Goal: Information Seeking & Learning: Learn about a topic

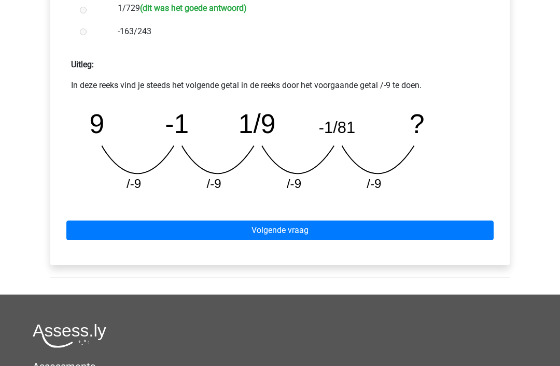
scroll to position [415, 0]
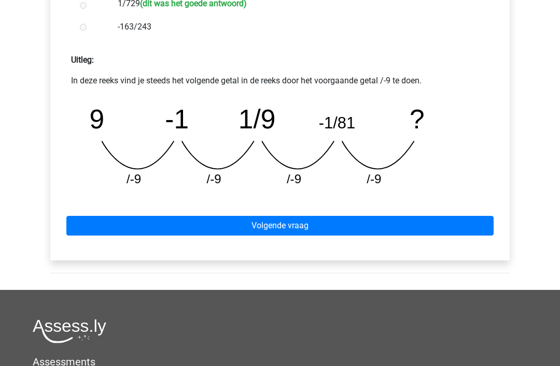
click at [287, 230] on link "Volgende vraag" at bounding box center [279, 227] width 427 height 20
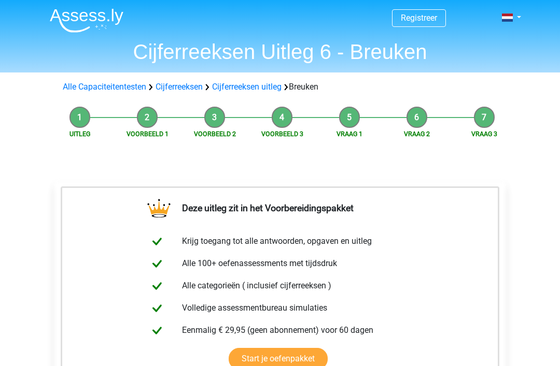
click at [255, 91] on link "Cijferreeksen uitleg" at bounding box center [246, 87] width 69 height 10
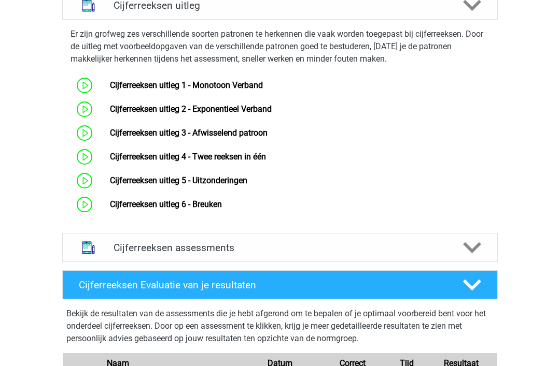
scroll to position [672, 0]
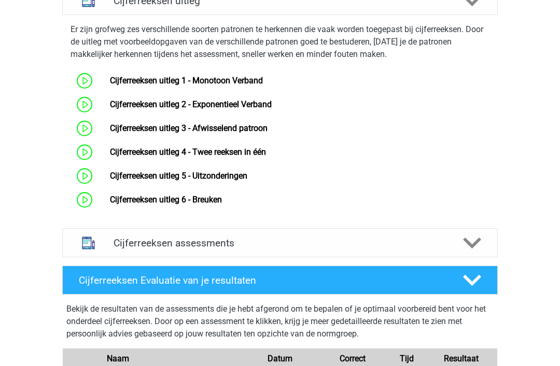
click at [110, 109] on link "Cijferreeksen uitleg 2 - Exponentieel Verband" at bounding box center [191, 104] width 162 height 10
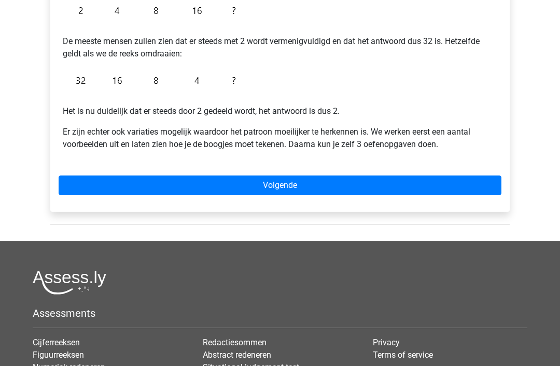
scroll to position [267, 0]
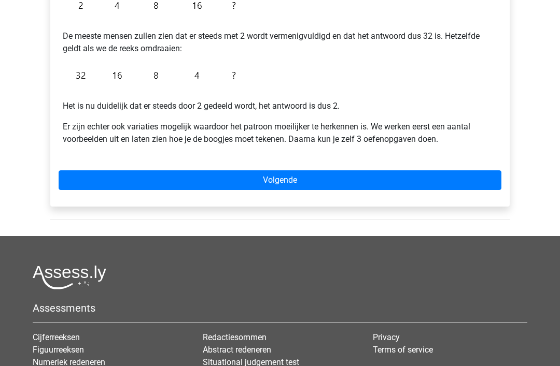
click at [291, 184] on link "Volgende" at bounding box center [280, 181] width 443 height 20
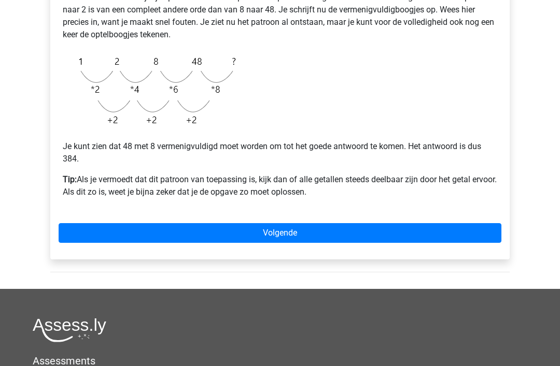
scroll to position [259, 0]
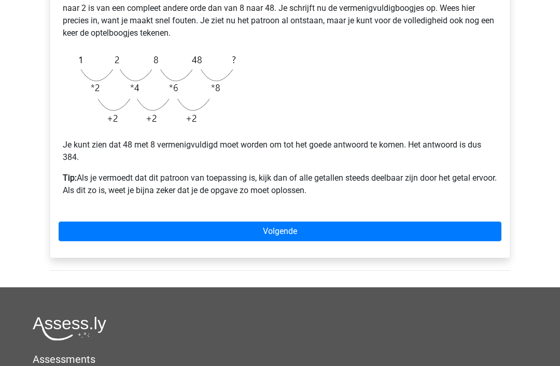
click at [284, 236] on link "Volgende" at bounding box center [280, 232] width 443 height 20
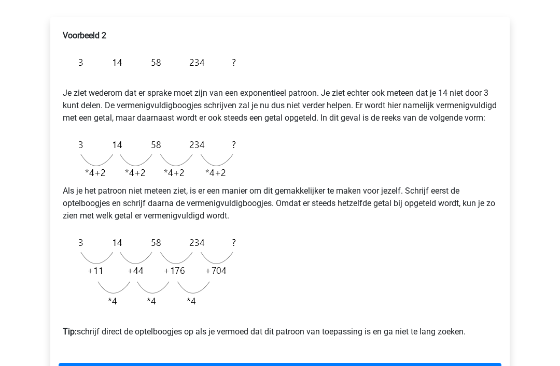
scroll to position [162, 0]
click at [160, 307] on img at bounding box center [152, 271] width 178 height 83
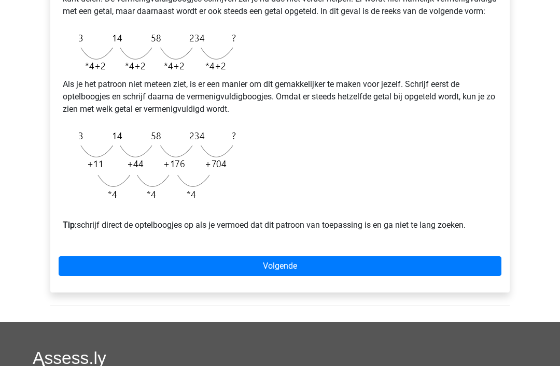
scroll to position [264, 0]
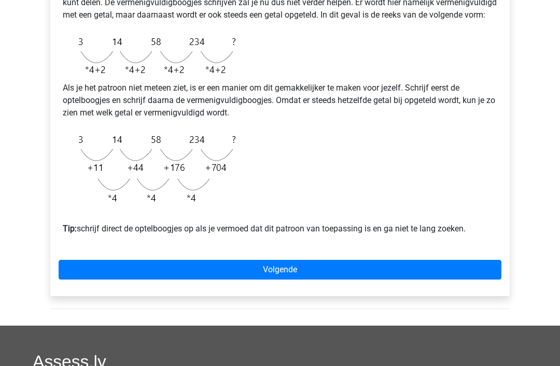
click at [278, 280] on link "Volgende" at bounding box center [280, 271] width 443 height 20
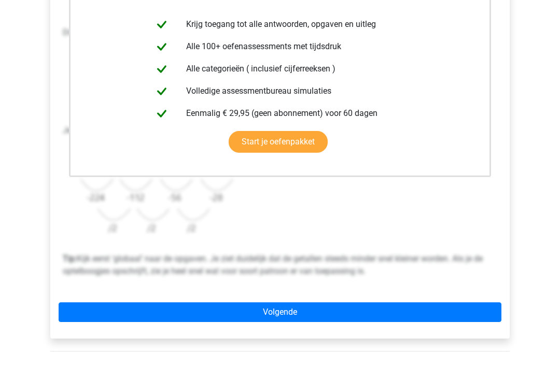
scroll to position [238, 0]
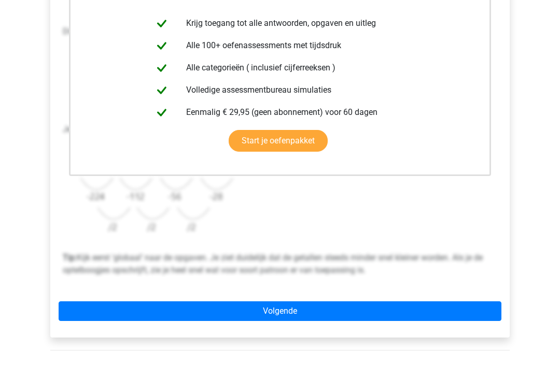
click at [278, 312] on link "Volgende" at bounding box center [280, 312] width 443 height 20
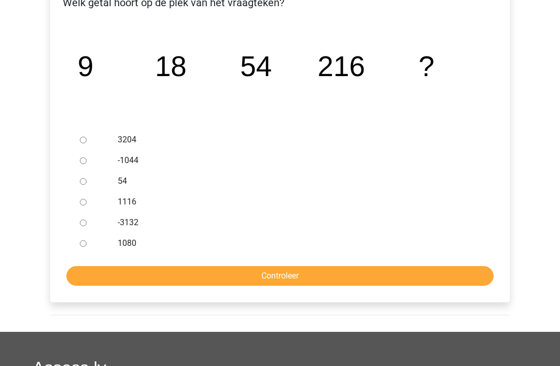
scroll to position [196, 0]
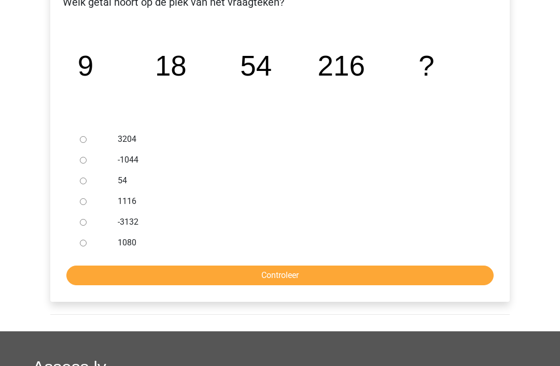
click at [77, 246] on div at bounding box center [93, 243] width 34 height 21
click at [84, 246] on input "1080" at bounding box center [83, 243] width 7 height 7
radio input "true"
click at [306, 274] on input "Controleer" at bounding box center [279, 276] width 427 height 20
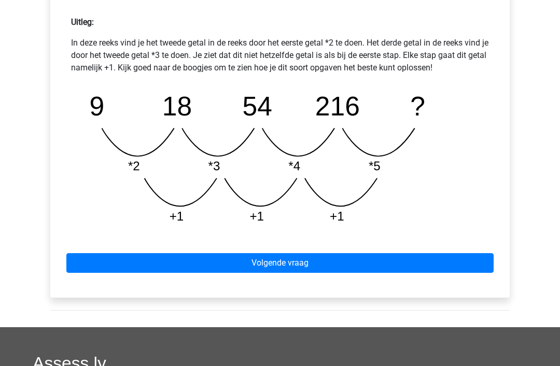
scroll to position [465, 0]
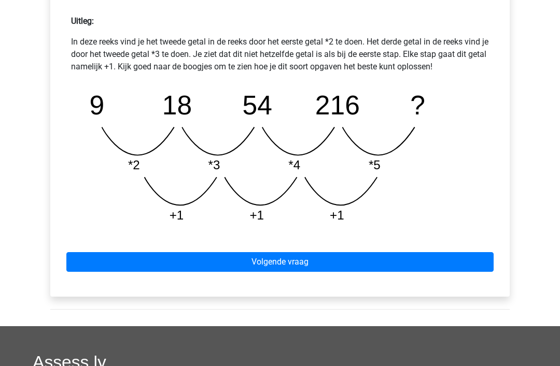
click at [285, 262] on link "Volgende vraag" at bounding box center [279, 262] width 427 height 20
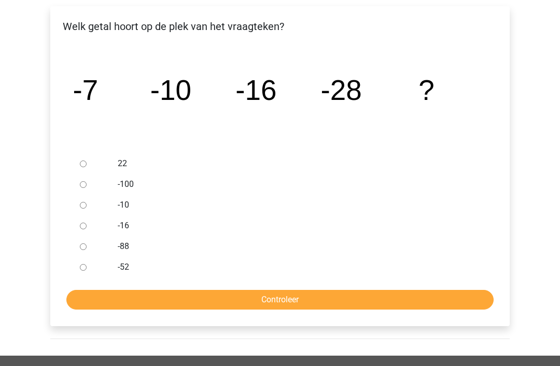
scroll to position [173, 0]
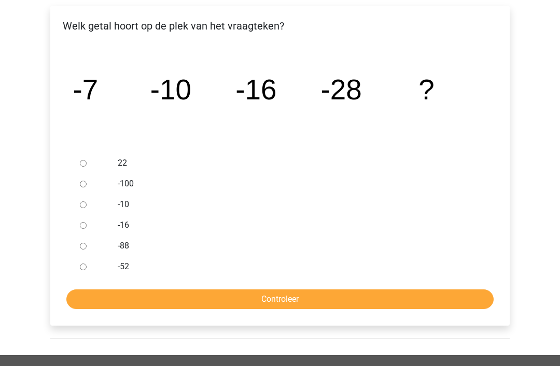
click at [81, 268] on input "-52" at bounding box center [83, 267] width 7 height 7
radio input "true"
click at [282, 300] on input "Controleer" at bounding box center [279, 300] width 427 height 20
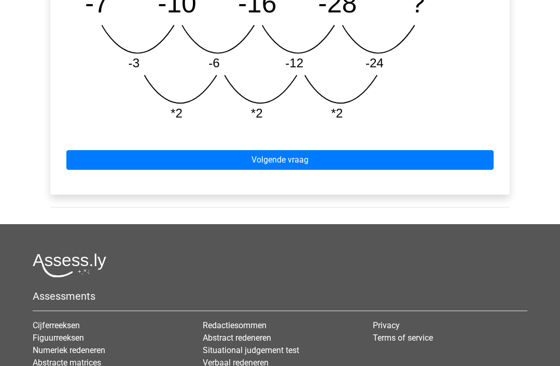
scroll to position [554, 0]
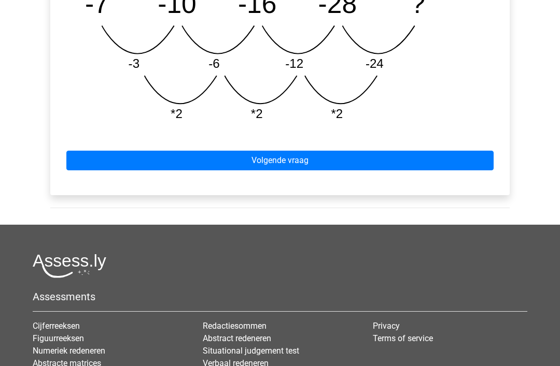
click at [277, 168] on link "Volgende vraag" at bounding box center [279, 161] width 427 height 20
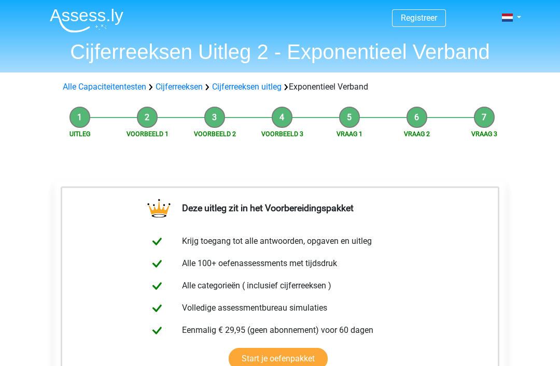
click at [259, 89] on link "Cijferreeksen uitleg" at bounding box center [246, 87] width 69 height 10
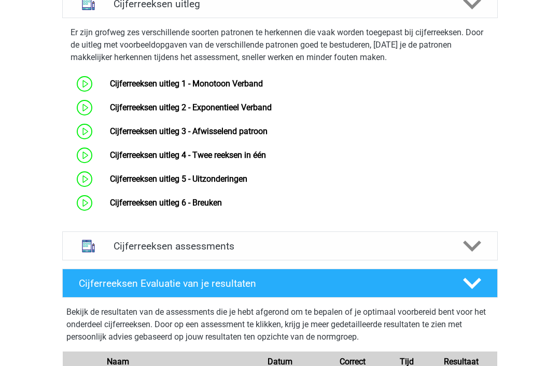
scroll to position [678, 0]
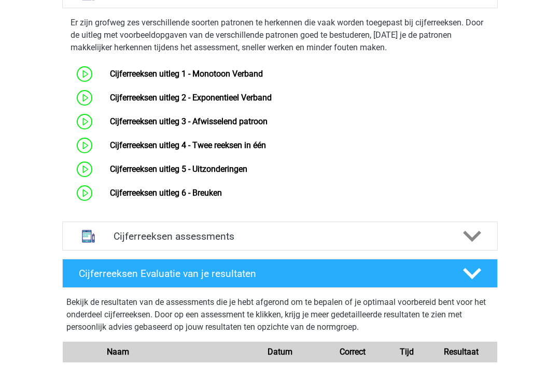
click at [110, 126] on link "Cijferreeksen uitleg 3 - Afwisselend patroon" at bounding box center [189, 122] width 158 height 10
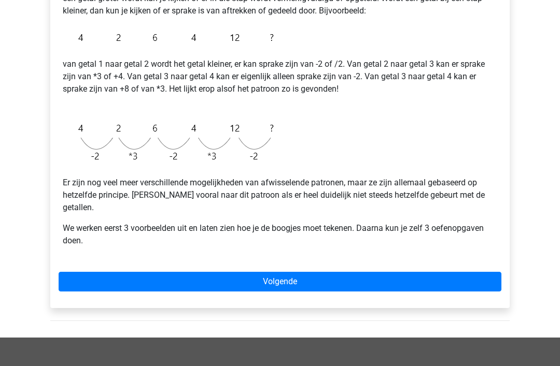
scroll to position [234, 0]
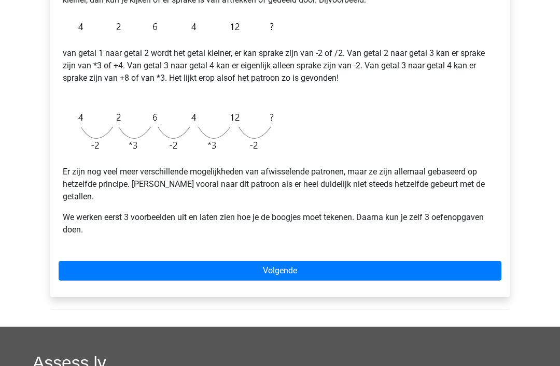
click at [290, 262] on link "Volgende" at bounding box center [280, 272] width 443 height 20
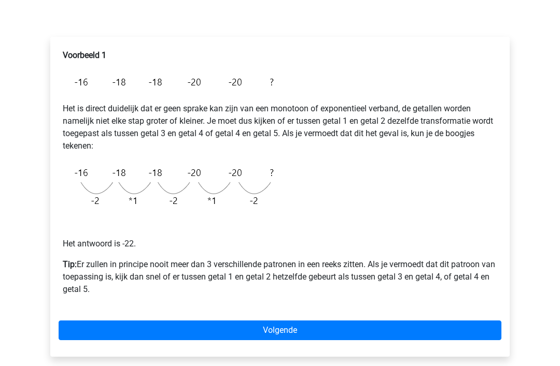
scroll to position [141, 0]
click at [281, 330] on link "Volgende" at bounding box center [280, 331] width 443 height 20
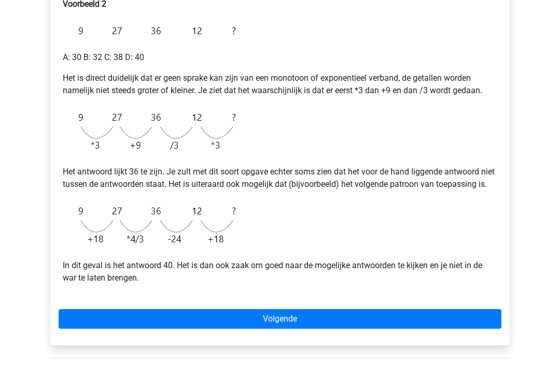
scroll to position [197, 0]
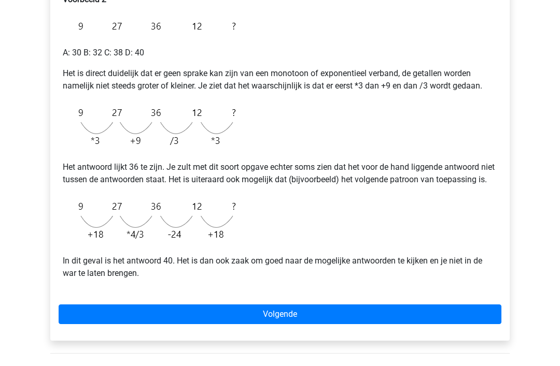
click at [287, 324] on link "Volgende" at bounding box center [280, 315] width 443 height 20
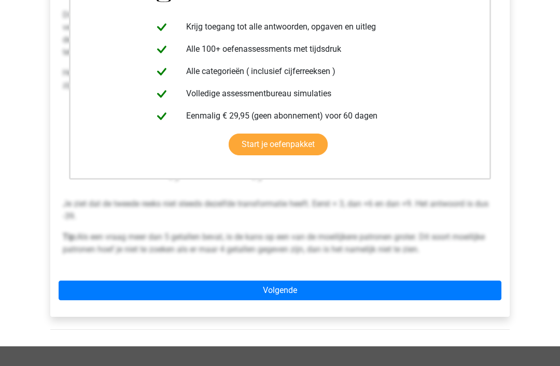
scroll to position [236, 0]
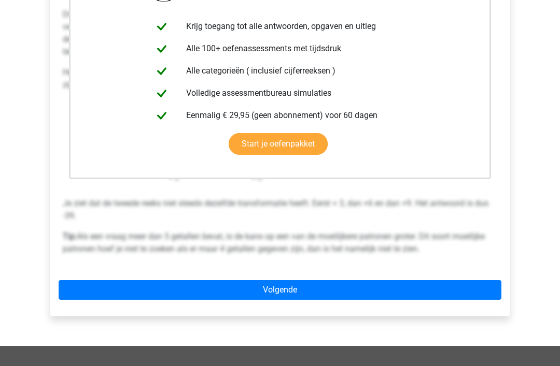
click at [281, 292] on link "Volgende" at bounding box center [280, 290] width 443 height 20
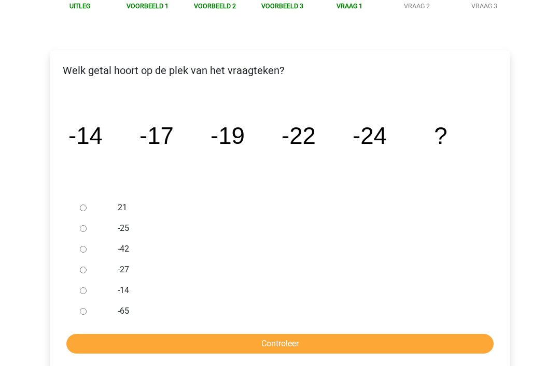
scroll to position [128, 0]
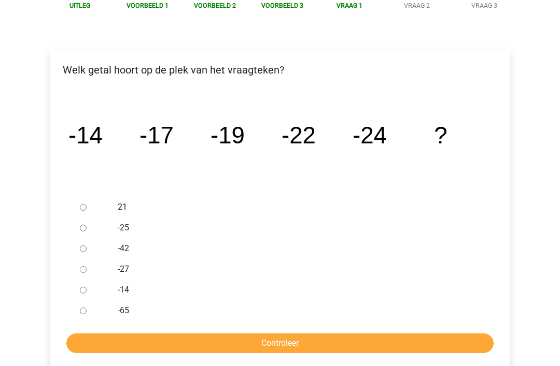
click at [83, 269] on input "-27" at bounding box center [83, 270] width 7 height 7
radio input "true"
click at [296, 341] on input "Controleer" at bounding box center [279, 344] width 427 height 20
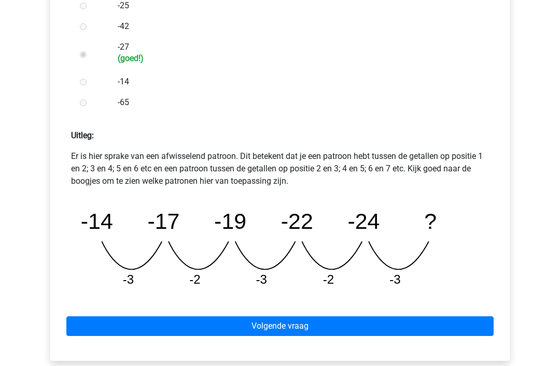
scroll to position [351, 0]
click at [286, 329] on link "Volgende vraag" at bounding box center [279, 327] width 427 height 20
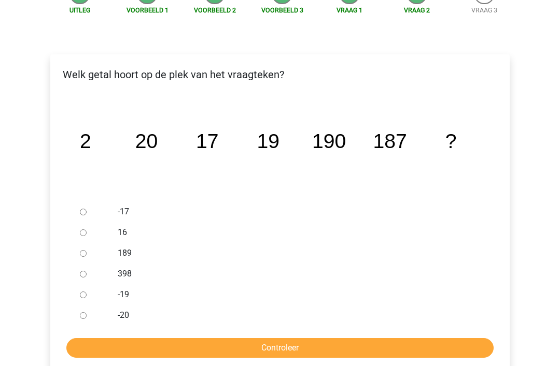
scroll to position [125, 0]
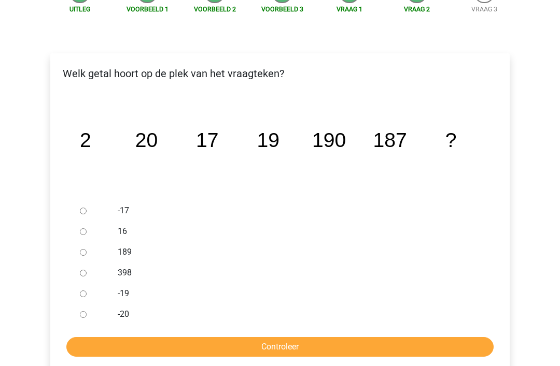
click at [87, 254] on input "189" at bounding box center [83, 252] width 7 height 7
radio input "true"
click at [295, 346] on input "Controleer" at bounding box center [279, 347] width 427 height 20
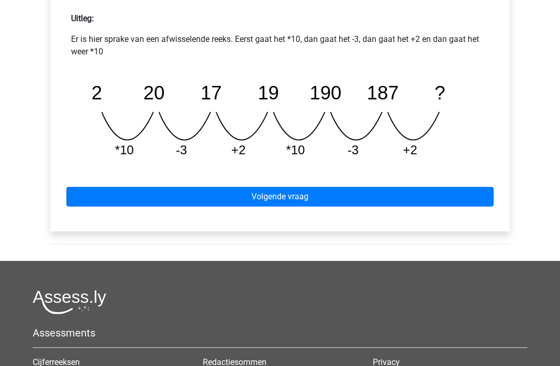
scroll to position [468, 0]
click at [276, 203] on link "Volgende vraag" at bounding box center [279, 197] width 427 height 20
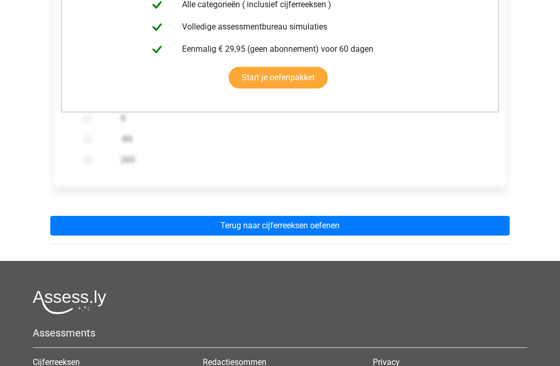
scroll to position [283, 0]
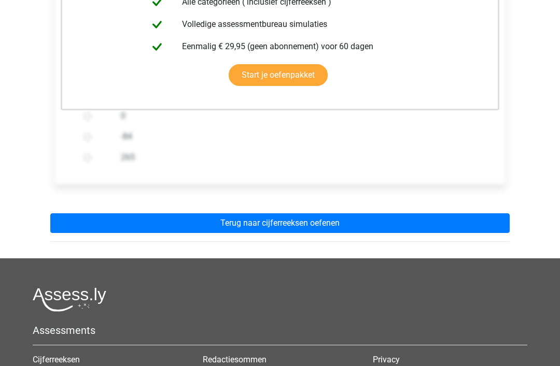
click at [293, 226] on link "Terug naar cijferreeksen oefenen" at bounding box center [279, 224] width 459 height 20
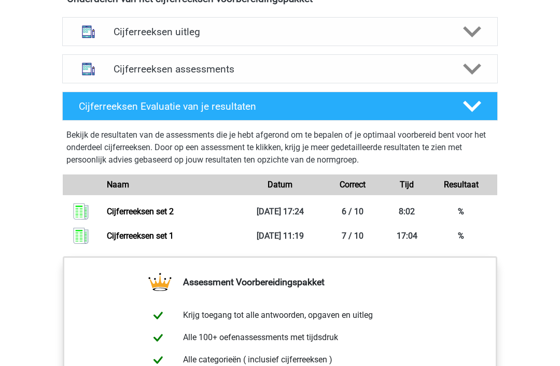
scroll to position [641, 0]
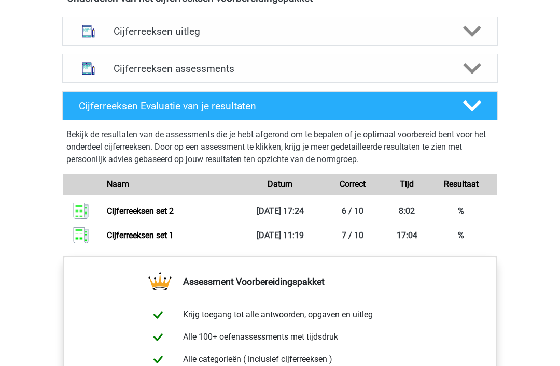
click at [472, 74] on polygon at bounding box center [472, 68] width 18 height 11
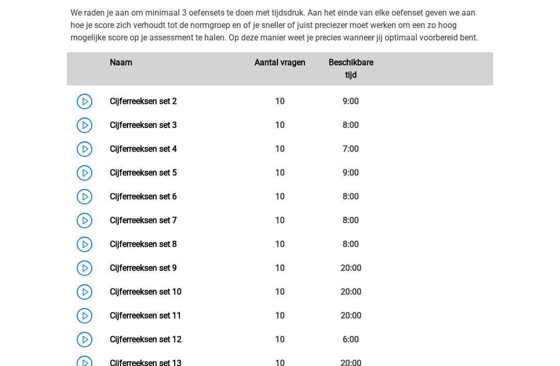
scroll to position [726, 0]
click at [175, 106] on link "Cijferreeksen set 2" at bounding box center [143, 101] width 67 height 10
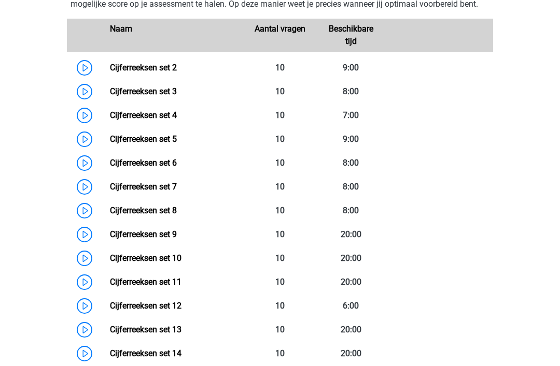
scroll to position [759, 0]
click at [177, 73] on link "Cijferreeksen set 2" at bounding box center [143, 68] width 67 height 10
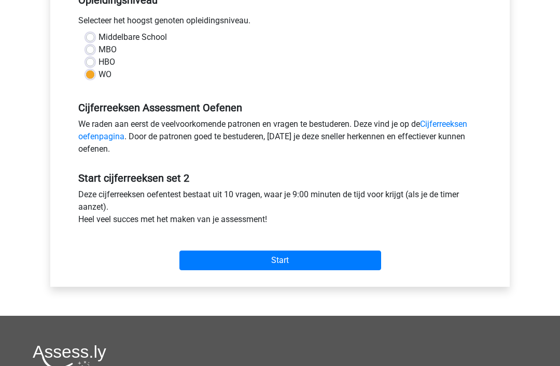
scroll to position [231, 0]
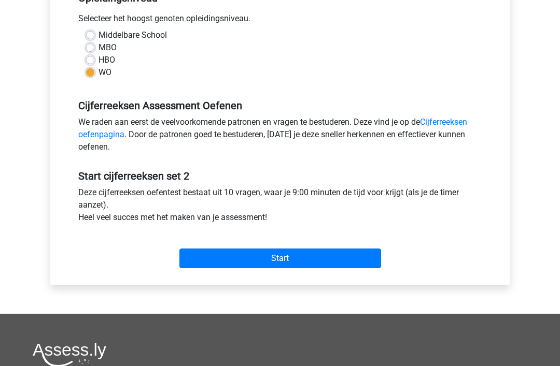
click at [282, 262] on input "Start" at bounding box center [280, 259] width 202 height 20
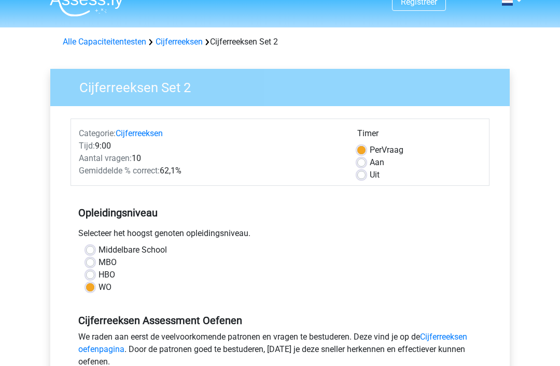
scroll to position [0, 0]
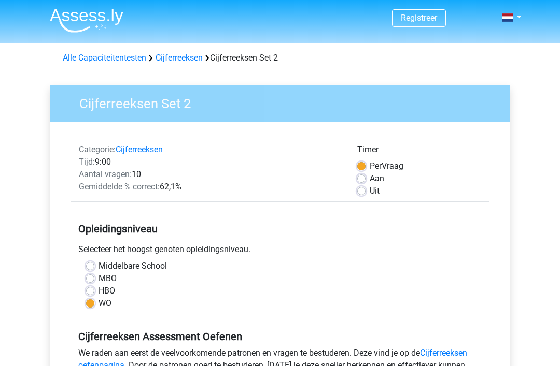
click at [181, 61] on link "Cijferreeksen" at bounding box center [178, 58] width 47 height 10
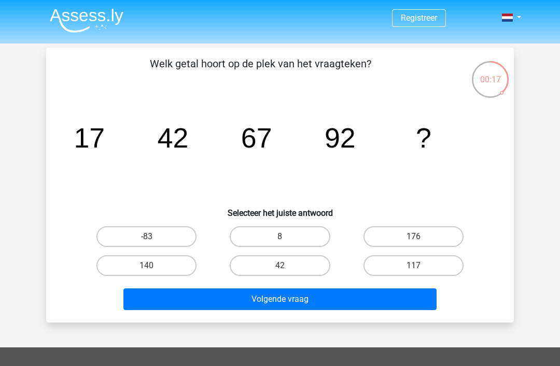
click at [414, 263] on label "117" at bounding box center [413, 265] width 100 height 21
click at [414, 266] on input "117" at bounding box center [416, 269] width 7 height 7
radio input "true"
click at [303, 303] on button "Volgende vraag" at bounding box center [280, 300] width 314 height 22
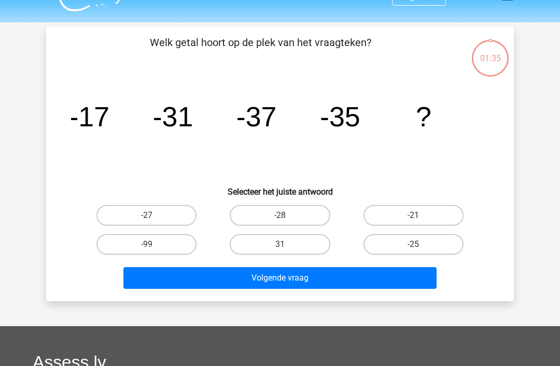
scroll to position [48, 0]
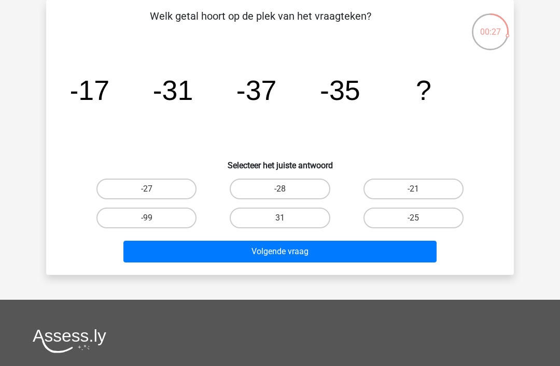
click at [416, 220] on input "-25" at bounding box center [416, 221] width 7 height 7
radio input "true"
click at [283, 261] on button "Volgende vraag" at bounding box center [280, 252] width 314 height 22
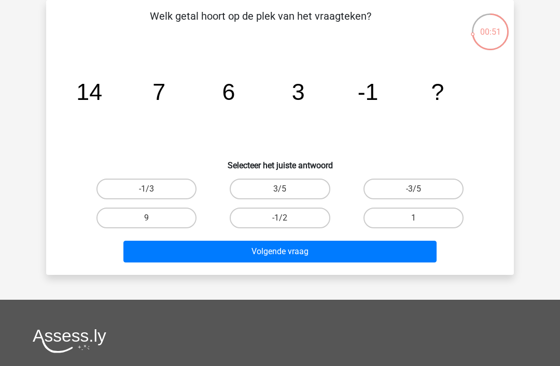
click at [296, 111] on icon "image/svg+xml 14 7 6 3 -1 ?" at bounding box center [280, 100] width 418 height 105
click at [288, 220] on label "-1/2" at bounding box center [280, 218] width 100 height 21
click at [287, 220] on input "-1/2" at bounding box center [283, 221] width 7 height 7
radio input "true"
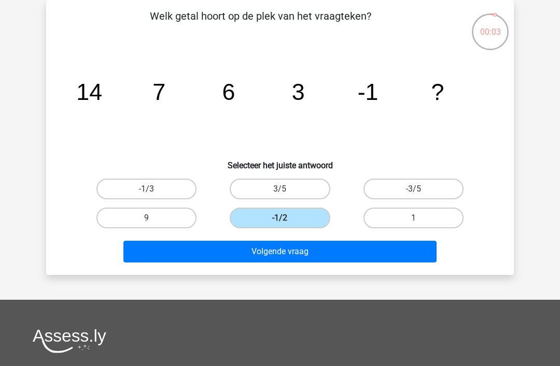
click at [297, 257] on button "Volgende vraag" at bounding box center [280, 252] width 314 height 22
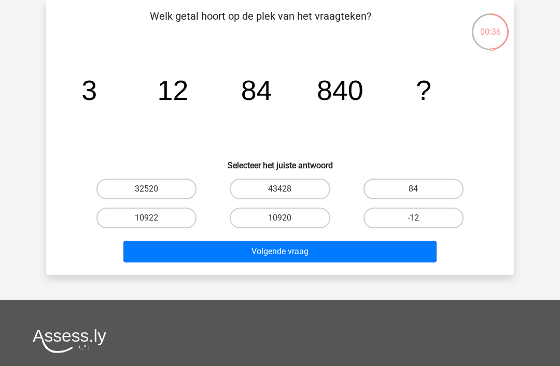
click at [245, 119] on icon "image/svg+xml 3 12 84 840 ?" at bounding box center [280, 100] width 418 height 105
click at [292, 222] on label "10920" at bounding box center [280, 218] width 100 height 21
click at [287, 222] on input "10920" at bounding box center [283, 221] width 7 height 7
radio input "true"
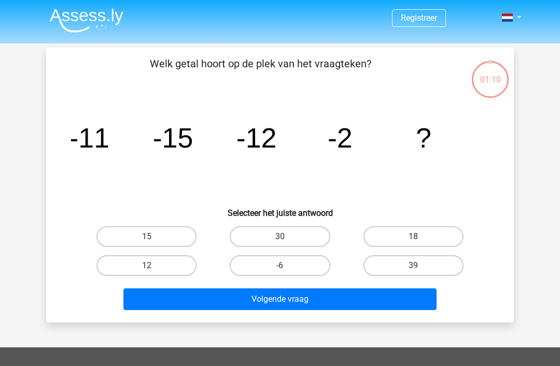
scroll to position [48, 0]
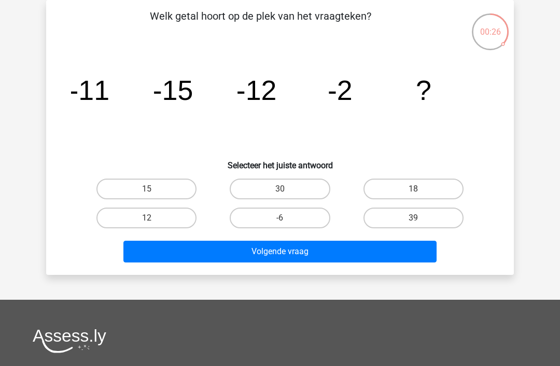
click at [283, 219] on input "-6" at bounding box center [283, 221] width 7 height 7
radio input "true"
click at [286, 255] on button "Volgende vraag" at bounding box center [280, 252] width 314 height 22
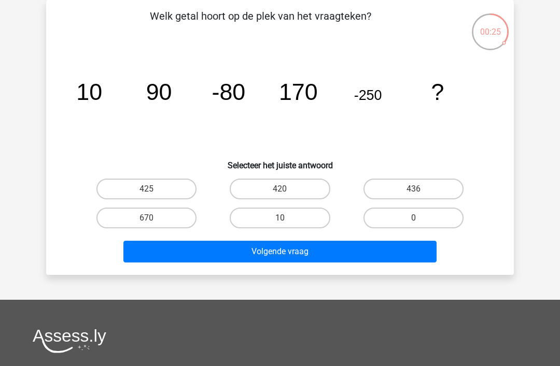
click at [287, 192] on input "420" at bounding box center [283, 192] width 7 height 7
radio input "true"
click at [287, 254] on button "Volgende vraag" at bounding box center [280, 252] width 314 height 22
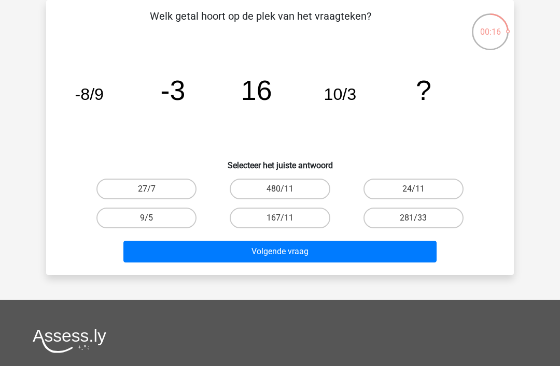
click at [413, 217] on label "281/33" at bounding box center [413, 218] width 100 height 21
click at [413, 218] on input "281/33" at bounding box center [416, 221] width 7 height 7
radio input "true"
click at [298, 250] on button "Volgende vraag" at bounding box center [280, 252] width 314 height 22
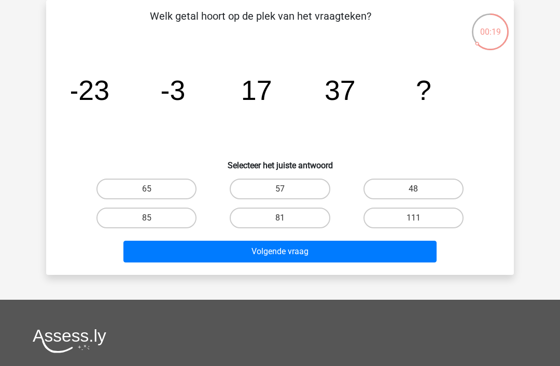
click at [163, 123] on icon "image/svg+xml -23 -3 17 37 ?" at bounding box center [280, 100] width 418 height 105
click at [295, 187] on label "57" at bounding box center [280, 189] width 100 height 21
click at [287, 189] on input "57" at bounding box center [283, 192] width 7 height 7
radio input "true"
click at [300, 255] on button "Volgende vraag" at bounding box center [280, 252] width 314 height 22
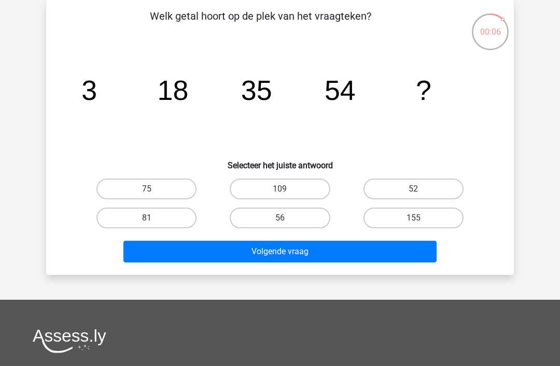
click at [149, 184] on label "75" at bounding box center [146, 189] width 100 height 21
click at [149, 189] on input "75" at bounding box center [150, 192] width 7 height 7
radio input "true"
click at [292, 250] on button "Volgende vraag" at bounding box center [280, 252] width 314 height 22
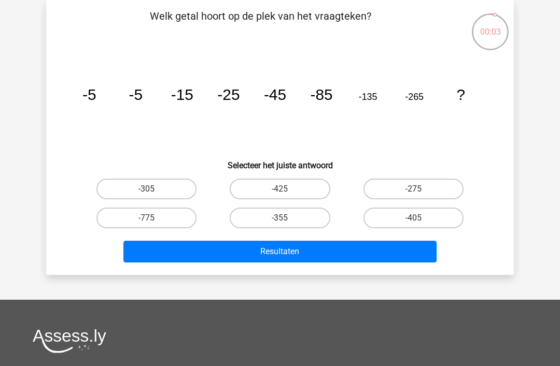
click at [413, 217] on label "-405" at bounding box center [413, 218] width 100 height 21
click at [413, 218] on input "-405" at bounding box center [416, 221] width 7 height 7
radio input "true"
click at [279, 252] on button "Resultaten" at bounding box center [280, 252] width 314 height 22
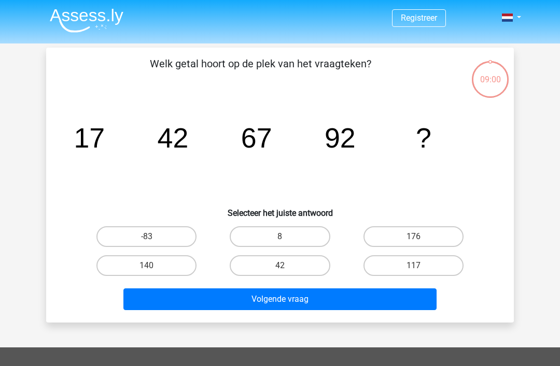
scroll to position [48, 0]
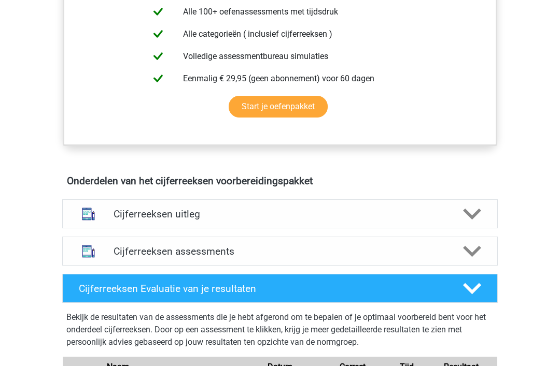
scroll to position [459, 0]
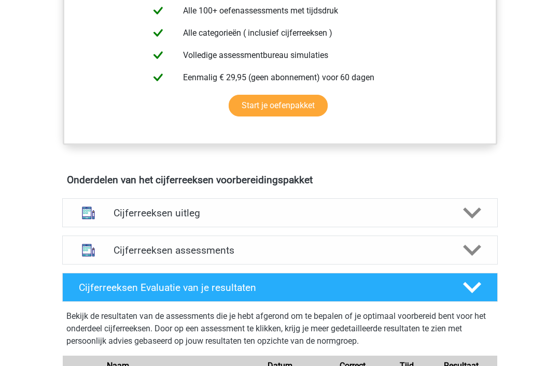
click at [289, 257] on h4 "Cijferreeksen assessments" at bounding box center [279, 251] width 333 height 12
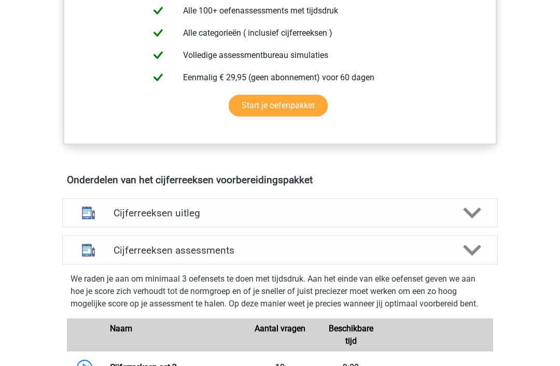
click at [478, 260] on icon at bounding box center [472, 250] width 18 height 18
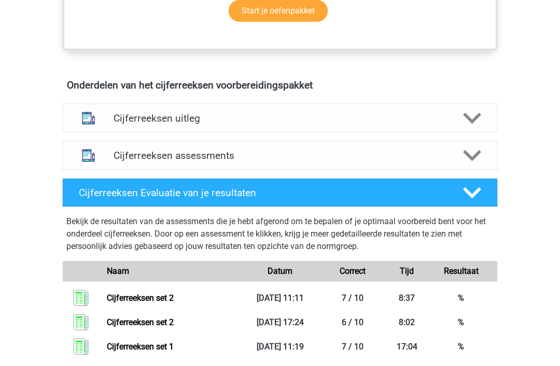
scroll to position [555, 0]
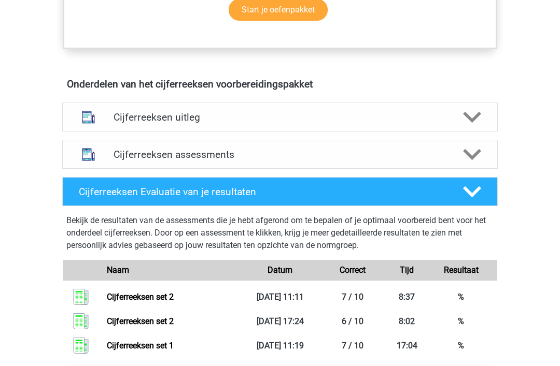
click at [219, 161] on h4 "Cijferreeksen assessments" at bounding box center [279, 155] width 333 height 12
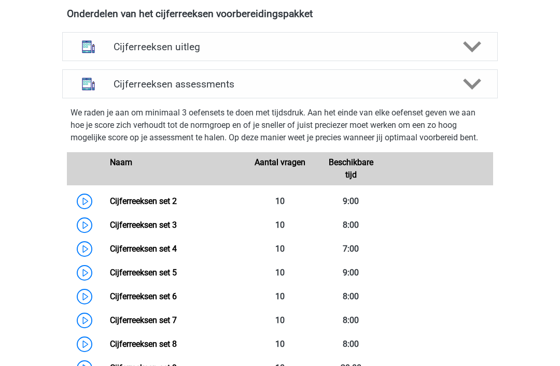
scroll to position [630, 0]
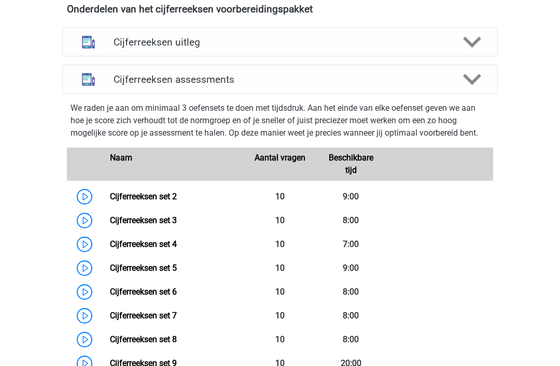
click at [177, 225] on link "Cijferreeksen set 3" at bounding box center [143, 221] width 67 height 10
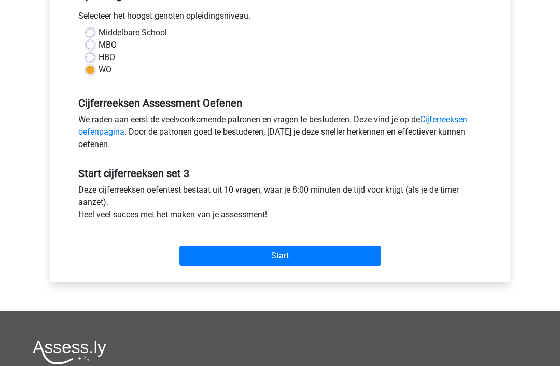
scroll to position [236, 0]
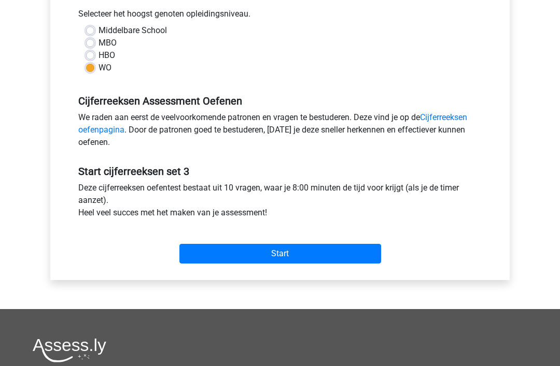
click at [278, 258] on input "Start" at bounding box center [280, 254] width 202 height 20
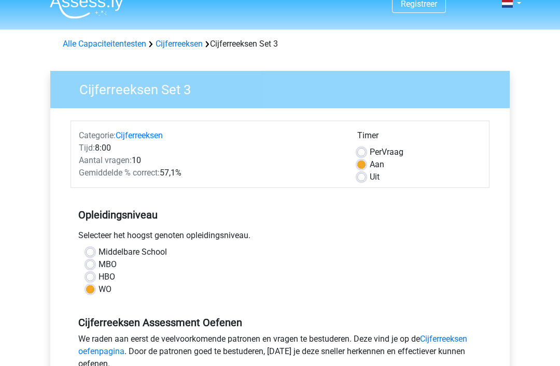
scroll to position [15, 0]
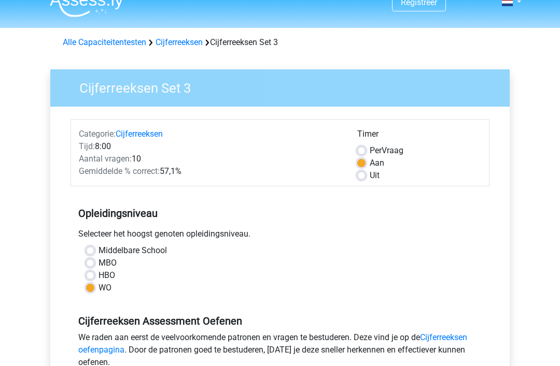
click at [184, 43] on link "Cijferreeksen" at bounding box center [178, 43] width 47 height 10
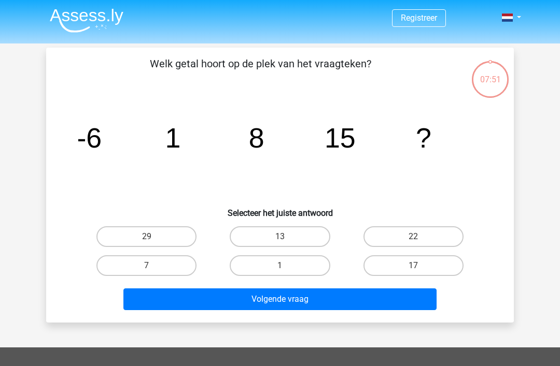
click at [421, 230] on label "22" at bounding box center [413, 236] width 100 height 21
click at [420, 237] on input "22" at bounding box center [416, 240] width 7 height 7
radio input "true"
click at [309, 301] on button "Volgende vraag" at bounding box center [280, 300] width 314 height 22
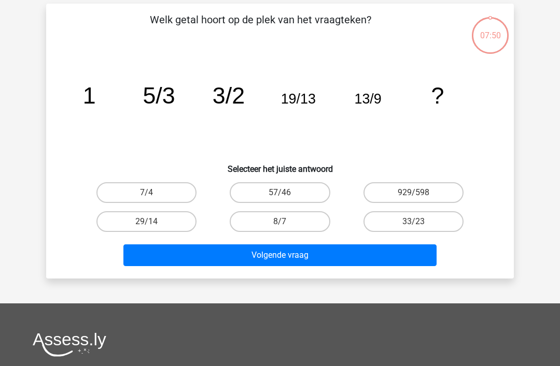
scroll to position [48, 0]
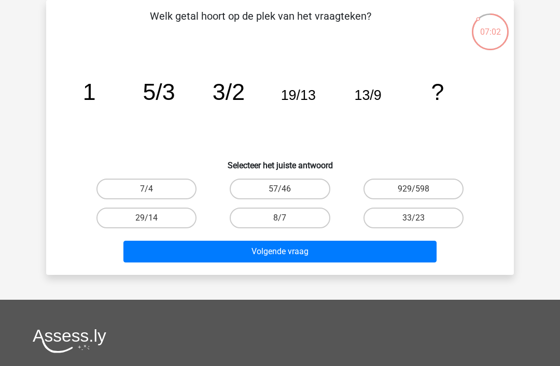
click at [418, 220] on input "33/23" at bounding box center [416, 221] width 7 height 7
radio input "true"
click at [291, 251] on button "Volgende vraag" at bounding box center [280, 252] width 314 height 22
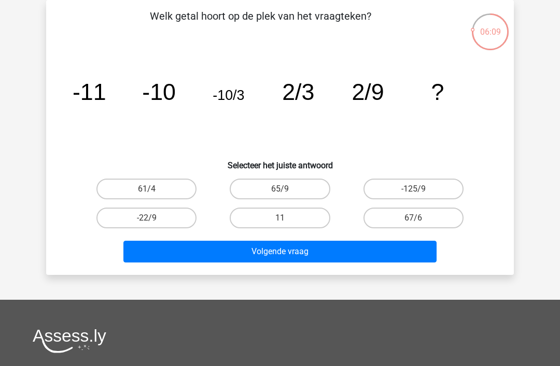
click at [159, 187] on label "61/4" at bounding box center [146, 189] width 100 height 21
click at [153, 189] on input "61/4" at bounding box center [150, 192] width 7 height 7
radio input "true"
click at [295, 249] on button "Volgende vraag" at bounding box center [280, 252] width 314 height 22
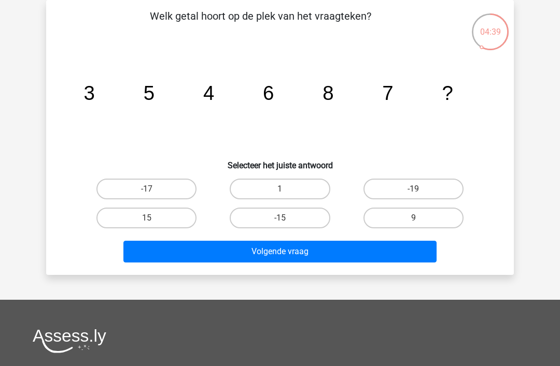
click at [410, 221] on label "9" at bounding box center [413, 218] width 100 height 21
click at [413, 221] on input "9" at bounding box center [416, 221] width 7 height 7
radio input "true"
click at [267, 252] on button "Volgende vraag" at bounding box center [280, 252] width 314 height 22
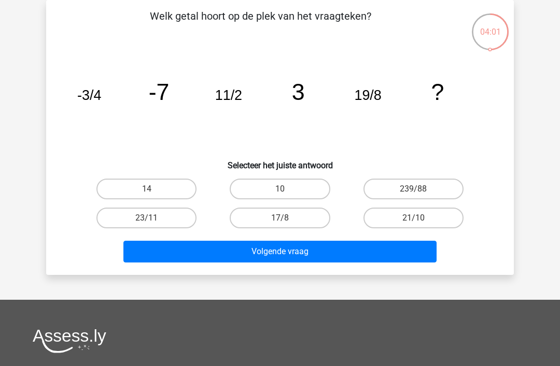
click at [150, 188] on label "14" at bounding box center [146, 189] width 100 height 21
click at [150, 189] on input "14" at bounding box center [150, 192] width 7 height 7
radio input "true"
click at [301, 255] on button "Volgende vraag" at bounding box center [280, 252] width 314 height 22
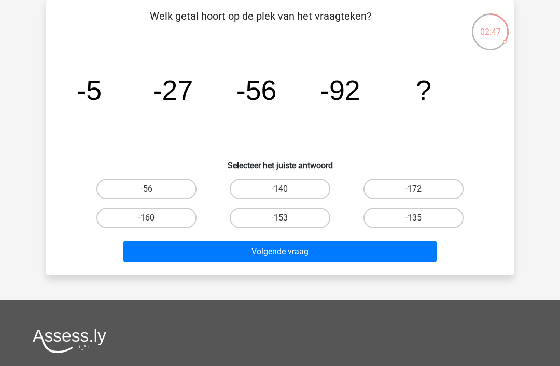
click at [418, 225] on input "-135" at bounding box center [416, 221] width 7 height 7
radio input "true"
click at [287, 261] on button "Volgende vraag" at bounding box center [280, 252] width 314 height 22
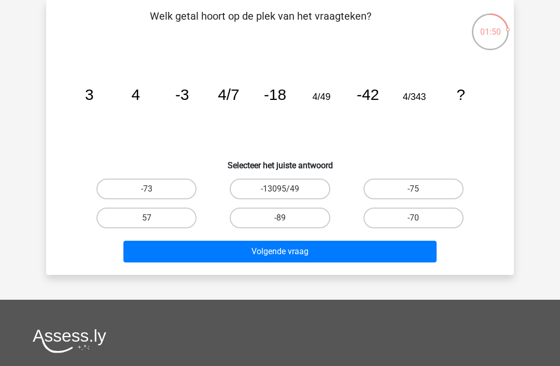
click at [290, 221] on label "-89" at bounding box center [280, 218] width 100 height 21
click at [287, 221] on input "-89" at bounding box center [283, 221] width 7 height 7
radio input "true"
click at [300, 253] on button "Volgende vraag" at bounding box center [280, 252] width 314 height 22
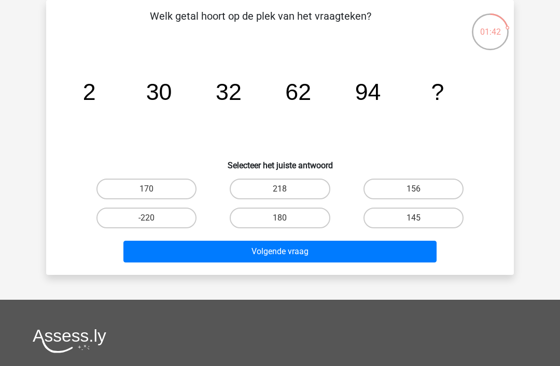
click at [239, 109] on icon "image/svg+xml 2 30 32 62 94 ?" at bounding box center [280, 100] width 418 height 105
click at [427, 191] on label "156" at bounding box center [413, 189] width 100 height 21
click at [420, 191] on input "156" at bounding box center [416, 192] width 7 height 7
radio input "true"
click at [324, 250] on button "Volgende vraag" at bounding box center [280, 252] width 314 height 22
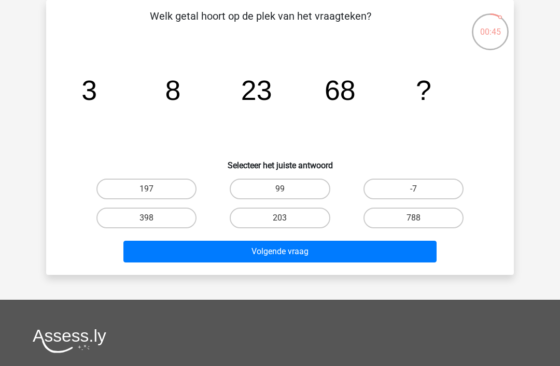
click at [161, 223] on label "398" at bounding box center [146, 218] width 100 height 21
click at [153, 223] on input "398" at bounding box center [150, 221] width 7 height 7
radio input "true"
click at [293, 249] on button "Volgende vraag" at bounding box center [280, 252] width 314 height 22
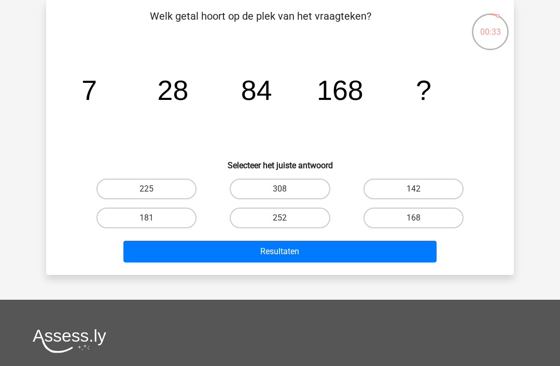
click at [277, 186] on label "308" at bounding box center [280, 189] width 100 height 21
click at [280, 189] on input "308" at bounding box center [283, 192] width 7 height 7
radio input "true"
click at [294, 255] on button "Resultaten" at bounding box center [280, 252] width 314 height 22
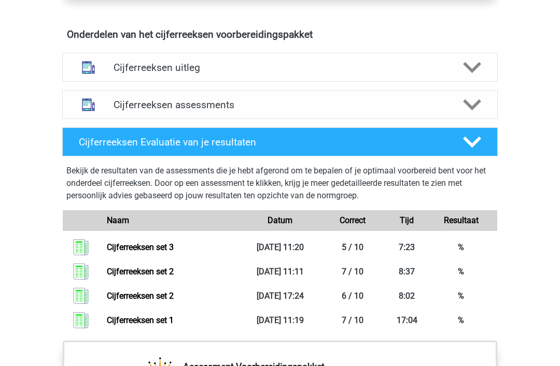
scroll to position [605, 0]
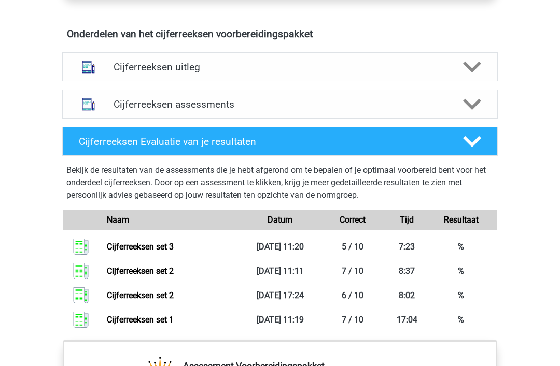
click at [107, 252] on link "Cijferreeksen set 3" at bounding box center [140, 247] width 67 height 10
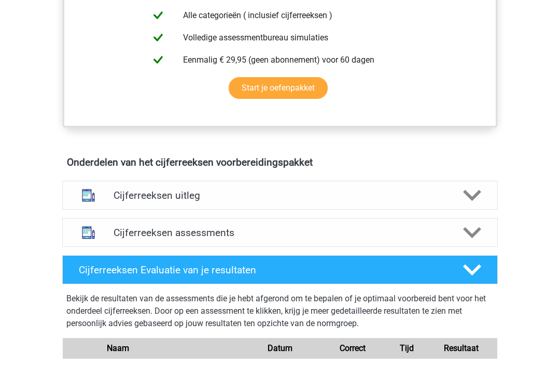
scroll to position [476, 0]
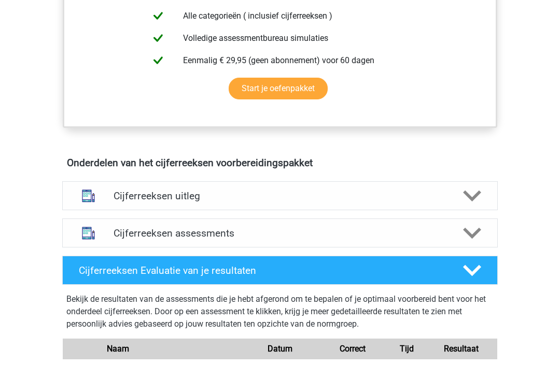
click at [202, 202] on h4 "Cijferreeksen uitleg" at bounding box center [279, 196] width 333 height 12
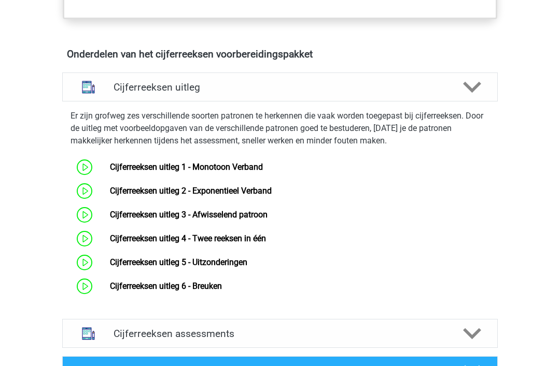
scroll to position [585, 0]
click at [221, 291] on link "Cijferreeksen uitleg 6 - Breuken" at bounding box center [166, 286] width 112 height 10
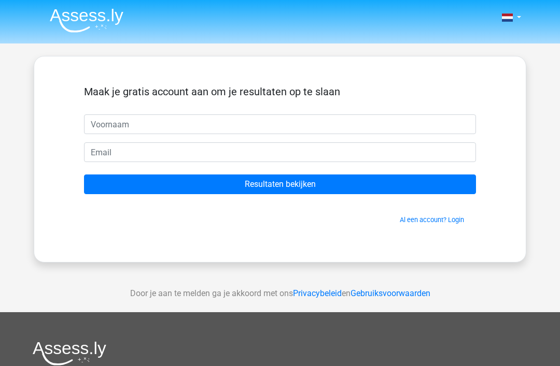
click at [270, 183] on input "Resultaten bekijken" at bounding box center [280, 185] width 392 height 20
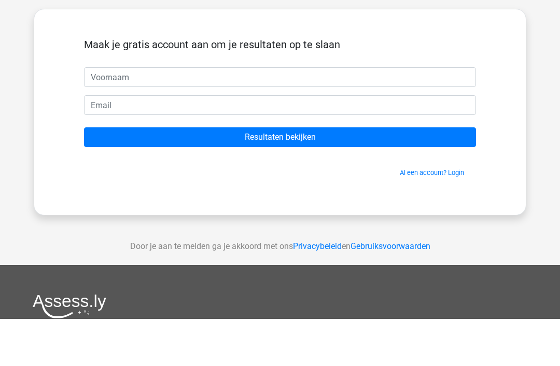
click at [549, 102] on div "Nederlands English" at bounding box center [280, 293] width 560 height 586
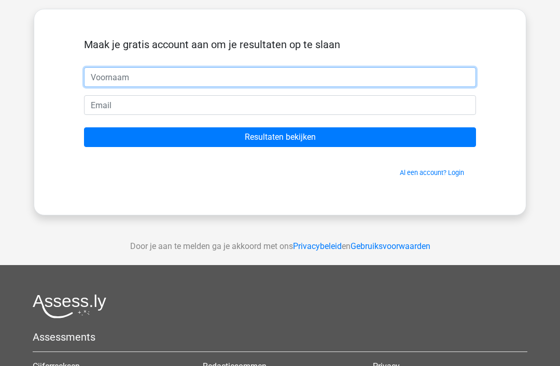
click at [113, 76] on input "text" at bounding box center [280, 77] width 392 height 20
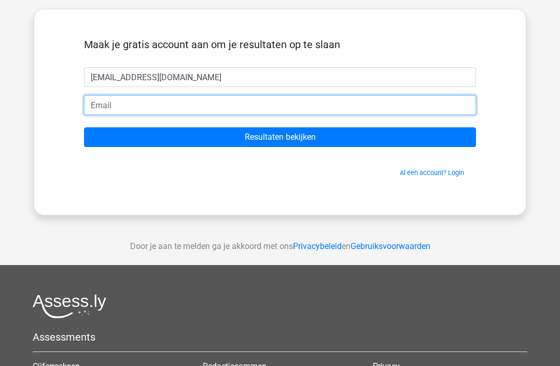
click at [116, 106] on input "email" at bounding box center [280, 105] width 392 height 20
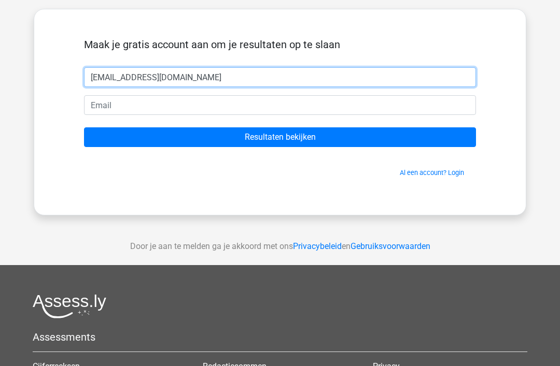
click at [179, 80] on input "[EMAIL_ADDRESS][DOMAIN_NAME]" at bounding box center [280, 77] width 392 height 20
type input "W"
type input "Wynand"
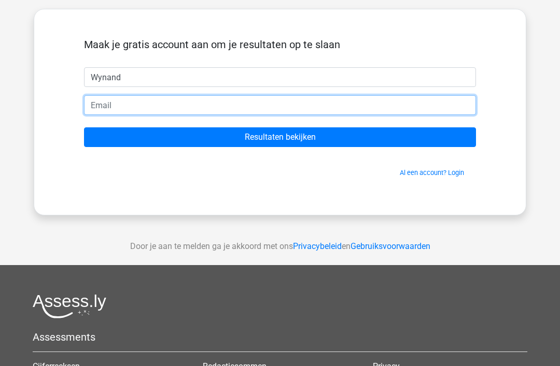
click at [123, 112] on input "email" at bounding box center [280, 105] width 392 height 20
type input "[EMAIL_ADDRESS][DOMAIN_NAME]"
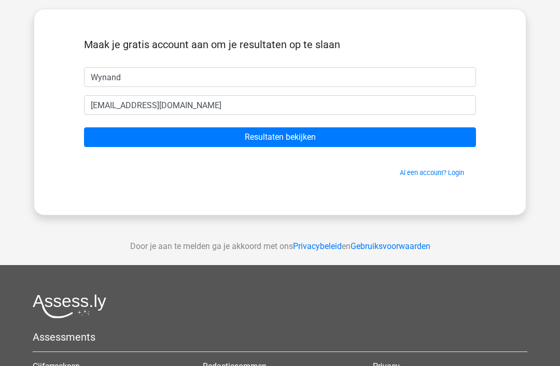
click at [275, 141] on input "Resultaten bekijken" at bounding box center [280, 137] width 392 height 20
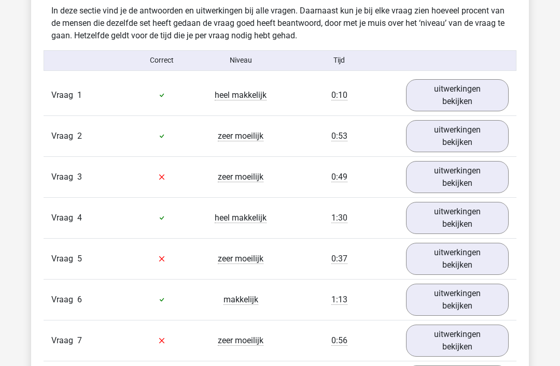
scroll to position [814, 0]
click at [462, 174] on link "uitwerkingen bekijken" at bounding box center [457, 178] width 103 height 32
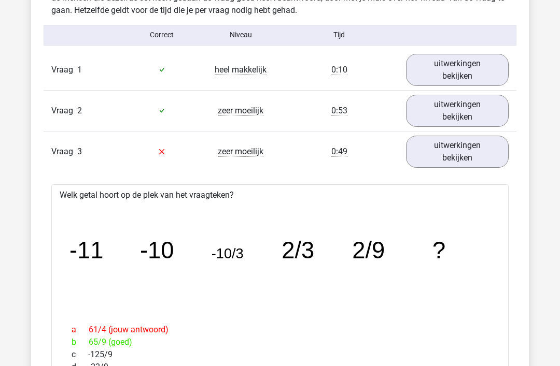
scroll to position [839, 0]
click at [467, 118] on link "uitwerkingen bekijken" at bounding box center [457, 111] width 103 height 32
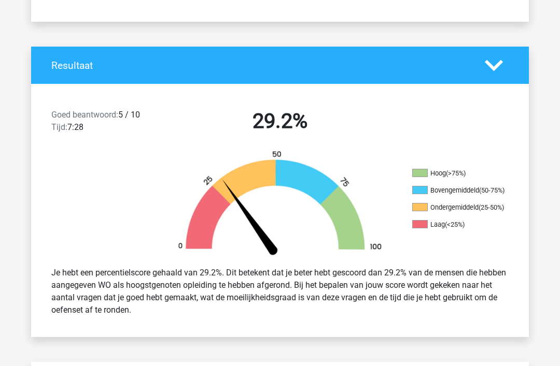
scroll to position [181, 0]
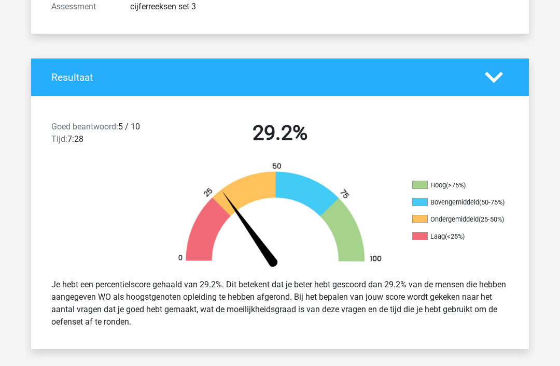
click at [500, 83] on icon at bounding box center [494, 78] width 18 height 18
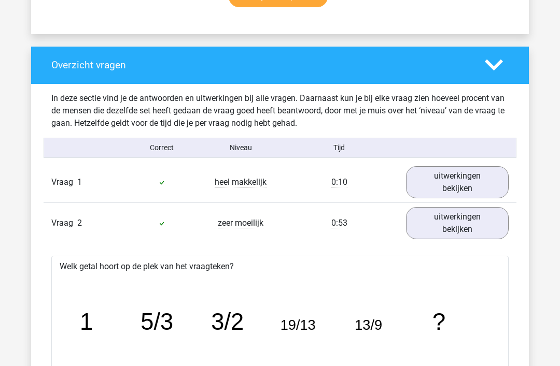
scroll to position [476, 0]
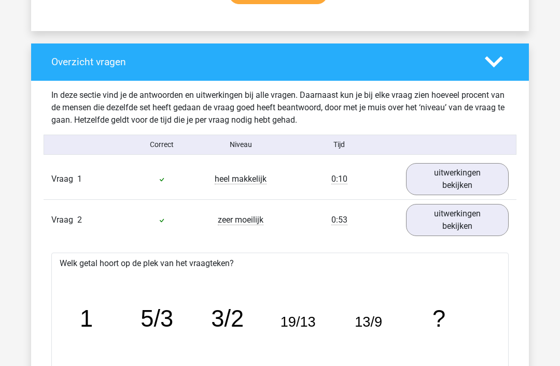
click at [465, 180] on link "uitwerkingen bekijken" at bounding box center [457, 180] width 103 height 32
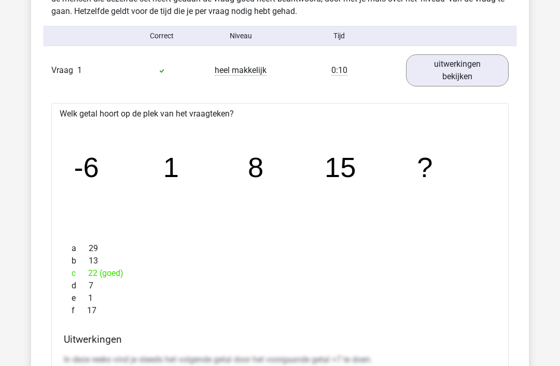
scroll to position [586, 0]
click at [470, 72] on link "uitwerkingen bekijken" at bounding box center [457, 70] width 103 height 32
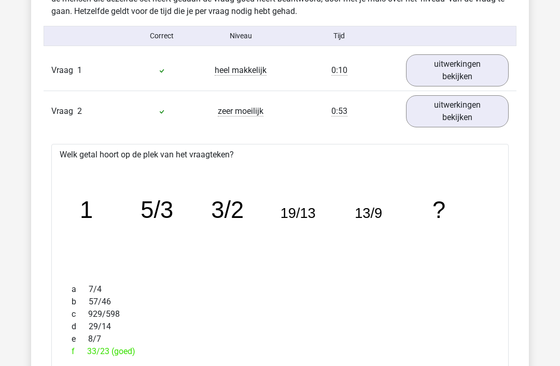
click at [466, 119] on link "uitwerkingen bekijken" at bounding box center [457, 111] width 103 height 32
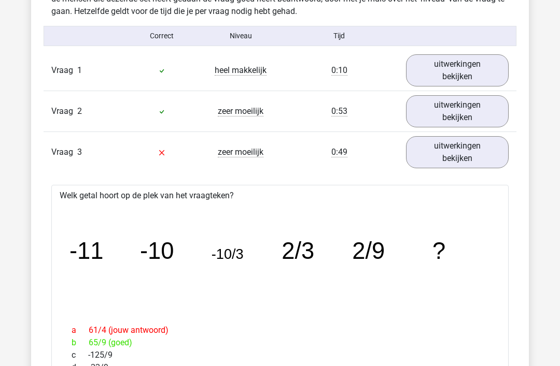
scroll to position [579, 0]
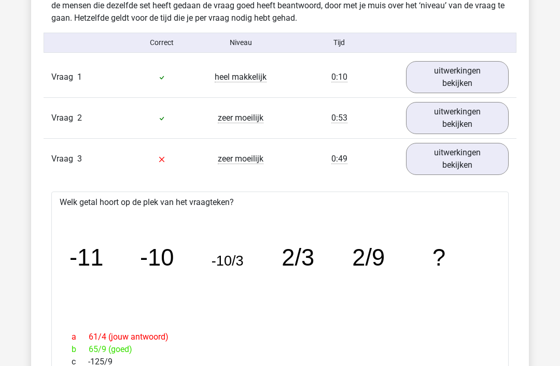
click at [460, 112] on link "uitwerkingen bekijken" at bounding box center [457, 118] width 103 height 32
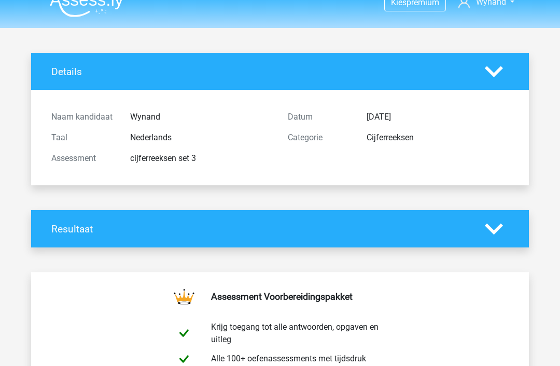
scroll to position [0, 0]
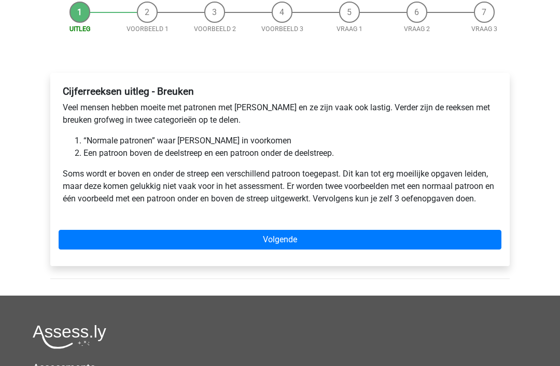
scroll to position [106, 0]
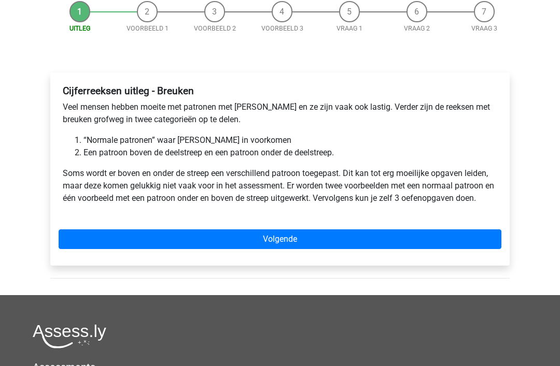
click at [282, 244] on link "Volgende" at bounding box center [280, 240] width 443 height 20
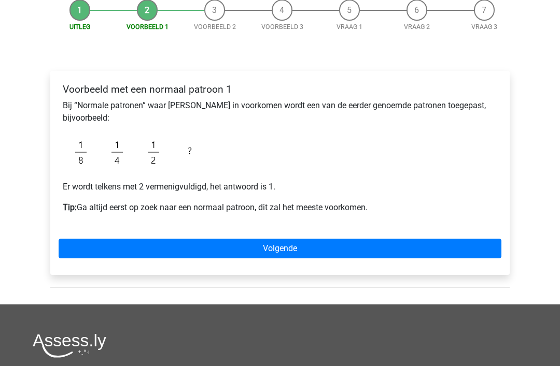
scroll to position [110, 0]
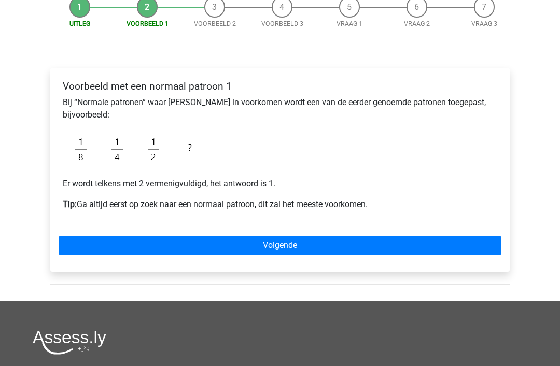
click at [290, 247] on link "Volgende" at bounding box center [280, 246] width 443 height 20
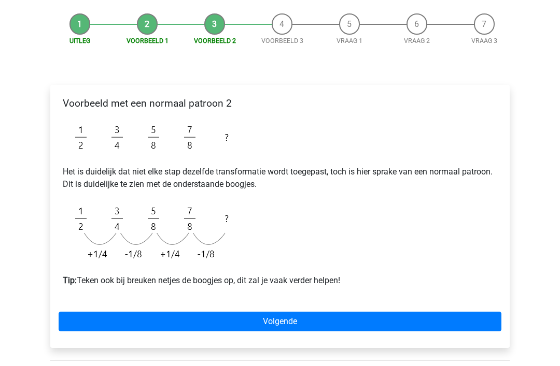
scroll to position [95, 0]
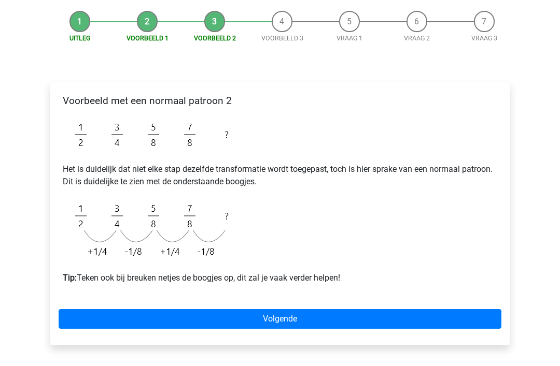
click at [281, 322] on link "Volgende" at bounding box center [280, 320] width 443 height 20
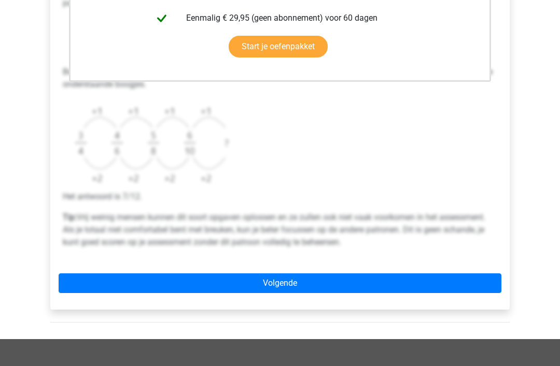
scroll to position [335, 0]
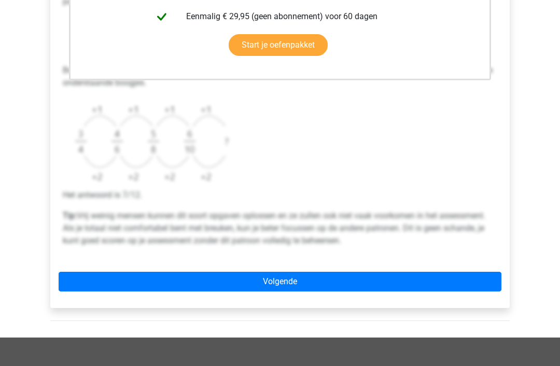
click at [281, 286] on link "Volgende" at bounding box center [280, 282] width 443 height 20
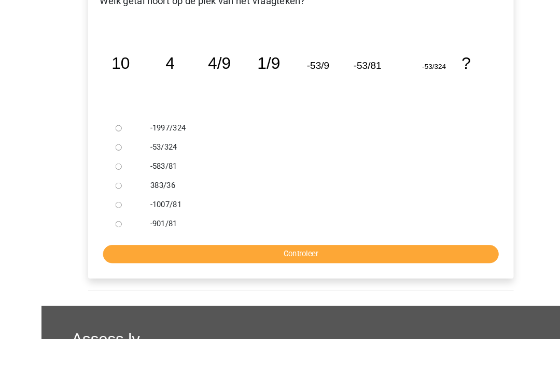
scroll to position [209, 0]
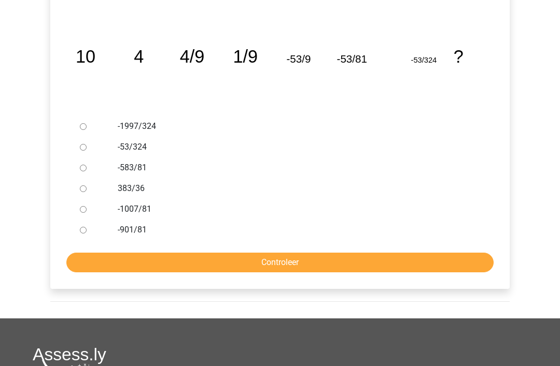
click at [84, 192] on input "383/36" at bounding box center [83, 189] width 7 height 7
radio input "true"
click at [87, 125] on input "-1997/324" at bounding box center [83, 126] width 7 height 7
radio input "true"
click at [287, 261] on input "Controleer" at bounding box center [279, 263] width 427 height 20
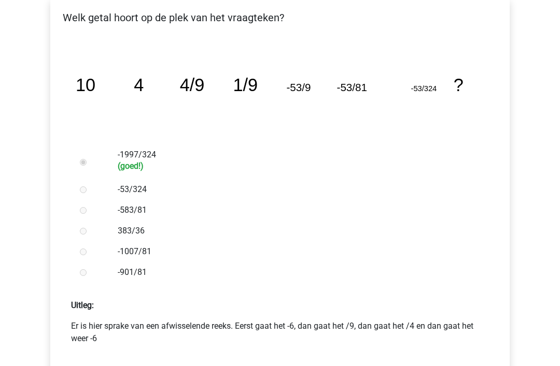
scroll to position [171, 0]
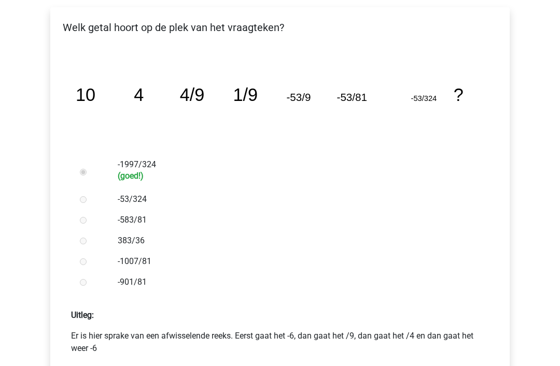
click at [302, 120] on icon "image/svg+xml 10 4 4/9 1/9 -53/9 -53/81 -53/324 ?" at bounding box center [280, 101] width 426 height 107
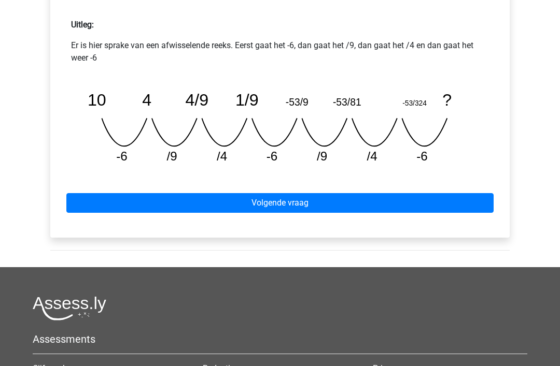
scroll to position [466, 0]
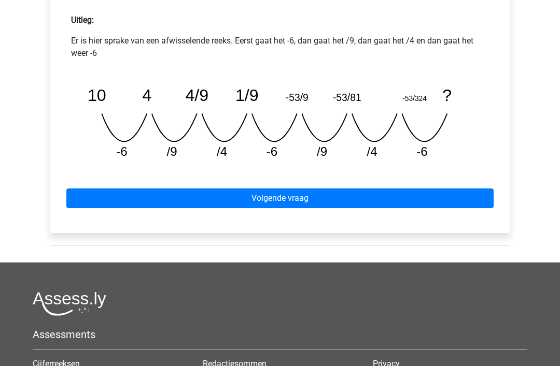
click at [276, 203] on link "Volgende vraag" at bounding box center [279, 199] width 427 height 20
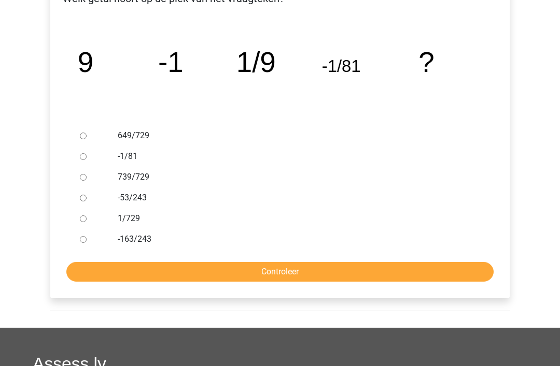
scroll to position [197, 0]
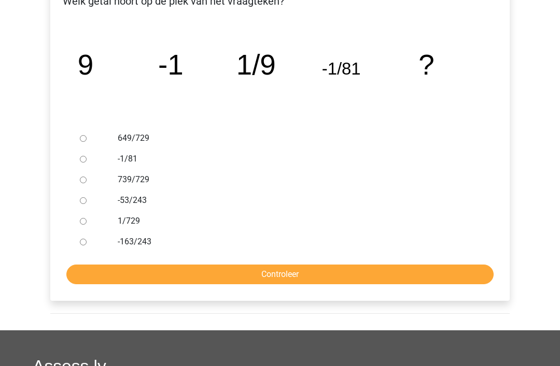
click at [85, 224] on input "1/729" at bounding box center [83, 222] width 7 height 7
radio input "true"
click at [282, 277] on input "Controleer" at bounding box center [279, 275] width 427 height 20
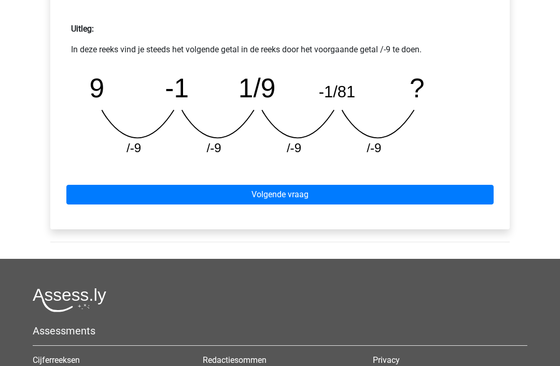
scroll to position [457, 0]
click at [283, 199] on link "Volgende vraag" at bounding box center [279, 196] width 427 height 20
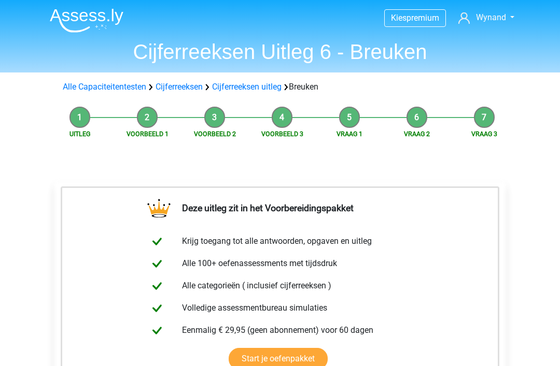
click at [252, 90] on link "Cijferreeksen uitleg" at bounding box center [246, 87] width 69 height 10
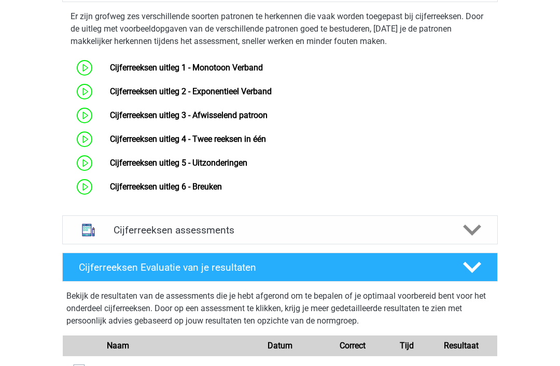
scroll to position [685, 0]
click at [110, 144] on link "Cijferreeksen uitleg 4 - Twee reeksen in één" at bounding box center [188, 139] width 156 height 10
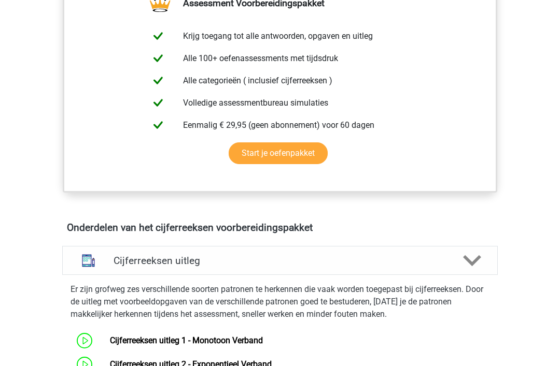
scroll to position [414, 0]
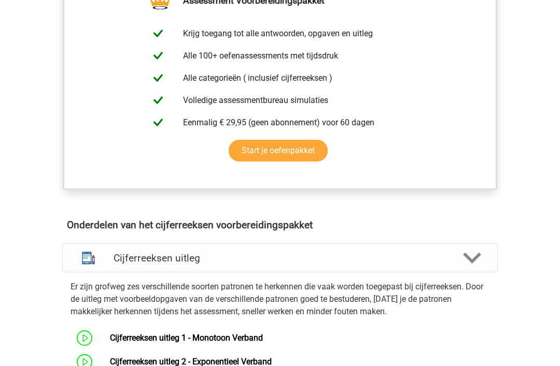
click at [478, 267] on icon at bounding box center [472, 258] width 18 height 18
click at [516, 138] on div "Assessment Voorbereidingspakket Krijg toegang tot alle antwoorden, opgaven en u…" at bounding box center [280, 95] width 484 height 240
click at [476, 273] on div "Cijferreeksen uitleg" at bounding box center [279, 258] width 435 height 29
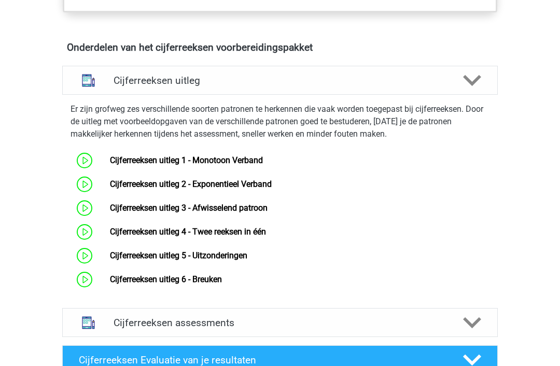
scroll to position [592, 0]
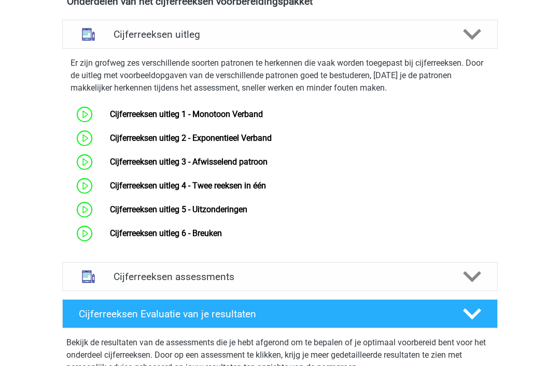
click at [474, 286] on icon at bounding box center [472, 277] width 18 height 18
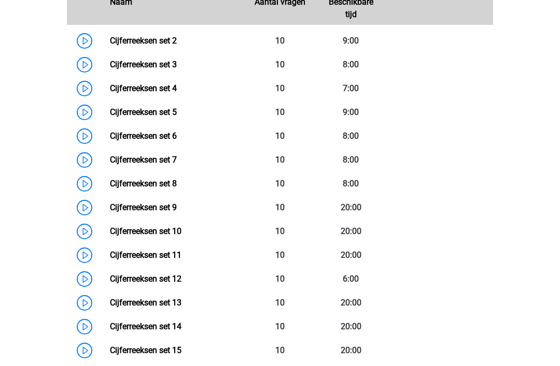
scroll to position [991, 0]
click at [177, 93] on link "Cijferreeksen set 4" at bounding box center [143, 88] width 67 height 10
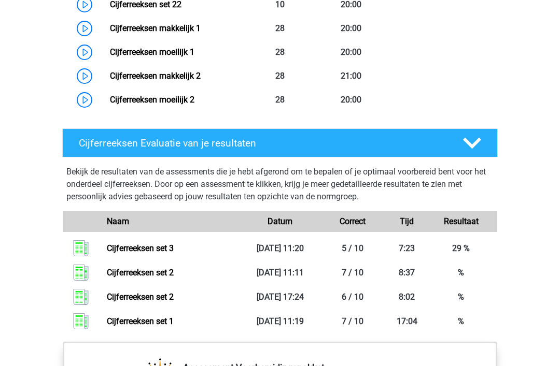
scroll to position [1514, 0]
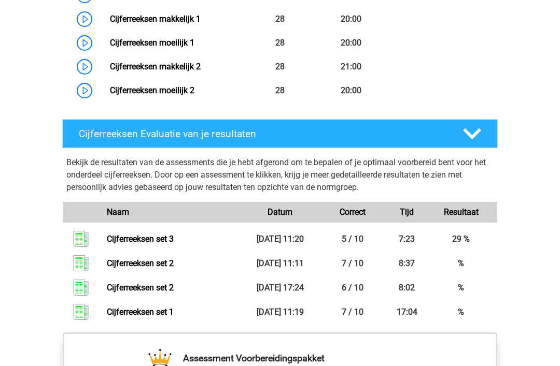
click at [107, 317] on link "Cijferreeksen set 1" at bounding box center [140, 312] width 67 height 10
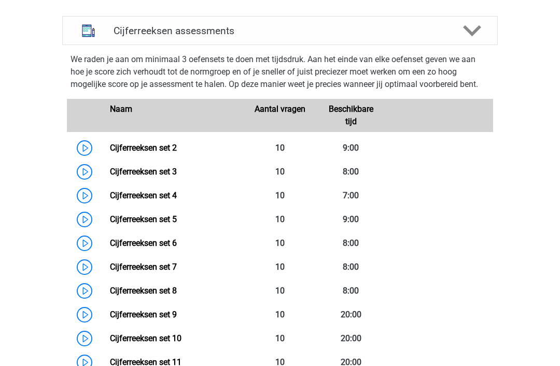
scroll to position [884, 0]
click at [177, 153] on link "Cijferreeksen set 2" at bounding box center [143, 148] width 67 height 10
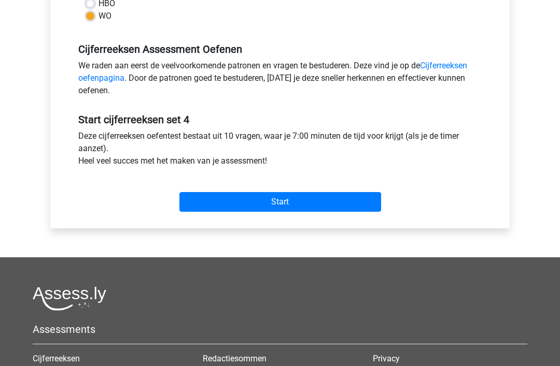
scroll to position [288, 0]
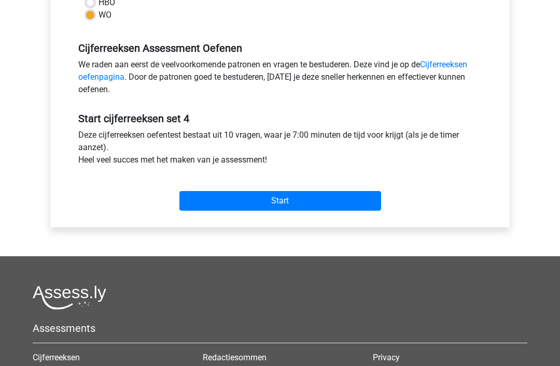
click at [274, 204] on input "Start" at bounding box center [280, 202] width 202 height 20
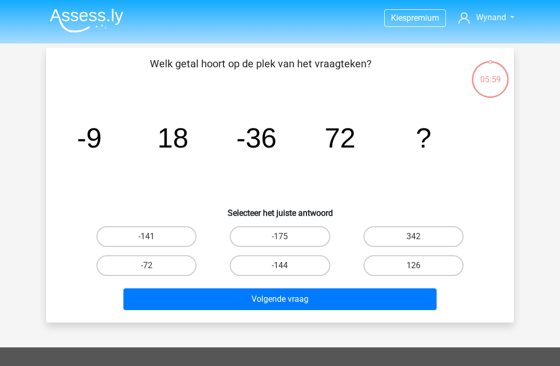
click at [291, 269] on label "-144" at bounding box center [280, 265] width 100 height 21
click at [287, 269] on input "-144" at bounding box center [283, 269] width 7 height 7
radio input "true"
click at [297, 301] on button "Volgende vraag" at bounding box center [280, 300] width 314 height 22
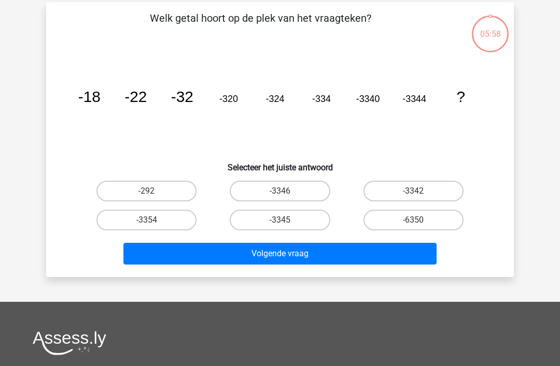
scroll to position [48, 0]
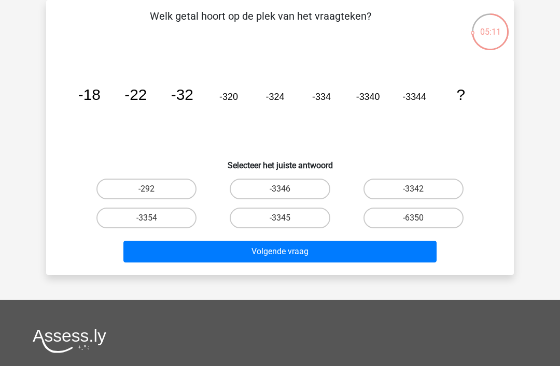
click at [375, 114] on icon "image/svg+xml -18 -22 -32 -320 -324 -334 -3340 -3344 ?" at bounding box center [280, 100] width 418 height 105
click at [154, 219] on label "-3354" at bounding box center [146, 218] width 100 height 21
click at [153, 219] on input "-3354" at bounding box center [150, 221] width 7 height 7
radio input "true"
click at [276, 254] on button "Volgende vraag" at bounding box center [280, 252] width 314 height 22
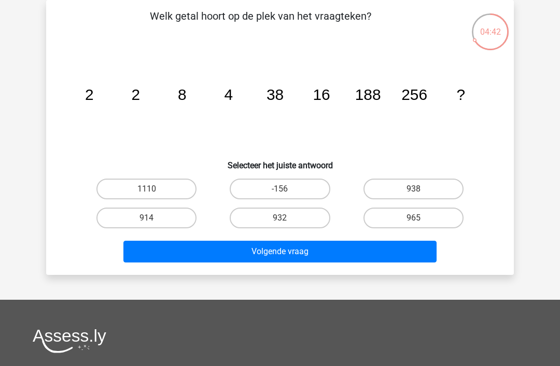
click at [139, 107] on icon "image/svg+xml 2 2 8 4 38 16 188 256 ?" at bounding box center [280, 100] width 418 height 105
click at [188, 100] on icon "image/svg+xml 2 2 8 4 38 16 188 256 ?" at bounding box center [280, 100] width 418 height 105
click at [287, 221] on input "932" at bounding box center [283, 221] width 7 height 7
radio input "true"
click at [285, 252] on button "Volgende vraag" at bounding box center [280, 252] width 314 height 22
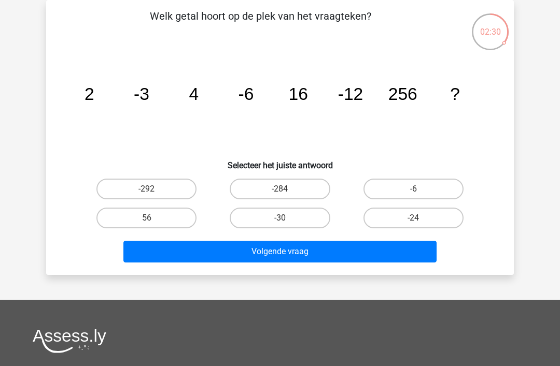
click at [202, 110] on icon "image/svg+xml 2 -3 4 -6 16 -12 256 ?" at bounding box center [280, 100] width 418 height 105
click at [417, 221] on input "-24" at bounding box center [416, 221] width 7 height 7
radio input "true"
click at [308, 253] on button "Volgende vraag" at bounding box center [280, 252] width 314 height 22
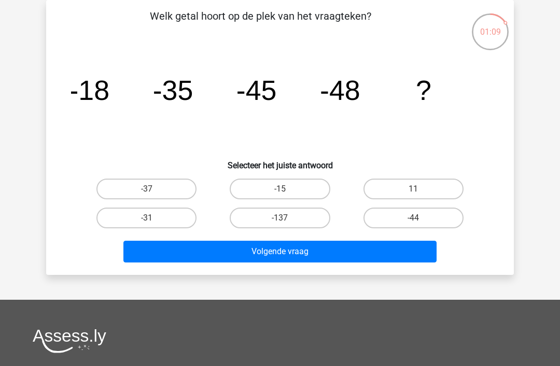
click at [417, 219] on input "-44" at bounding box center [416, 221] width 7 height 7
radio input "true"
click at [295, 245] on button "Volgende vraag" at bounding box center [280, 252] width 314 height 22
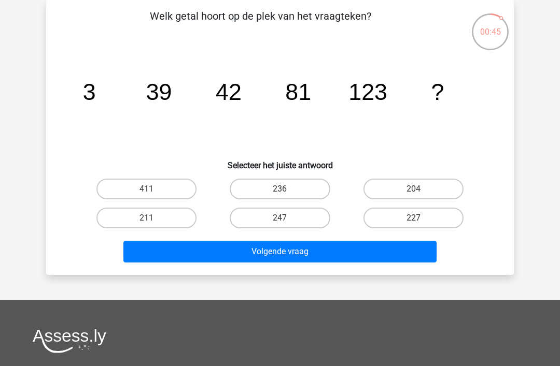
click at [426, 192] on label "204" at bounding box center [413, 189] width 100 height 21
click at [420, 192] on input "204" at bounding box center [416, 192] width 7 height 7
radio input "true"
click at [291, 254] on button "Volgende vraag" at bounding box center [280, 252] width 314 height 22
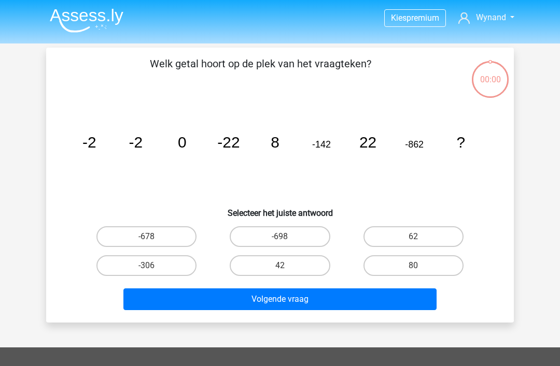
scroll to position [48, 0]
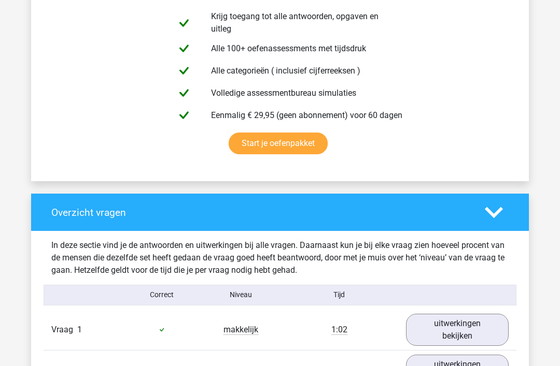
scroll to position [579, 0]
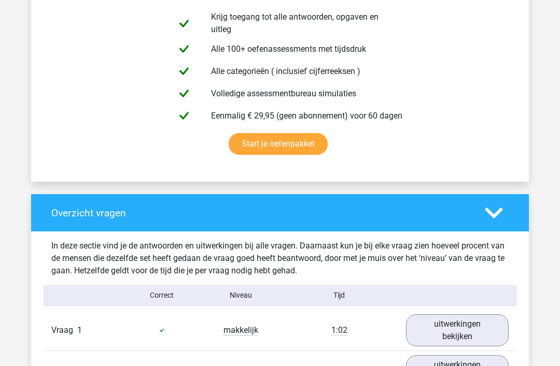
click at [494, 208] on icon at bounding box center [494, 213] width 18 height 18
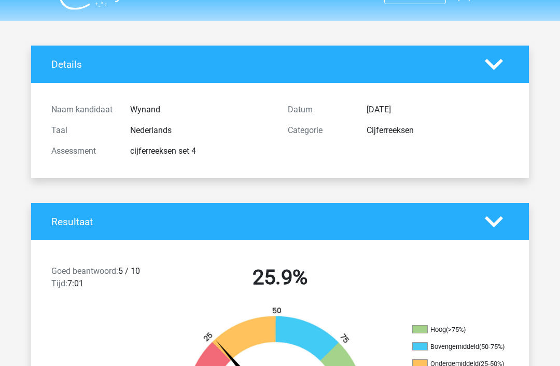
scroll to position [0, 0]
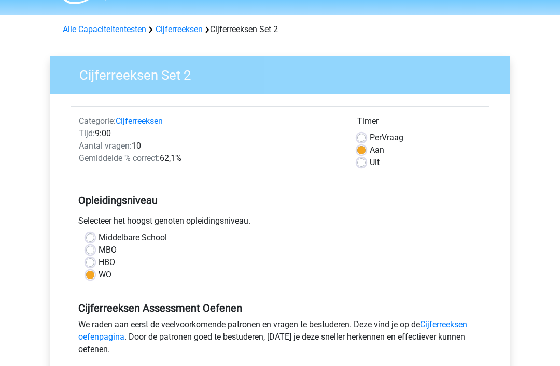
scroll to position [29, 0]
click at [369, 162] on label "Uit" at bounding box center [374, 163] width 10 height 12
click at [364, 162] on input "Uit" at bounding box center [361, 162] width 8 height 10
radio input "true"
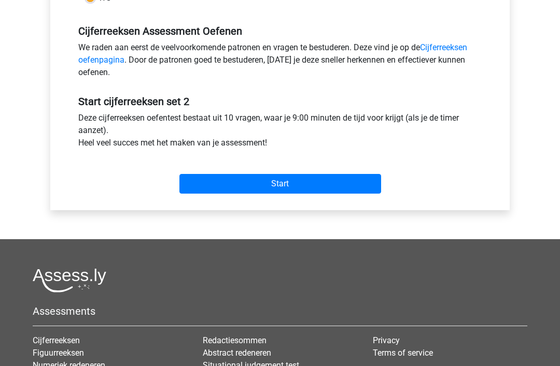
scroll to position [306, 0]
click at [271, 181] on input "Start" at bounding box center [280, 184] width 202 height 20
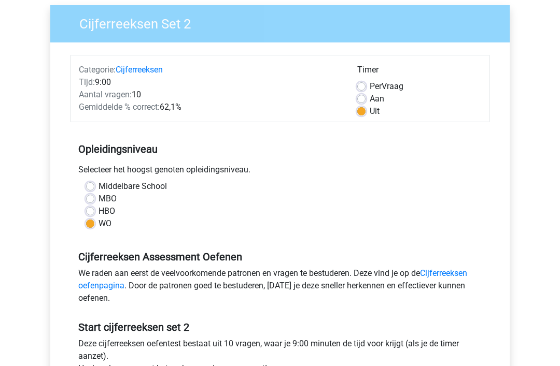
scroll to position [79, 0]
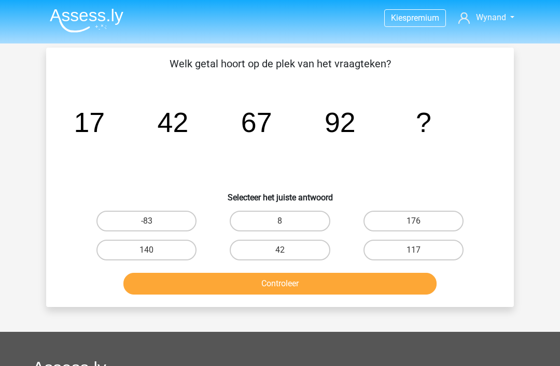
click at [420, 250] on label "117" at bounding box center [413, 250] width 100 height 21
click at [420, 250] on input "117" at bounding box center [416, 253] width 7 height 7
radio input "true"
click at [281, 285] on button "Controleer" at bounding box center [280, 284] width 314 height 22
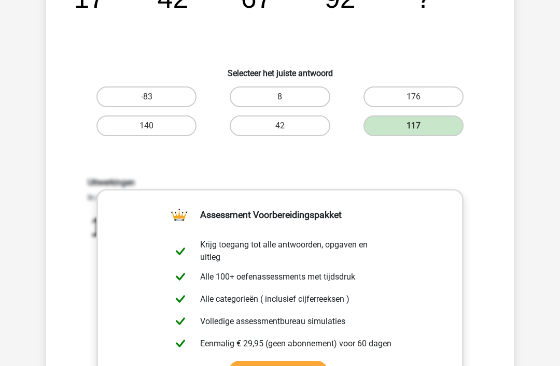
scroll to position [125, 0]
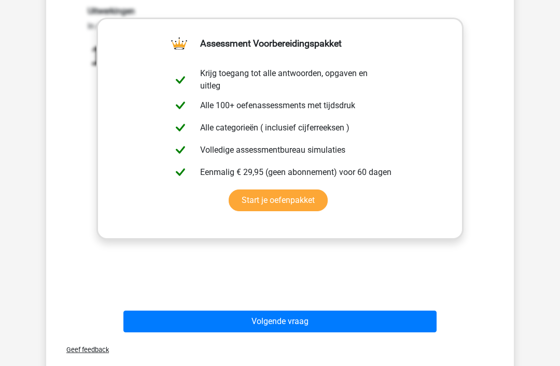
click at [269, 324] on button "Volgende vraag" at bounding box center [280, 322] width 314 height 22
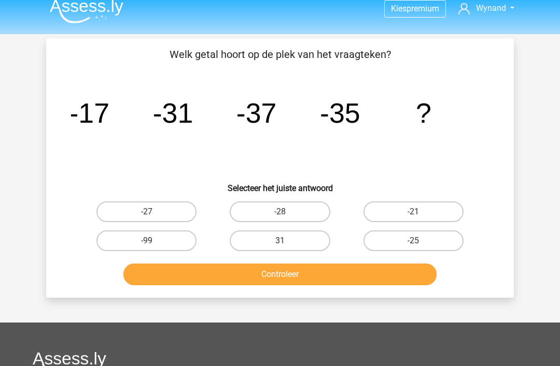
scroll to position [0, 0]
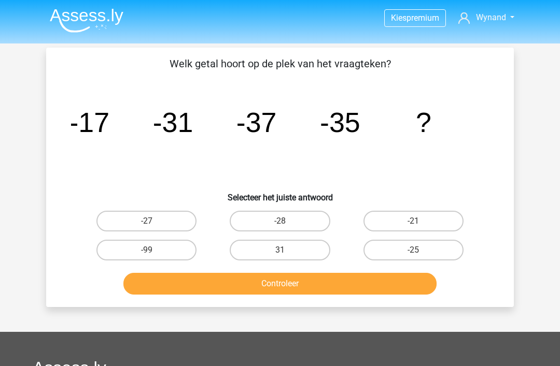
click at [231, 165] on icon "image/svg+xml -17 -31 -37 -35 ?" at bounding box center [280, 132] width 418 height 105
click at [417, 222] on input "-21" at bounding box center [416, 224] width 7 height 7
radio input "true"
click at [285, 292] on button "Controleer" at bounding box center [280, 284] width 314 height 22
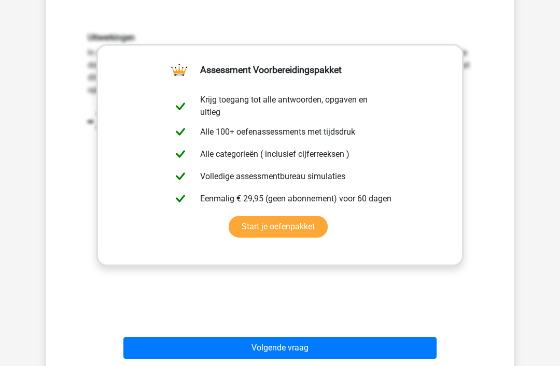
click at [289, 350] on button "Volgende vraag" at bounding box center [280, 348] width 314 height 22
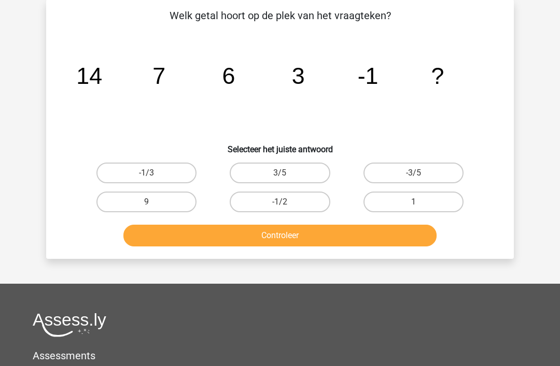
scroll to position [48, 0]
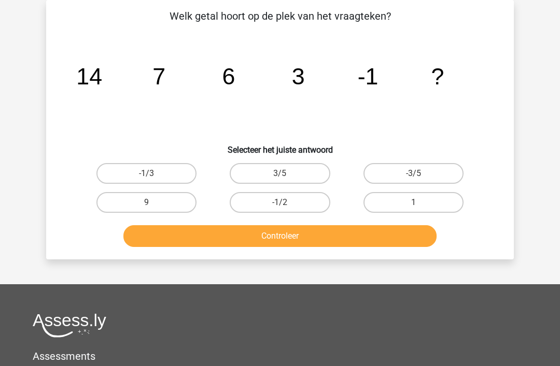
click at [294, 80] on tspan "3" at bounding box center [298, 76] width 13 height 26
click at [423, 174] on label "-3/5" at bounding box center [413, 173] width 100 height 21
click at [420, 174] on input "-3/5" at bounding box center [416, 177] width 7 height 7
radio input "true"
click at [314, 236] on button "Controleer" at bounding box center [280, 236] width 314 height 22
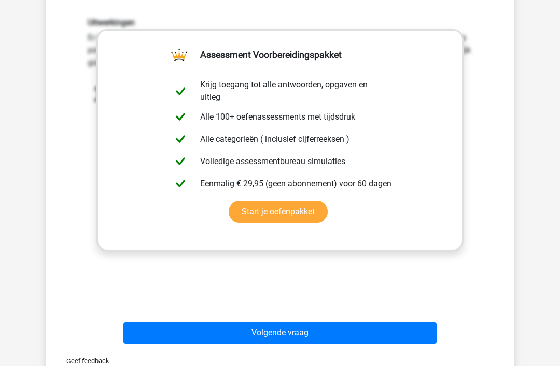
scroll to position [283, 0]
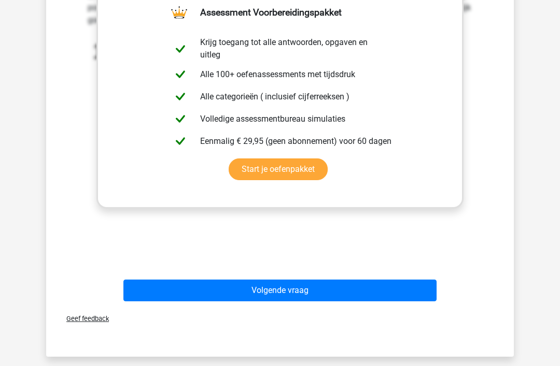
click at [285, 294] on button "Volgende vraag" at bounding box center [280, 291] width 314 height 22
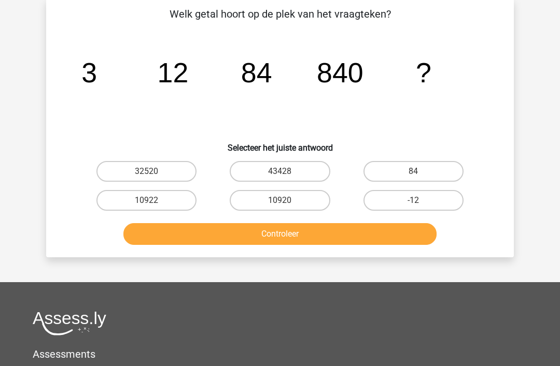
scroll to position [48, 0]
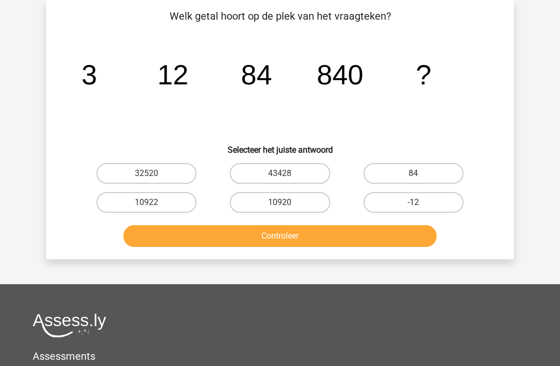
click at [179, 83] on tspan "12" at bounding box center [173, 74] width 31 height 31
click at [283, 207] on input "10920" at bounding box center [283, 206] width 7 height 7
radio input "true"
click at [281, 233] on button "Controleer" at bounding box center [280, 236] width 314 height 22
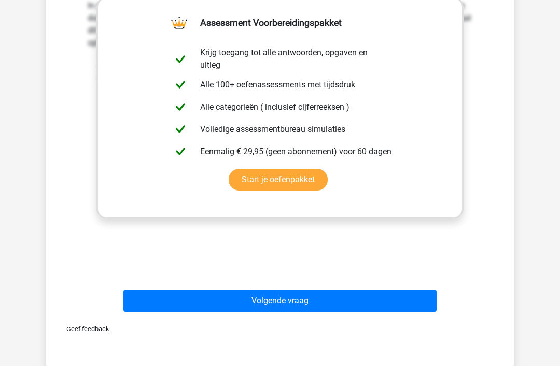
click at [272, 307] on button "Volgende vraag" at bounding box center [280, 301] width 314 height 22
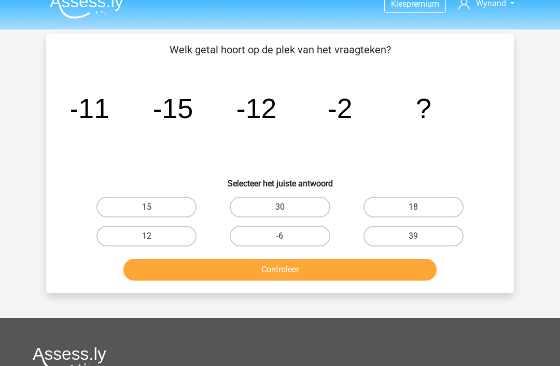
scroll to position [10, 0]
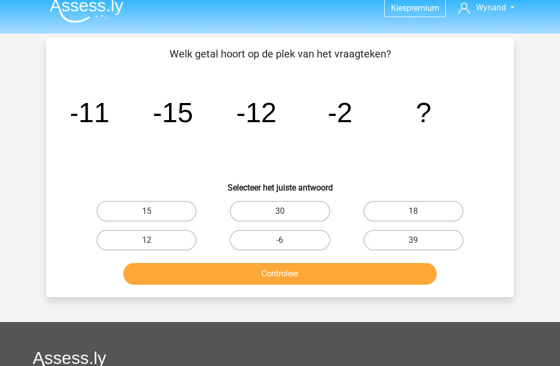
click at [286, 238] on label "-6" at bounding box center [280, 240] width 100 height 21
click at [286, 240] on input "-6" at bounding box center [283, 243] width 7 height 7
radio input "true"
click at [287, 281] on button "Controleer" at bounding box center [280, 274] width 314 height 22
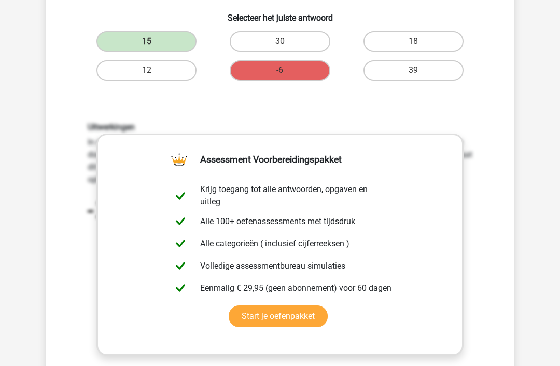
scroll to position [184, 0]
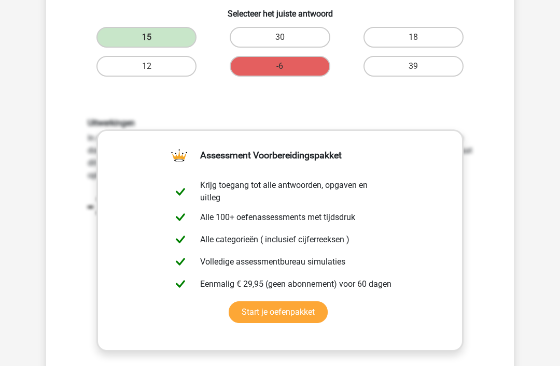
click at [282, 318] on link "Start je oefenpakket" at bounding box center [278, 313] width 99 height 22
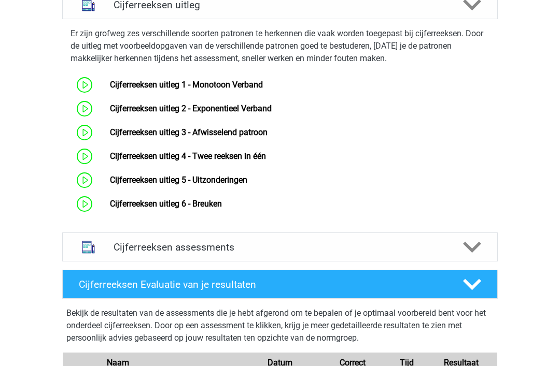
scroll to position [667, 0]
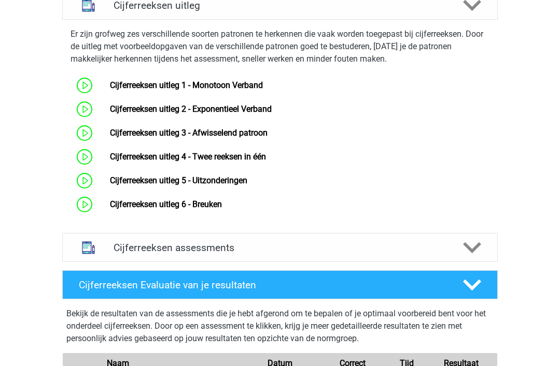
click at [248, 138] on link "Cijferreeksen uitleg 3 - Afwisselend patroon" at bounding box center [189, 133] width 158 height 10
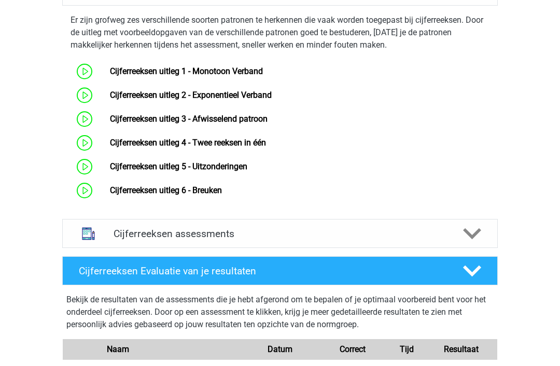
scroll to position [682, 0]
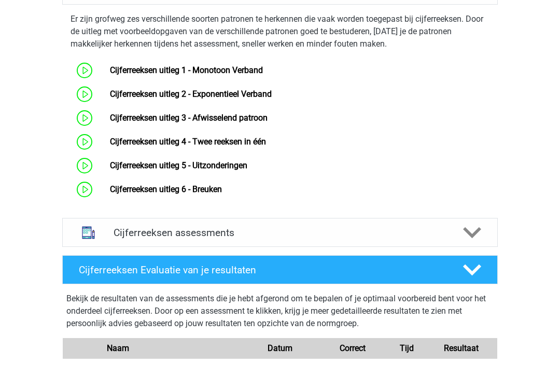
click at [472, 238] on polygon at bounding box center [472, 232] width 18 height 11
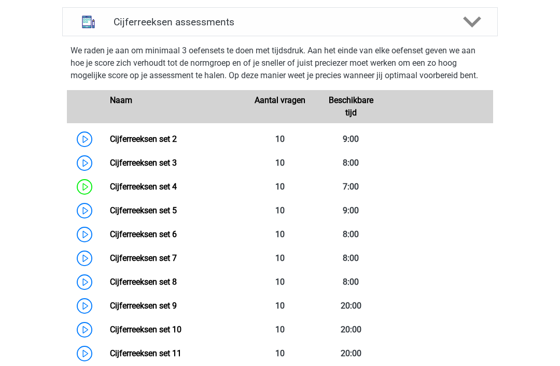
scroll to position [896, 0]
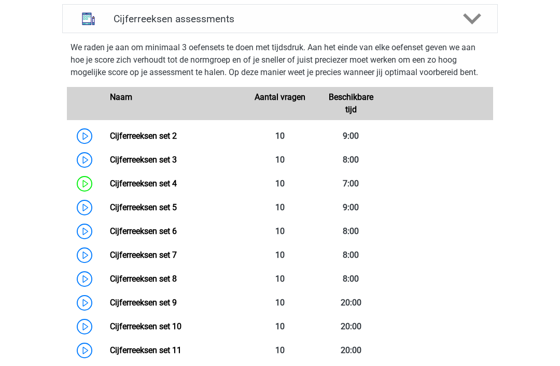
click at [177, 212] on link "Cijferreeksen set 5" at bounding box center [143, 208] width 67 height 10
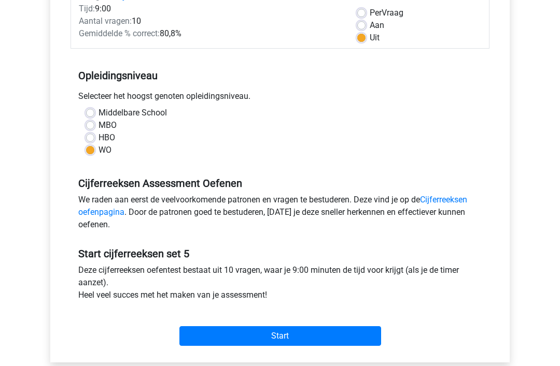
scroll to position [181, 0]
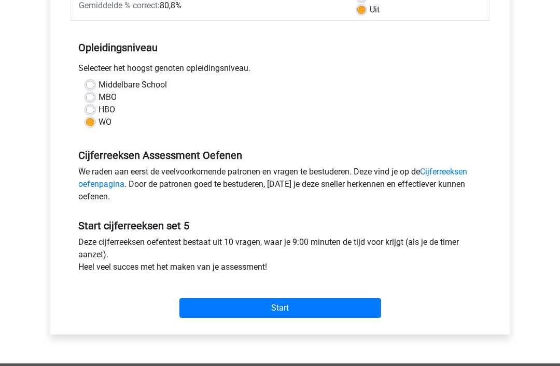
click at [273, 309] on input "Start" at bounding box center [280, 309] width 202 height 20
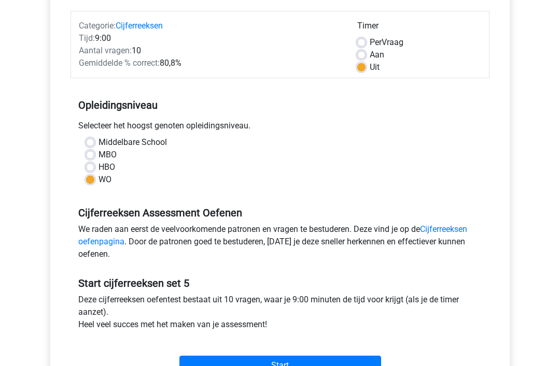
scroll to position [0, 0]
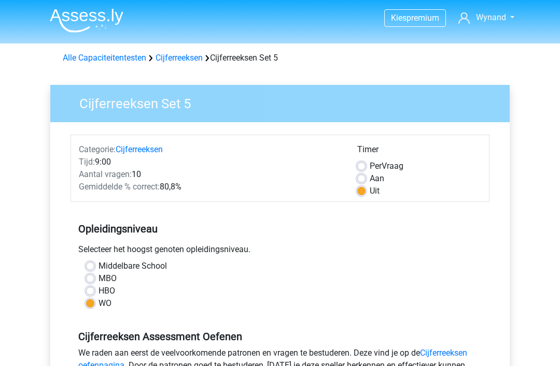
click at [186, 59] on link "Cijferreeksen" at bounding box center [178, 58] width 47 height 10
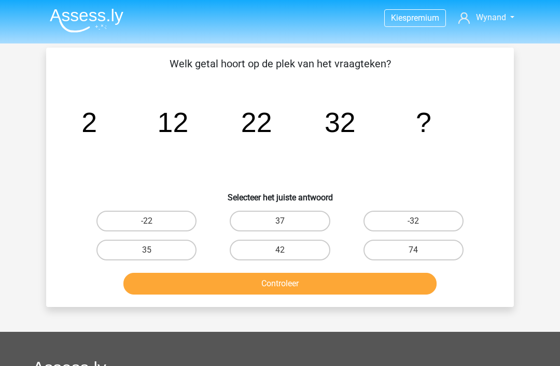
click at [280, 255] on input "42" at bounding box center [283, 253] width 7 height 7
radio input "true"
click at [288, 283] on button "Controleer" at bounding box center [280, 284] width 314 height 22
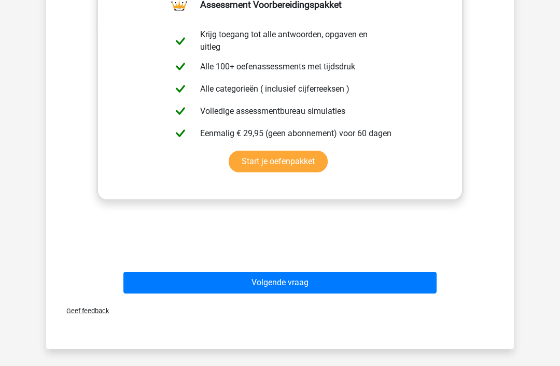
click at [283, 286] on button "Volgende vraag" at bounding box center [280, 283] width 314 height 22
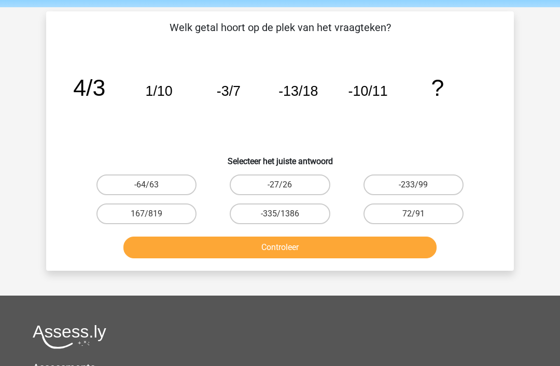
scroll to position [38, 0]
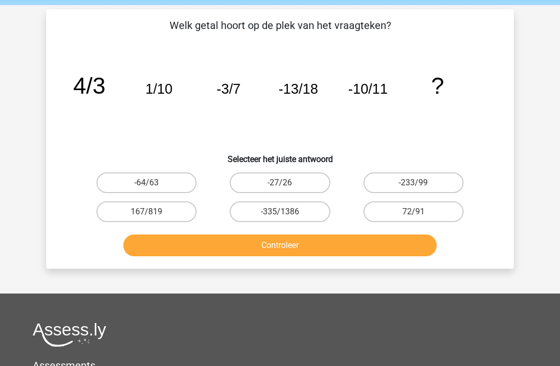
click at [417, 210] on label "72/91" at bounding box center [413, 212] width 100 height 21
click at [417, 212] on input "72/91" at bounding box center [416, 215] width 7 height 7
radio input "true"
click at [305, 249] on button "Controleer" at bounding box center [280, 246] width 314 height 22
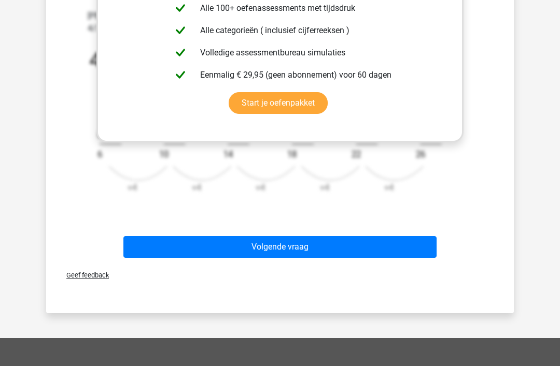
click at [286, 251] on button "Volgende vraag" at bounding box center [280, 248] width 314 height 22
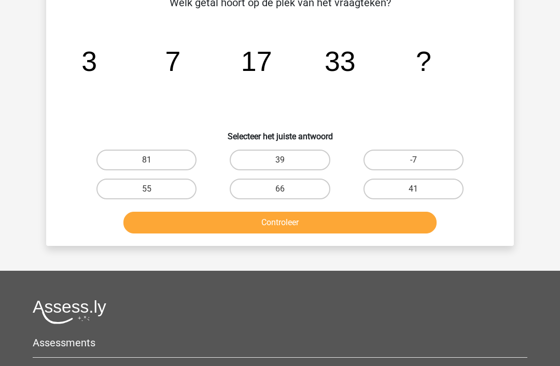
scroll to position [62, 0]
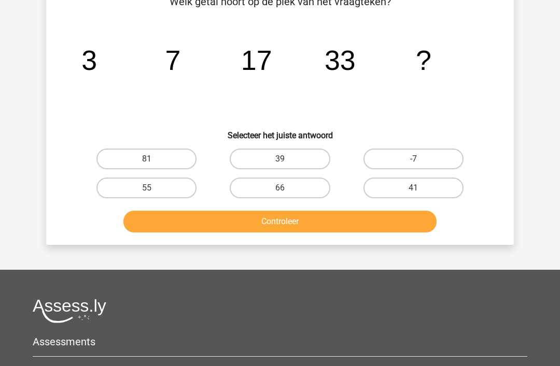
click at [153, 191] on input "55" at bounding box center [150, 191] width 7 height 7
radio input "true"
click at [289, 216] on button "Controleer" at bounding box center [280, 222] width 314 height 22
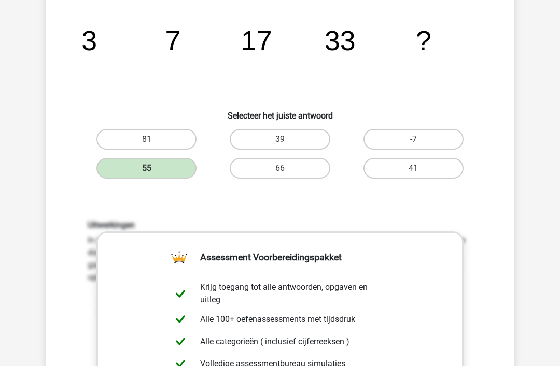
scroll to position [82, 0]
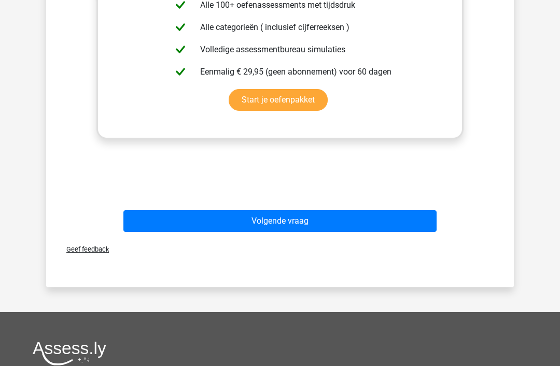
click at [282, 227] on button "Volgende vraag" at bounding box center [280, 221] width 314 height 22
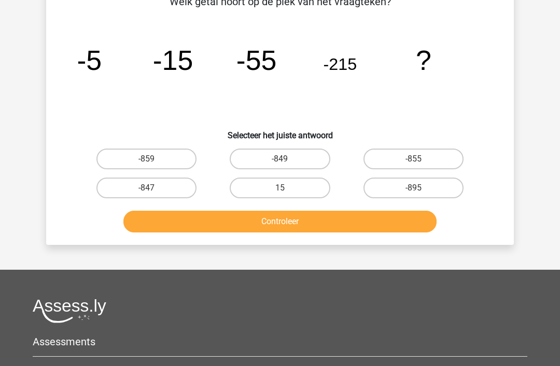
scroll to position [62, 0]
click at [416, 160] on input "-855" at bounding box center [416, 163] width 7 height 7
radio input "true"
click at [278, 221] on button "Controleer" at bounding box center [280, 222] width 314 height 22
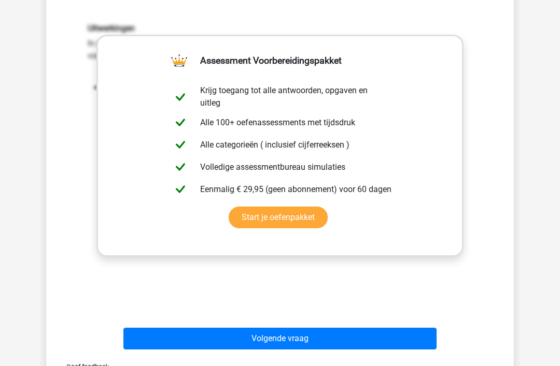
click at [280, 345] on button "Volgende vraag" at bounding box center [280, 340] width 314 height 22
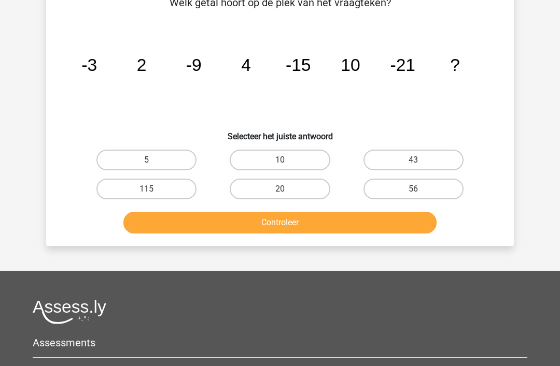
scroll to position [48, 0]
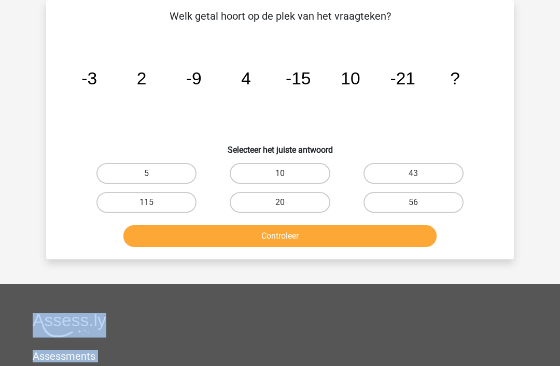
click at [416, 197] on label "56" at bounding box center [413, 202] width 100 height 21
click at [416, 203] on input "56" at bounding box center [416, 206] width 7 height 7
radio input "true"
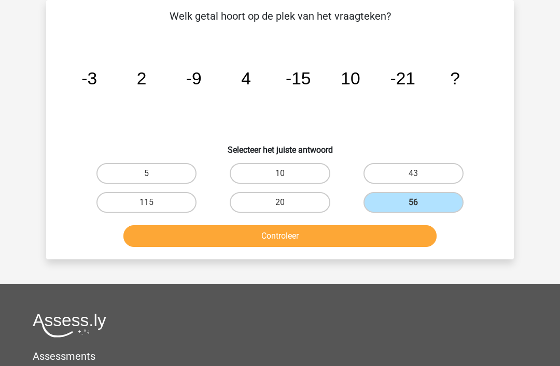
click at [283, 239] on button "Controleer" at bounding box center [280, 236] width 314 height 22
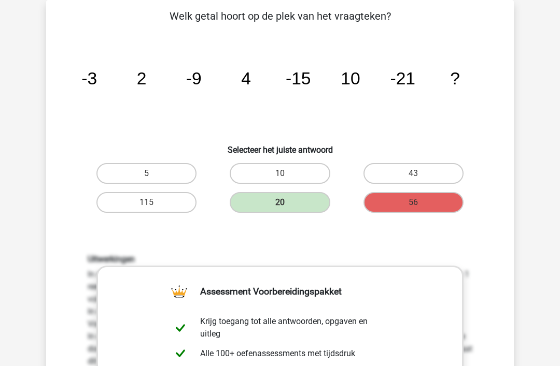
click at [315, 87] on icon "image/svg+xml -3 2 -9 4 -15 10 -21 ?" at bounding box center [280, 84] width 418 height 105
click at [359, 82] on tspan "10" at bounding box center [349, 78] width 19 height 19
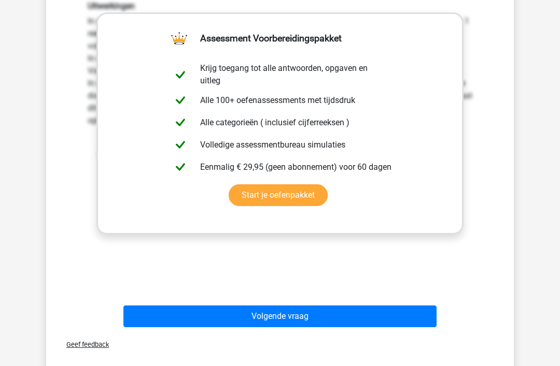
scroll to position [306, 0]
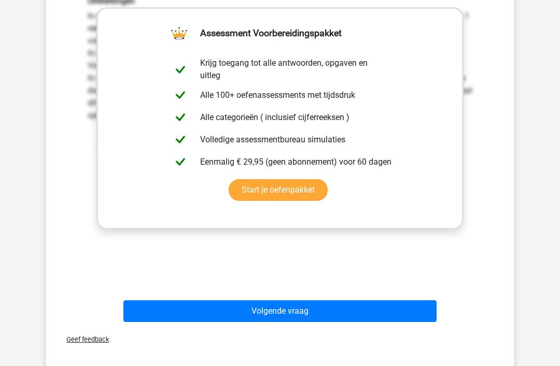
click at [283, 312] on button "Volgende vraag" at bounding box center [280, 312] width 314 height 22
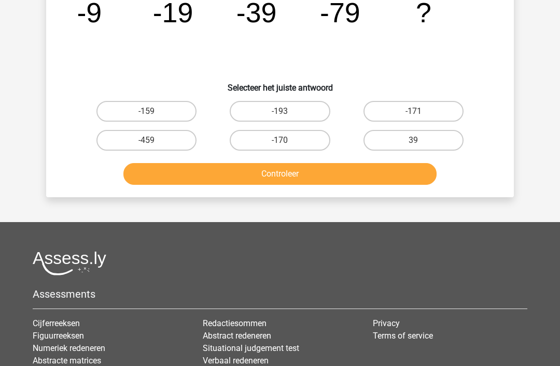
scroll to position [48, 0]
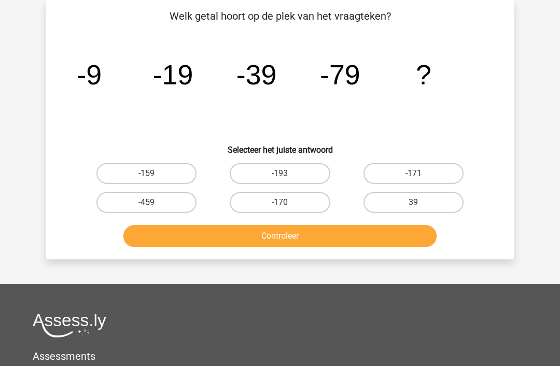
click at [157, 174] on label "-159" at bounding box center [146, 173] width 100 height 21
click at [153, 174] on input "-159" at bounding box center [150, 177] width 7 height 7
radio input "true"
click at [293, 239] on button "Controleer" at bounding box center [280, 236] width 314 height 22
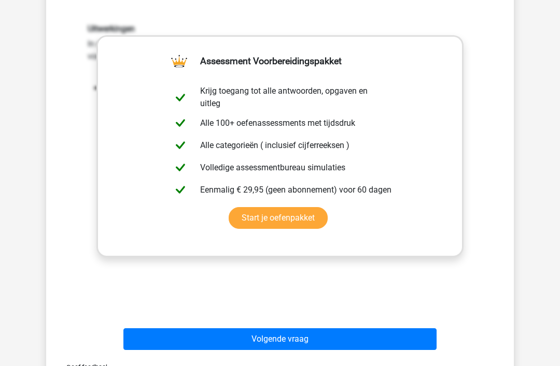
click at [278, 347] on button "Volgende vraag" at bounding box center [280, 340] width 314 height 22
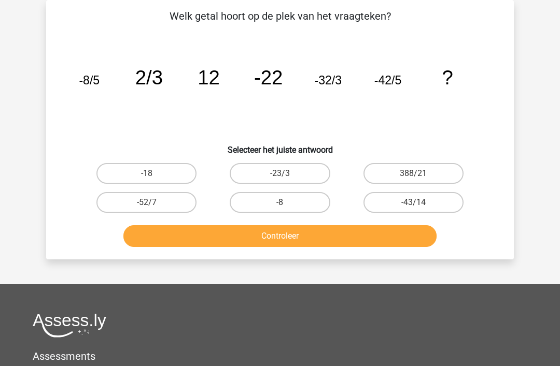
click at [157, 205] on label "-52/7" at bounding box center [146, 202] width 100 height 21
click at [153, 205] on input "-52/7" at bounding box center [150, 206] width 7 height 7
radio input "true"
click at [287, 240] on button "Controleer" at bounding box center [280, 236] width 314 height 22
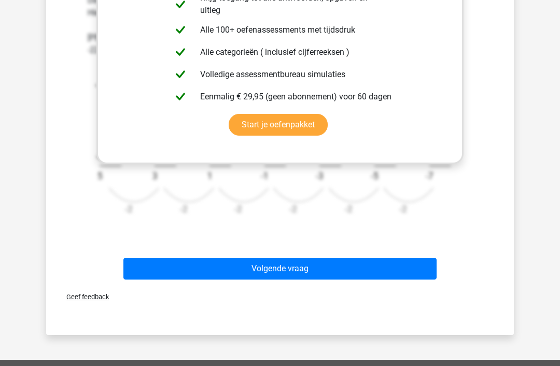
click at [275, 267] on button "Volgende vraag" at bounding box center [280, 269] width 314 height 22
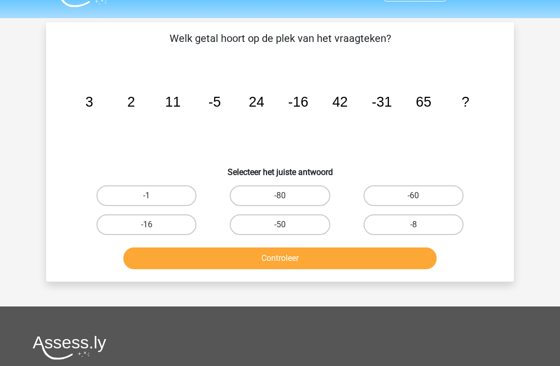
scroll to position [23, 0]
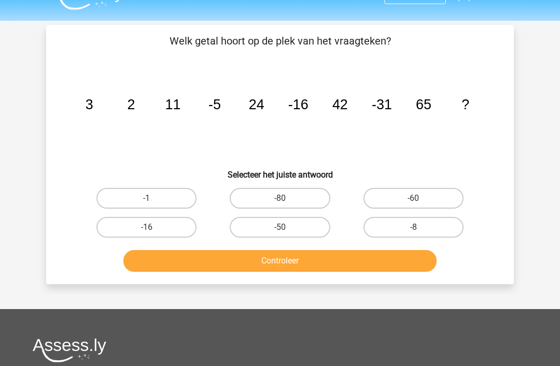
click at [345, 116] on icon "image/svg+xml 3 2 11 -5 24 -16 42 -31 65 ?" at bounding box center [280, 109] width 418 height 105
click at [284, 231] on input "-50" at bounding box center [283, 231] width 7 height 7
radio input "true"
click at [278, 265] on button "Controleer" at bounding box center [280, 261] width 314 height 22
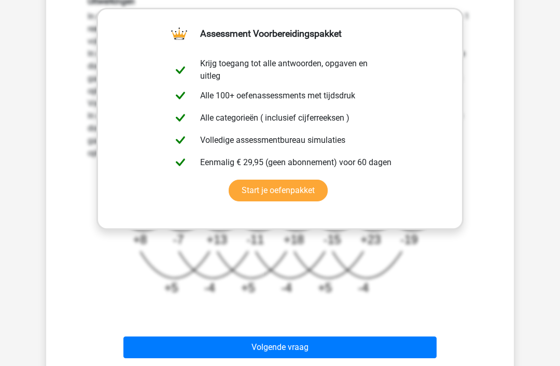
click at [277, 347] on button "Volgende vraag" at bounding box center [280, 348] width 314 height 22
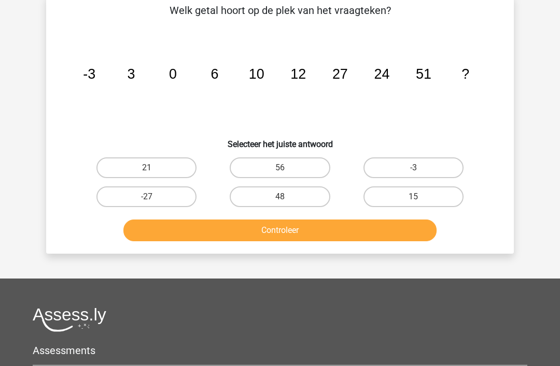
scroll to position [48, 0]
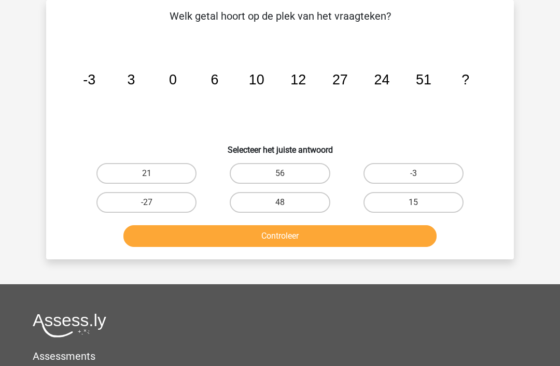
click at [280, 203] on label "48" at bounding box center [280, 202] width 100 height 21
click at [280, 203] on input "48" at bounding box center [283, 206] width 7 height 7
radio input "true"
click at [292, 241] on button "Controleer" at bounding box center [280, 236] width 314 height 22
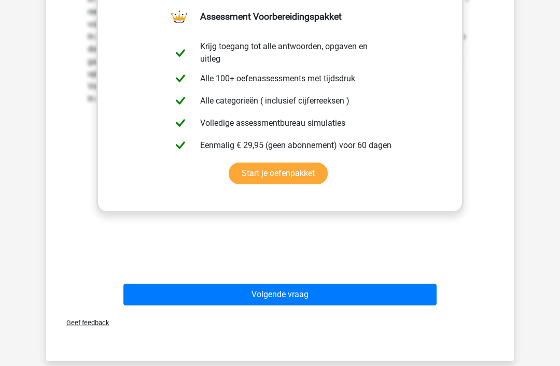
click at [288, 293] on button "Volgende vraag" at bounding box center [280, 296] width 314 height 22
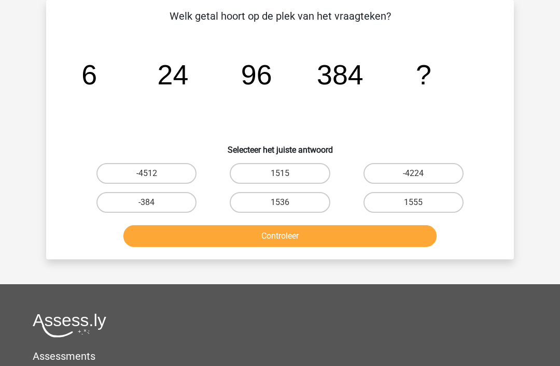
click at [293, 203] on label "1536" at bounding box center [280, 202] width 100 height 21
click at [287, 203] on input "1536" at bounding box center [283, 206] width 7 height 7
radio input "true"
click at [293, 245] on button "Controleer" at bounding box center [280, 236] width 314 height 22
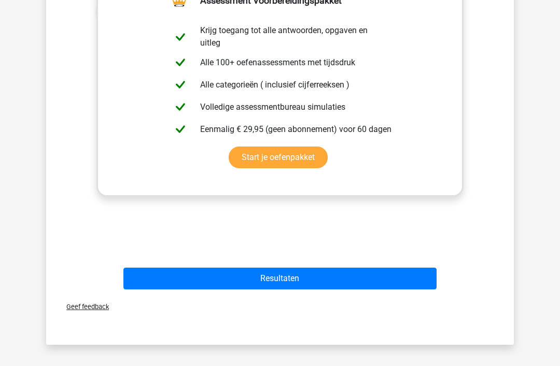
scroll to position [339, 0]
click at [283, 277] on button "Resultaten" at bounding box center [280, 279] width 314 height 22
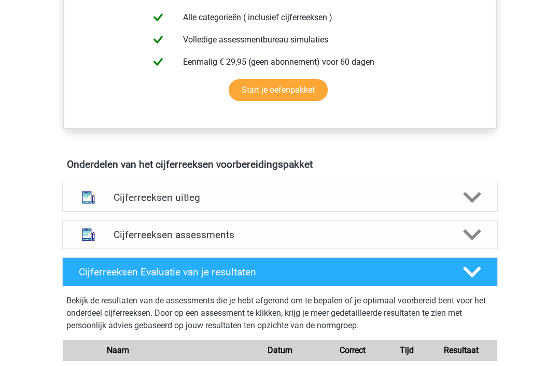
scroll to position [480, 0]
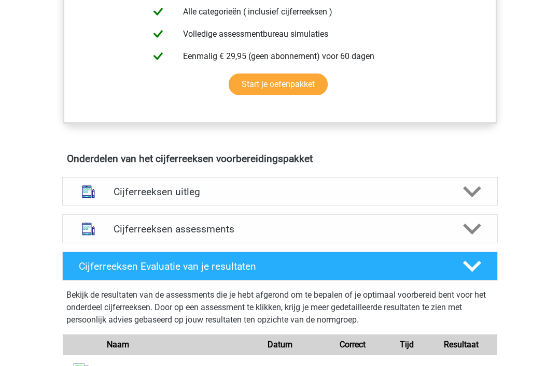
click at [230, 236] on h4 "Cijferreeksen assessments" at bounding box center [279, 230] width 333 height 12
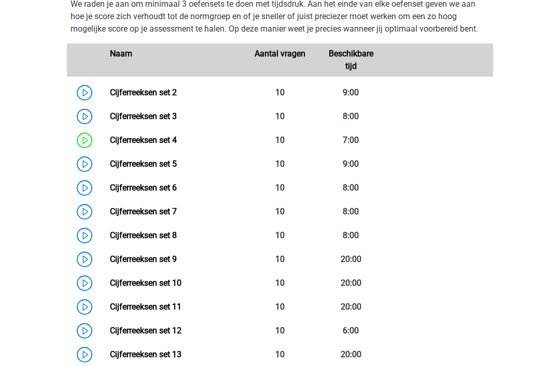
scroll to position [734, 0]
click at [110, 169] on link "Cijferreeksen set 5" at bounding box center [143, 164] width 67 height 10
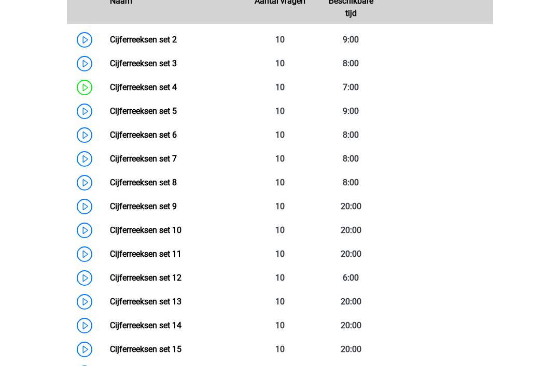
scroll to position [787, 0]
click at [177, 140] on link "Cijferreeksen set 6" at bounding box center [143, 135] width 67 height 10
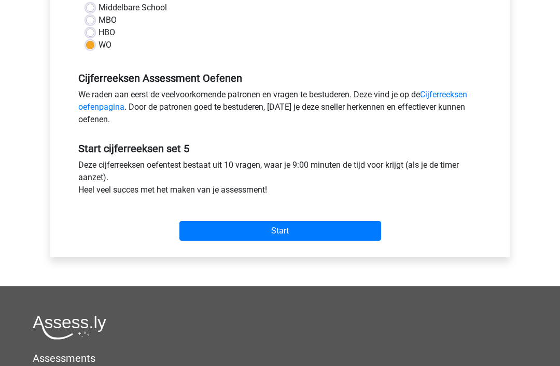
scroll to position [259, 0]
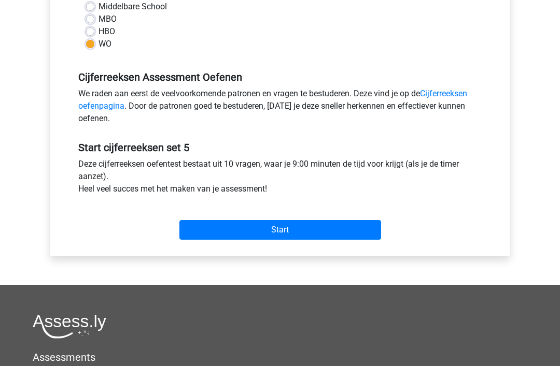
click at [278, 232] on input "Start" at bounding box center [280, 231] width 202 height 20
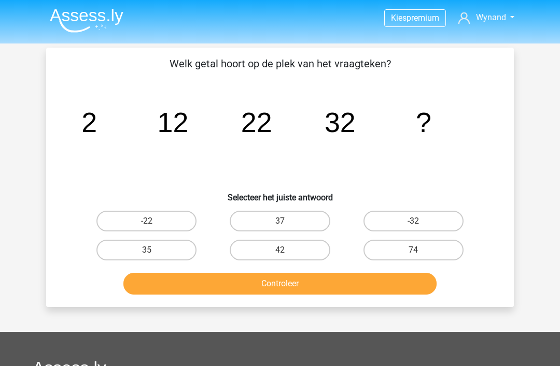
click at [278, 251] on label "42" at bounding box center [280, 250] width 100 height 21
click at [280, 251] on input "42" at bounding box center [283, 253] width 7 height 7
radio input "true"
click at [294, 288] on button "Controleer" at bounding box center [280, 284] width 314 height 22
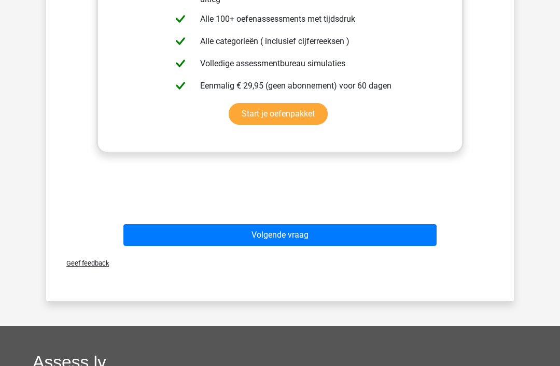
click at [288, 242] on button "Volgende vraag" at bounding box center [280, 235] width 314 height 22
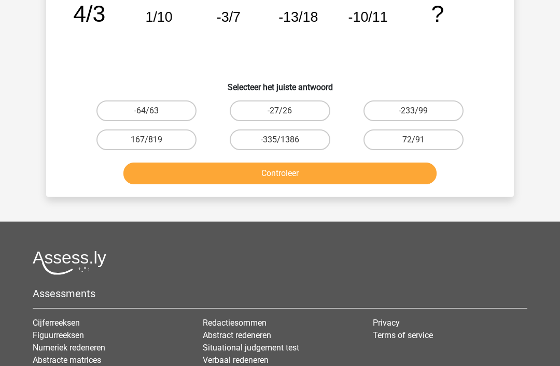
scroll to position [48, 0]
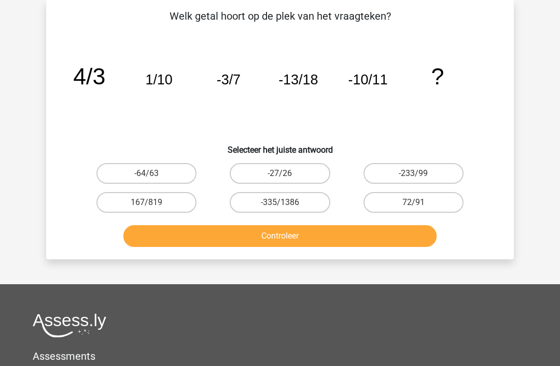
click at [155, 180] on label "-64/63" at bounding box center [146, 173] width 100 height 21
click at [153, 180] on input "-64/63" at bounding box center [150, 177] width 7 height 7
radio input "true"
click at [281, 233] on button "Controleer" at bounding box center [280, 236] width 314 height 22
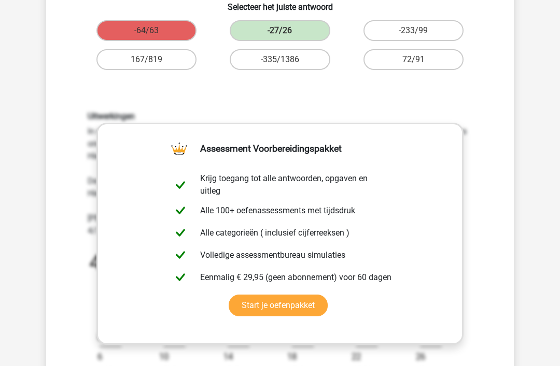
scroll to position [0, 0]
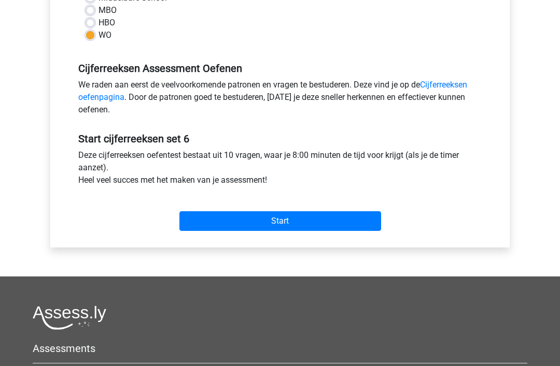
scroll to position [269, 0]
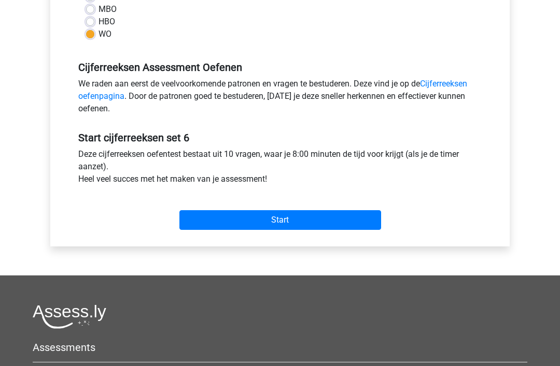
click at [282, 225] on input "Start" at bounding box center [280, 220] width 202 height 20
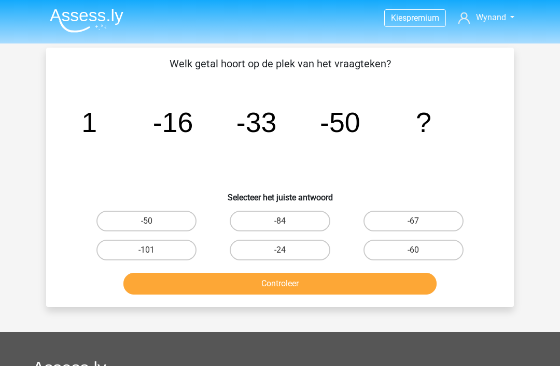
click at [428, 211] on label "-67" at bounding box center [413, 221] width 100 height 21
click at [420, 221] on input "-67" at bounding box center [416, 224] width 7 height 7
radio input "true"
click at [417, 223] on input "-67" at bounding box center [416, 224] width 7 height 7
click at [305, 284] on button "Controleer" at bounding box center [280, 284] width 314 height 22
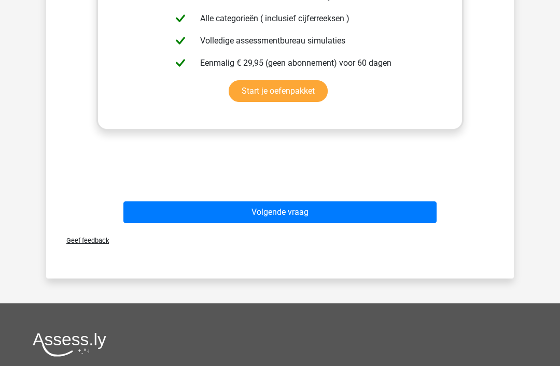
click at [278, 216] on button "Volgende vraag" at bounding box center [280, 213] width 314 height 22
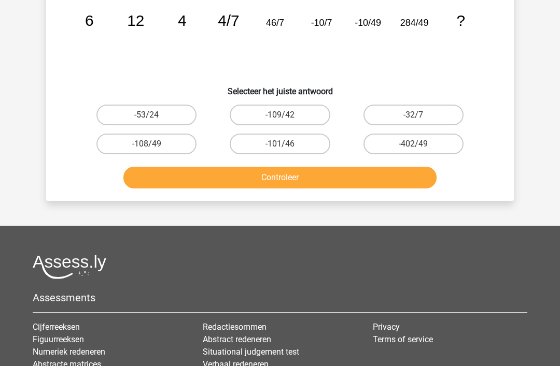
scroll to position [48, 0]
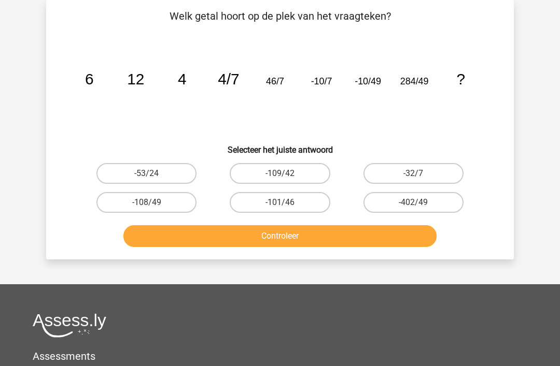
click at [411, 205] on label "-402/49" at bounding box center [413, 202] width 100 height 21
click at [413, 205] on input "-402/49" at bounding box center [416, 206] width 7 height 7
radio input "true"
click at [340, 235] on button "Controleer" at bounding box center [280, 236] width 314 height 22
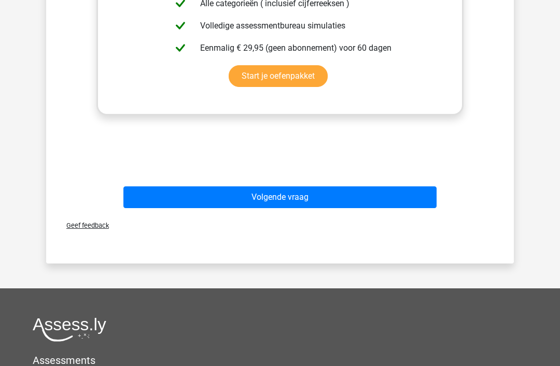
click at [285, 207] on button "Volgende vraag" at bounding box center [280, 198] width 314 height 22
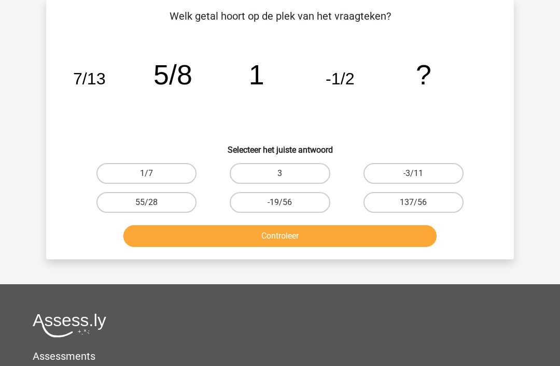
click at [291, 205] on label "-19/56" at bounding box center [280, 202] width 100 height 21
click at [287, 205] on input "-19/56" at bounding box center [283, 206] width 7 height 7
radio input "true"
click at [301, 246] on button "Controleer" at bounding box center [280, 236] width 314 height 22
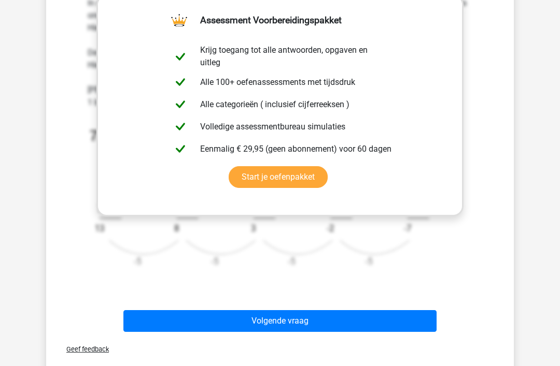
scroll to position [321, 0]
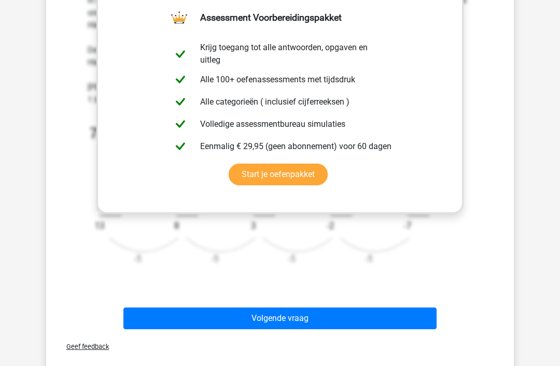
click at [283, 319] on button "Volgende vraag" at bounding box center [280, 319] width 314 height 22
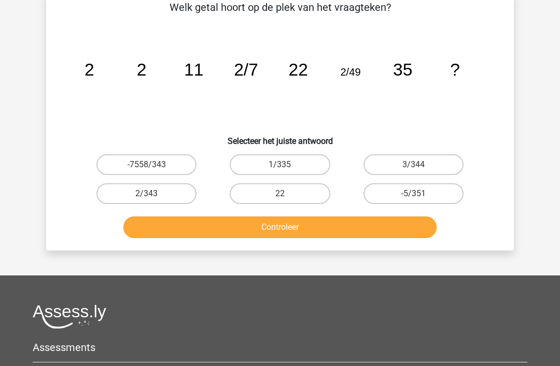
scroll to position [48, 0]
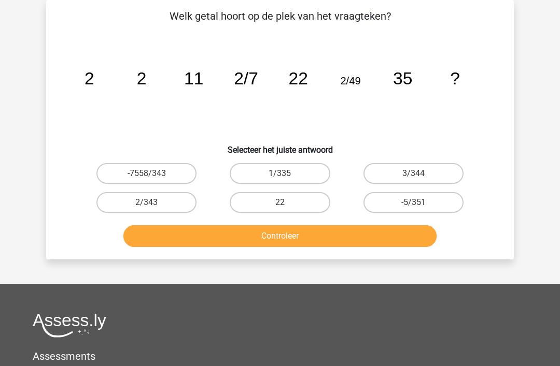
click at [407, 79] on tspan "35" at bounding box center [402, 78] width 19 height 19
click at [161, 205] on label "2/343" at bounding box center [146, 202] width 100 height 21
click at [153, 205] on input "2/343" at bounding box center [150, 206] width 7 height 7
radio input "true"
click at [286, 232] on button "Controleer" at bounding box center [280, 236] width 314 height 22
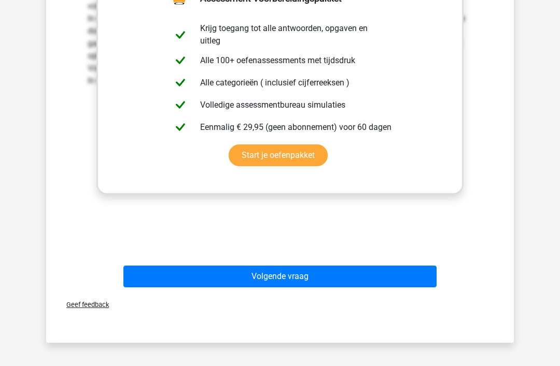
click at [283, 285] on button "Volgende vraag" at bounding box center [280, 277] width 314 height 22
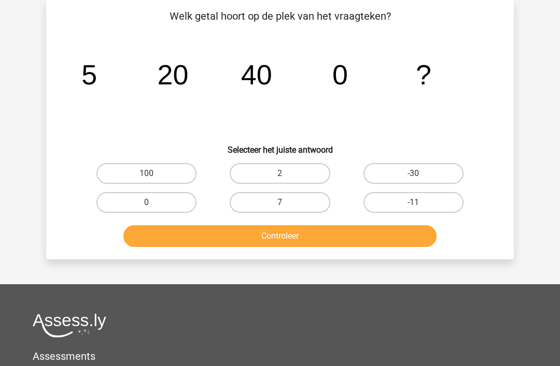
click at [122, 101] on icon "image/svg+xml 5 20 40 0 ?" at bounding box center [280, 84] width 418 height 105
click at [269, 68] on tspan "40" at bounding box center [256, 74] width 31 height 31
click at [420, 179] on input "-30" at bounding box center [416, 177] width 7 height 7
radio input "true"
click at [333, 246] on button "Controleer" at bounding box center [280, 236] width 314 height 22
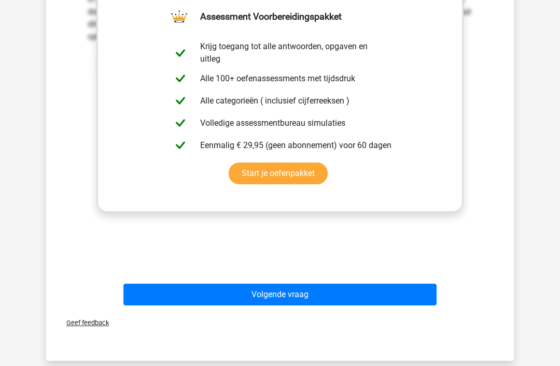
click at [282, 301] on button "Volgende vraag" at bounding box center [280, 295] width 314 height 22
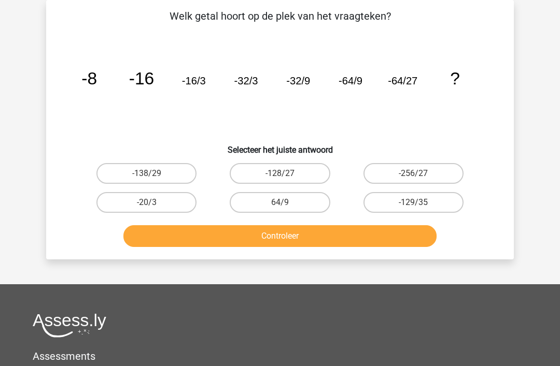
click at [407, 97] on icon "image/svg+xml -8 -16 -16/3 -32/3 -32/9 -64/9 -64/27 ?" at bounding box center [280, 84] width 418 height 105
click at [287, 179] on input "-128/27" at bounding box center [283, 177] width 7 height 7
radio input "true"
click at [298, 232] on button "Controleer" at bounding box center [280, 236] width 314 height 22
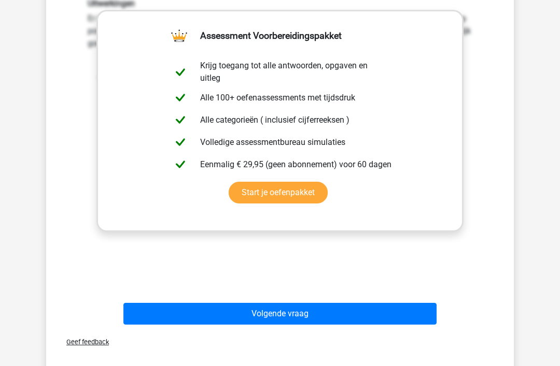
click at [291, 320] on button "Volgende vraag" at bounding box center [280, 314] width 314 height 22
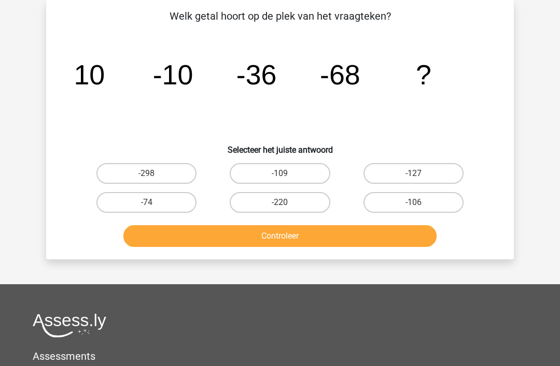
click at [418, 207] on input "-106" at bounding box center [416, 206] width 7 height 7
radio input "true"
click at [323, 237] on button "Controleer" at bounding box center [280, 236] width 314 height 22
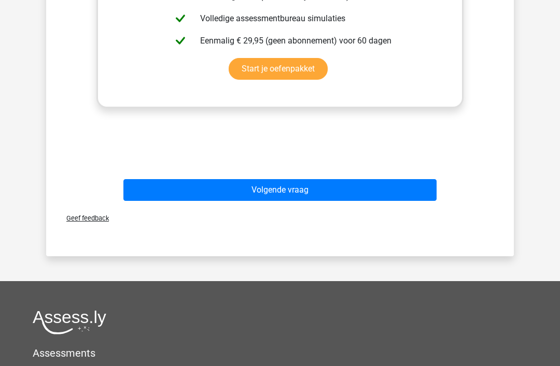
click at [274, 193] on button "Volgende vraag" at bounding box center [280, 190] width 314 height 22
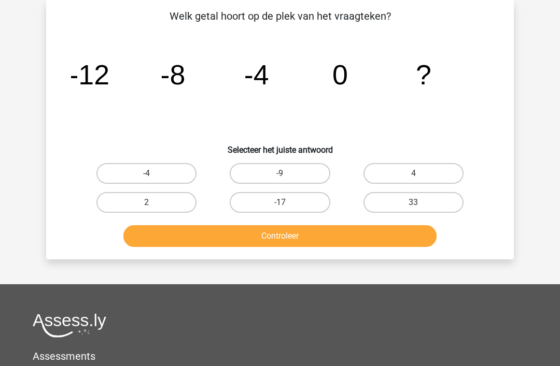
click at [424, 183] on label "4" at bounding box center [413, 173] width 100 height 21
click at [420, 180] on input "4" at bounding box center [416, 177] width 7 height 7
radio input "true"
click at [324, 237] on button "Controleer" at bounding box center [280, 236] width 314 height 22
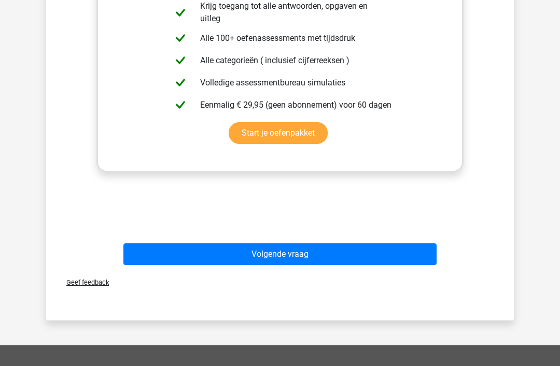
click at [282, 255] on button "Volgende vraag" at bounding box center [280, 255] width 314 height 22
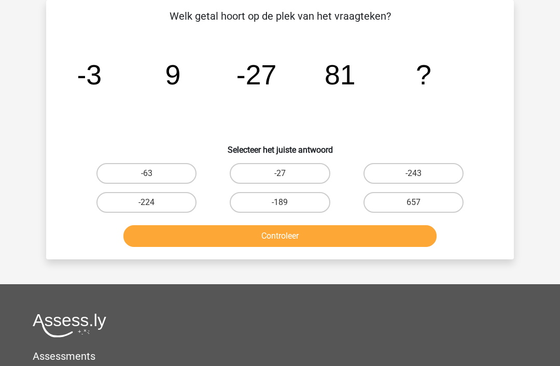
click at [421, 174] on label "-243" at bounding box center [413, 173] width 100 height 21
click at [420, 174] on input "-243" at bounding box center [416, 177] width 7 height 7
radio input "true"
click at [321, 243] on button "Controleer" at bounding box center [280, 236] width 314 height 22
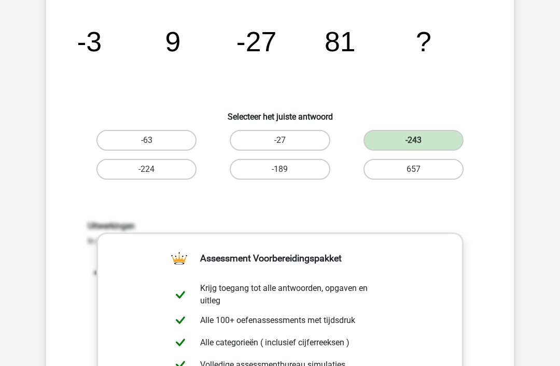
scroll to position [81, 0]
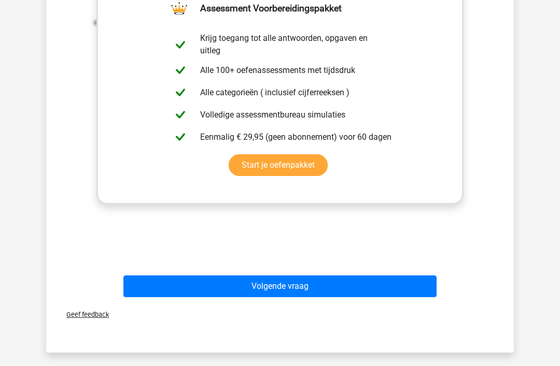
click at [278, 289] on button "Volgende vraag" at bounding box center [280, 287] width 314 height 22
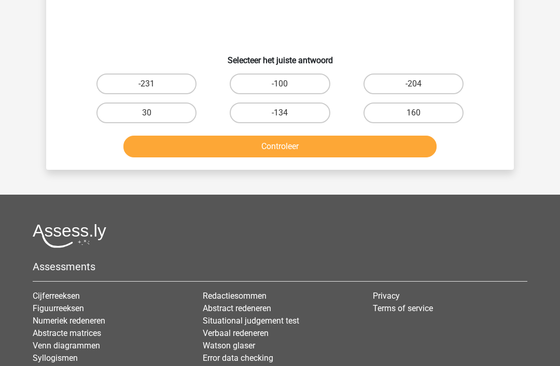
scroll to position [48, 0]
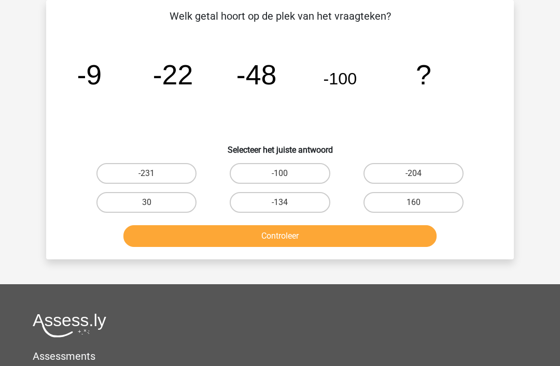
click at [417, 177] on input "-204" at bounding box center [416, 177] width 7 height 7
radio input "true"
click at [278, 243] on button "Controleer" at bounding box center [280, 236] width 314 height 22
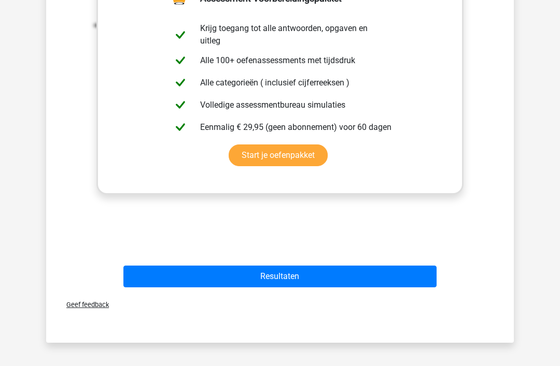
scroll to position [343, 0]
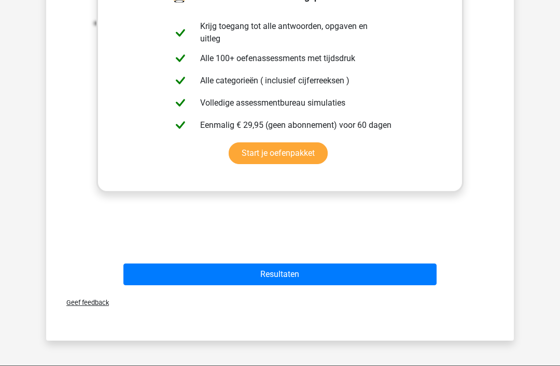
click at [291, 276] on button "Resultaten" at bounding box center [280, 275] width 314 height 22
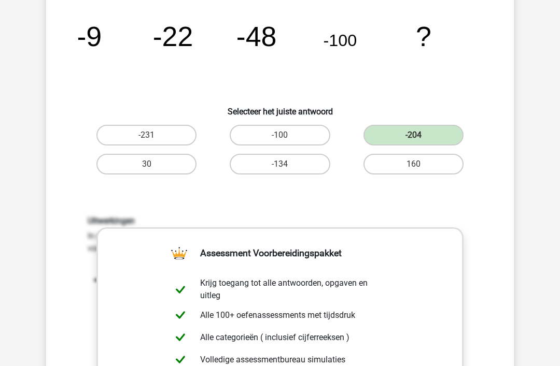
scroll to position [0, 0]
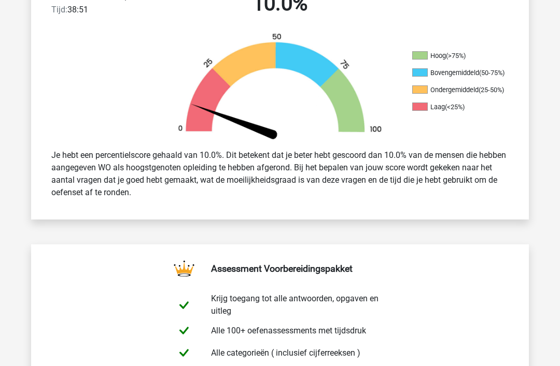
scroll to position [295, 0]
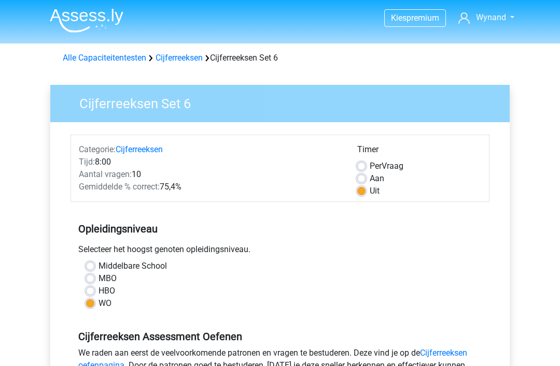
click at [187, 61] on link "Cijferreeksen" at bounding box center [178, 58] width 47 height 10
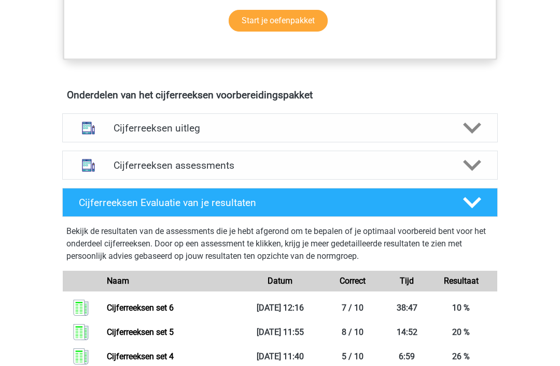
scroll to position [547, 0]
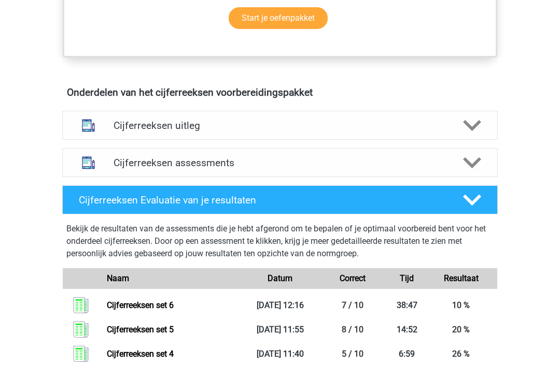
click at [473, 135] on icon at bounding box center [472, 126] width 18 height 18
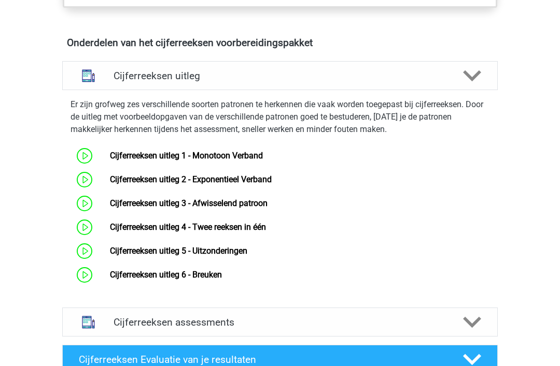
scroll to position [596, 0]
click at [216, 280] on link "Cijferreeksen uitleg 6 - Breuken" at bounding box center [166, 275] width 112 height 10
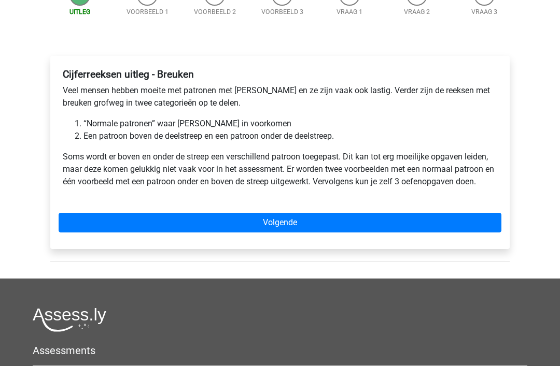
scroll to position [122, 0]
click at [289, 223] on link "Volgende" at bounding box center [280, 224] width 443 height 20
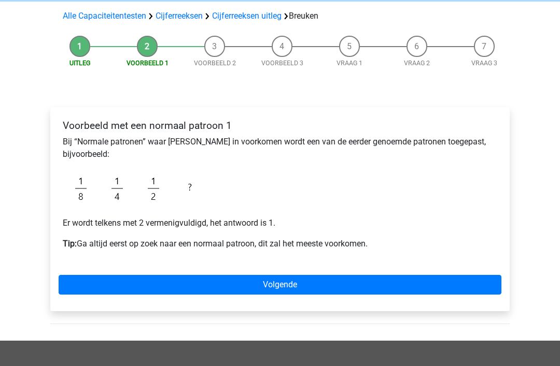
scroll to position [71, 0]
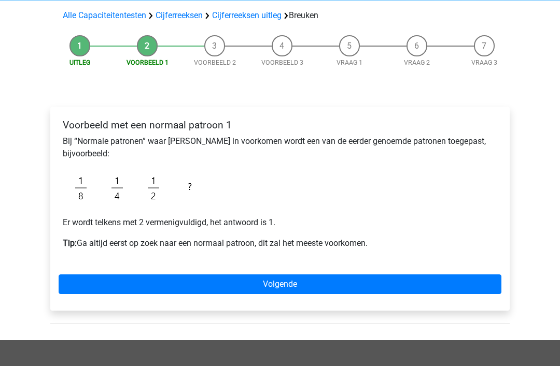
click at [292, 284] on link "Volgende" at bounding box center [280, 285] width 443 height 20
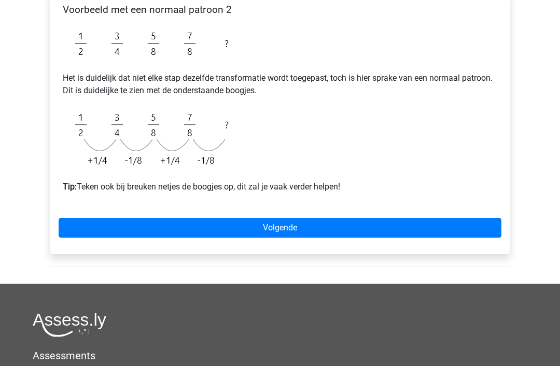
scroll to position [189, 0]
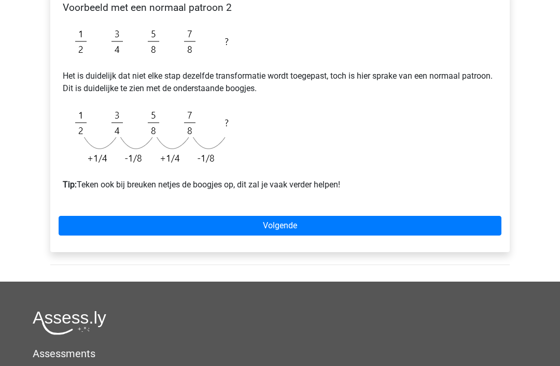
click at [277, 229] on link "Volgende" at bounding box center [280, 227] width 443 height 20
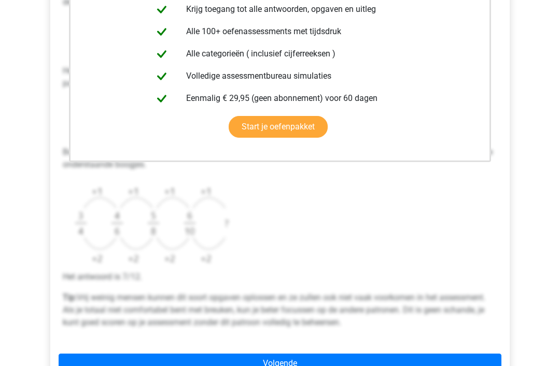
scroll to position [255, 0]
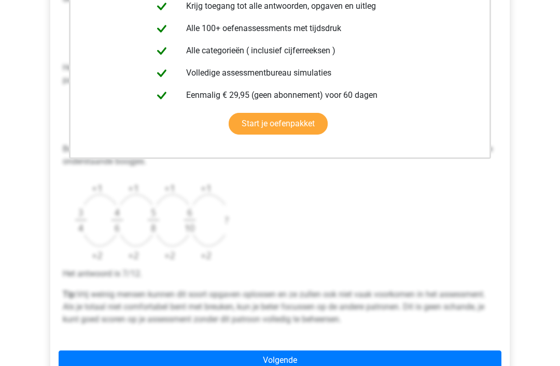
click at [279, 366] on link "Volgende" at bounding box center [280, 361] width 443 height 20
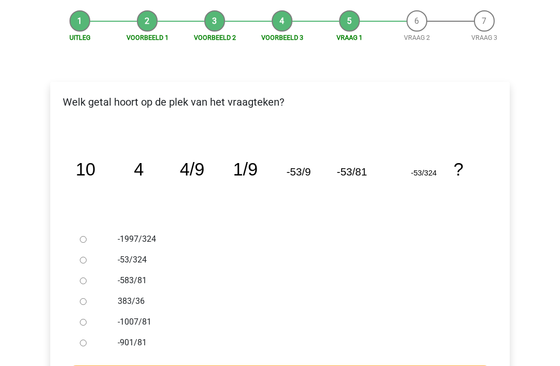
scroll to position [97, 0]
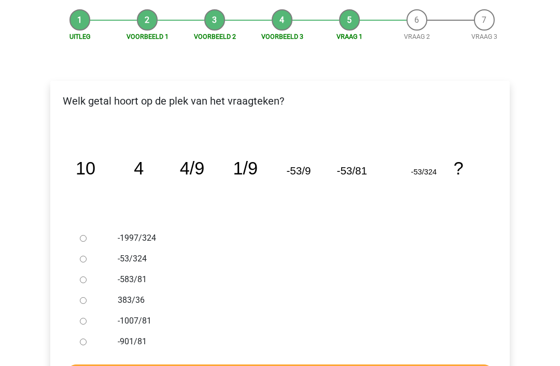
click at [94, 238] on div at bounding box center [93, 239] width 34 height 21
click at [90, 235] on div at bounding box center [93, 239] width 34 height 21
click at [82, 236] on input "-1997/324" at bounding box center [83, 239] width 7 height 7
radio input "true"
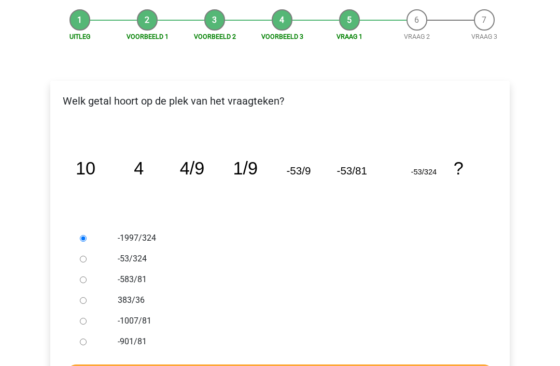
scroll to position [105, 0]
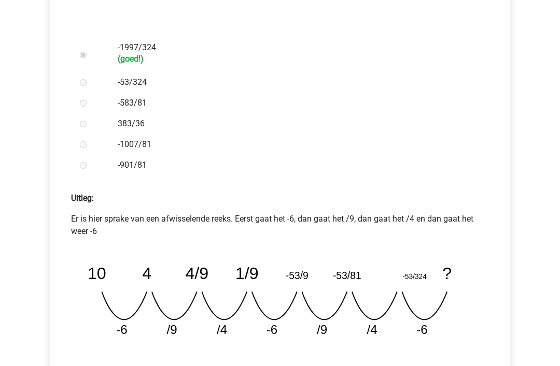
scroll to position [289, 0]
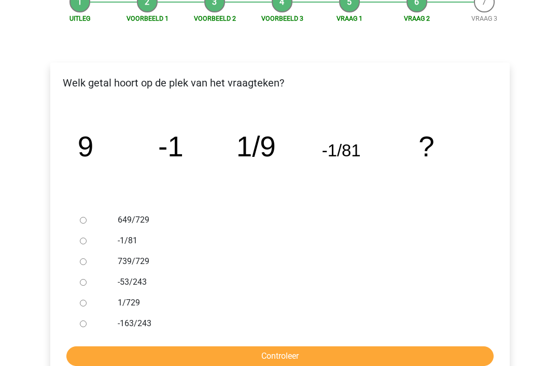
scroll to position [115, 0]
click at [198, 187] on icon "image/svg+xml 9 -1 1/9 -1/81 ?" at bounding box center [280, 157] width 426 height 107
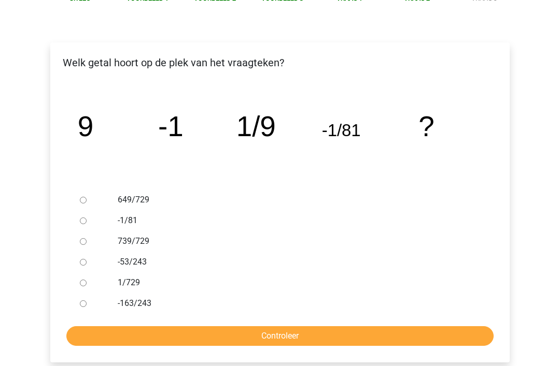
scroll to position [136, 0]
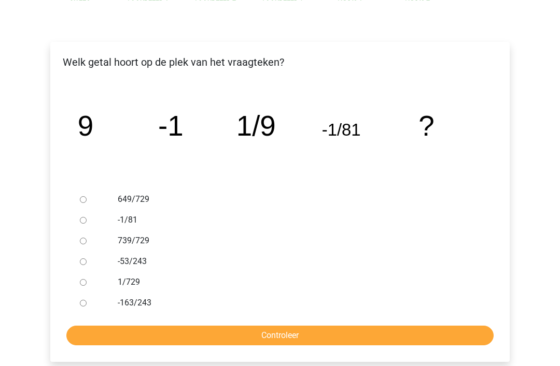
click at [133, 286] on label "1/729" at bounding box center [297, 283] width 359 height 12
click at [87, 286] on input "1/729" at bounding box center [83, 283] width 7 height 7
radio input "true"
click at [246, 336] on input "Controleer" at bounding box center [279, 336] width 427 height 20
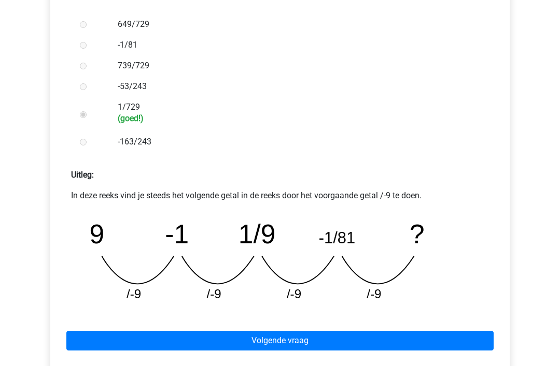
scroll to position [312, 0]
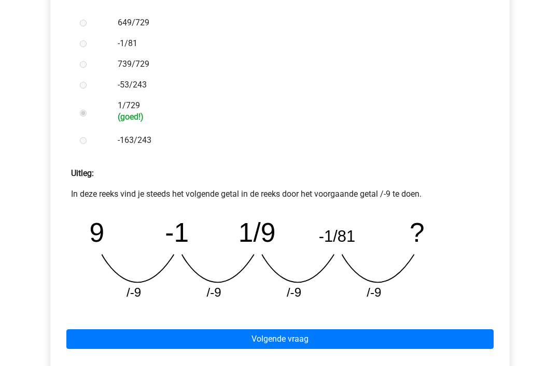
click at [293, 344] on link "Volgende vraag" at bounding box center [279, 340] width 427 height 20
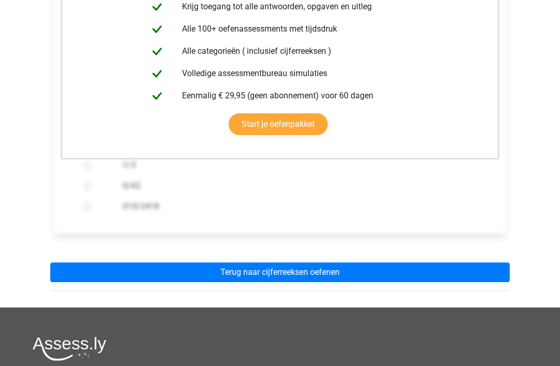
scroll to position [235, 0]
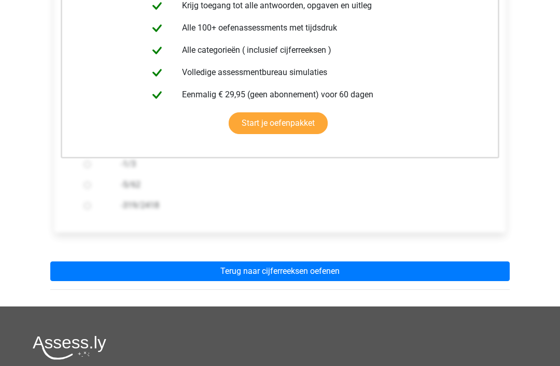
click at [307, 276] on link "Terug naar cijferreeksen oefenen" at bounding box center [279, 272] width 459 height 20
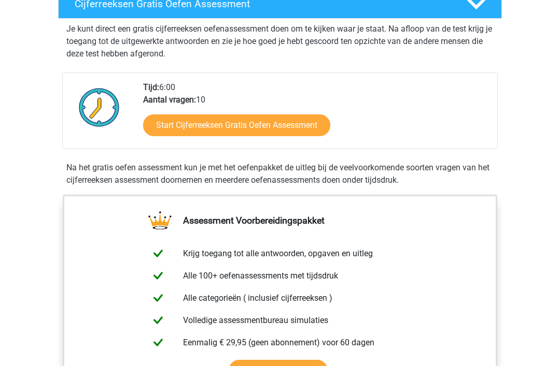
scroll to position [194, 0]
click at [245, 136] on link "Start Cijferreeksen Gratis Oefen Assessment" at bounding box center [236, 126] width 187 height 22
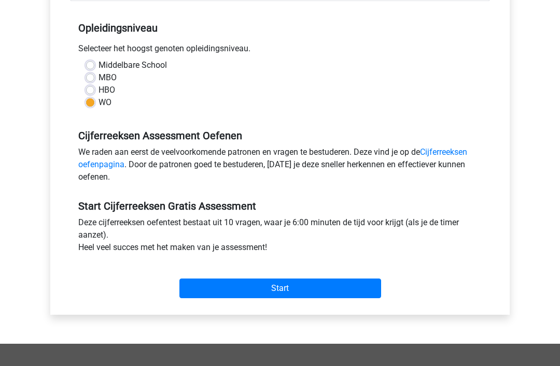
scroll to position [201, 0]
click at [281, 292] on input "Start" at bounding box center [280, 289] width 202 height 20
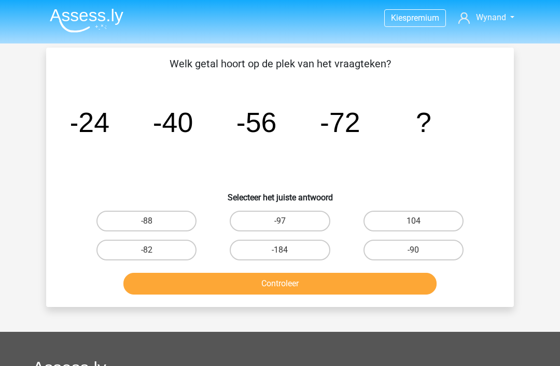
click at [154, 219] on label "-88" at bounding box center [146, 221] width 100 height 21
click at [153, 221] on input "-88" at bounding box center [150, 224] width 7 height 7
radio input "true"
click at [283, 291] on button "Controleer" at bounding box center [280, 284] width 314 height 22
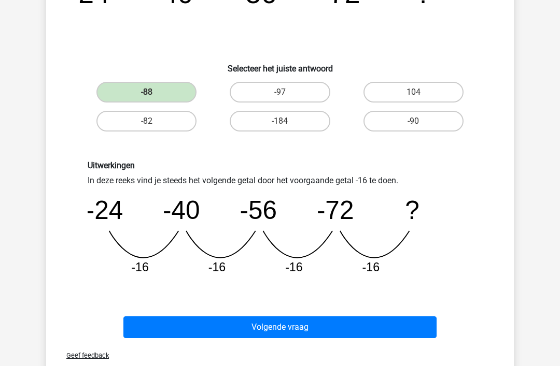
scroll to position [132, 0]
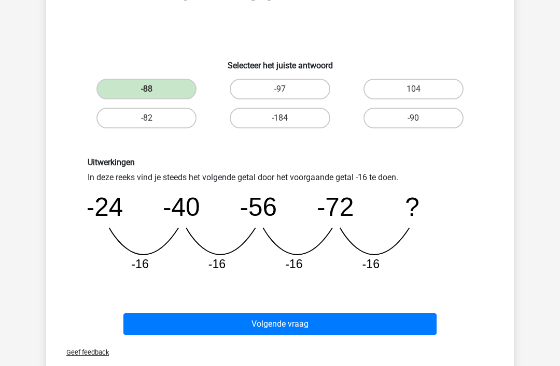
click at [293, 326] on button "Volgende vraag" at bounding box center [280, 325] width 314 height 22
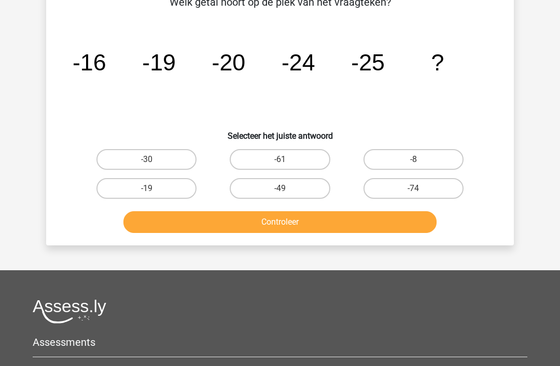
scroll to position [48, 0]
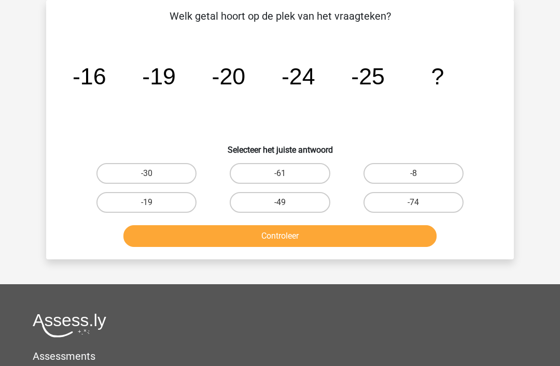
click at [151, 166] on label "-30" at bounding box center [146, 173] width 100 height 21
click at [151, 174] on input "-30" at bounding box center [150, 177] width 7 height 7
radio input "true"
click at [316, 244] on button "Controleer" at bounding box center [280, 236] width 314 height 22
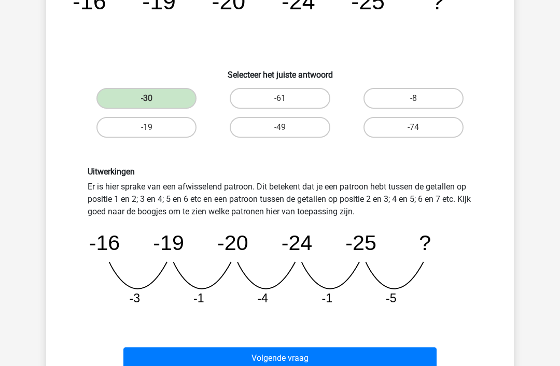
scroll to position [125, 0]
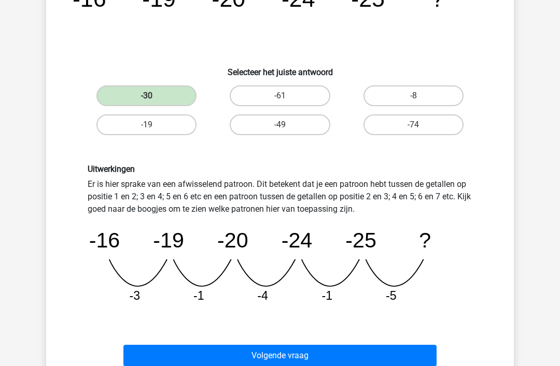
click at [282, 350] on button "Volgende vraag" at bounding box center [280, 357] width 314 height 22
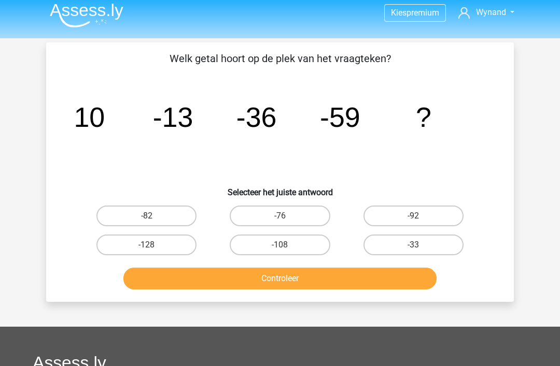
scroll to position [12, 0]
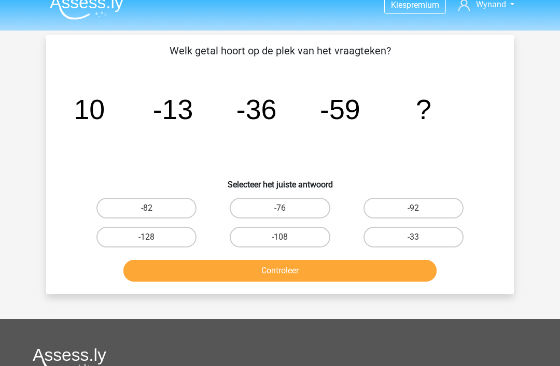
click at [420, 206] on label "-92" at bounding box center [413, 208] width 100 height 21
click at [420, 209] on input "-92" at bounding box center [416, 212] width 7 height 7
radio input "true"
click at [306, 271] on button "Controleer" at bounding box center [280, 271] width 314 height 22
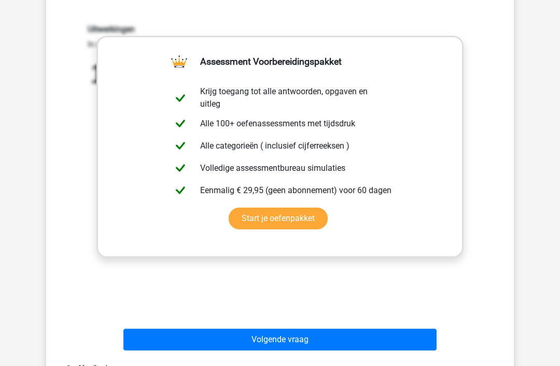
click at [288, 342] on button "Volgende vraag" at bounding box center [280, 341] width 314 height 22
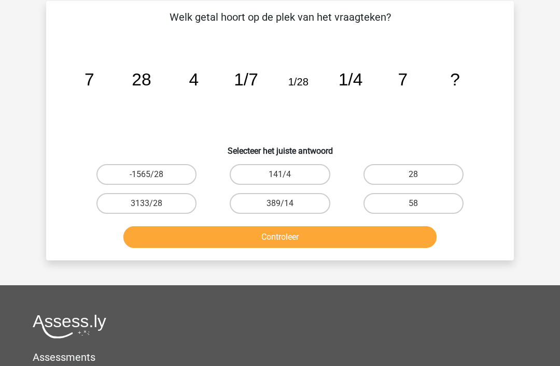
scroll to position [47, 0]
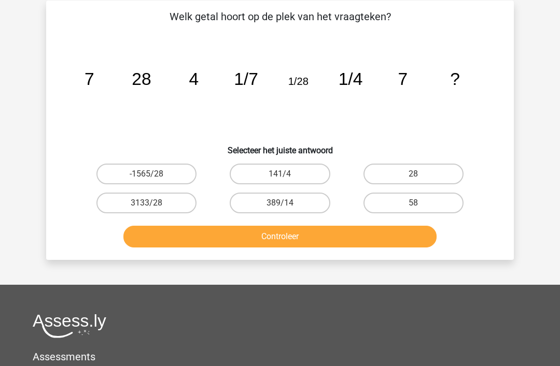
click at [418, 165] on label "28" at bounding box center [413, 174] width 100 height 21
click at [418, 175] on input "28" at bounding box center [416, 178] width 7 height 7
radio input "true"
click at [310, 243] on button "Controleer" at bounding box center [280, 237] width 314 height 22
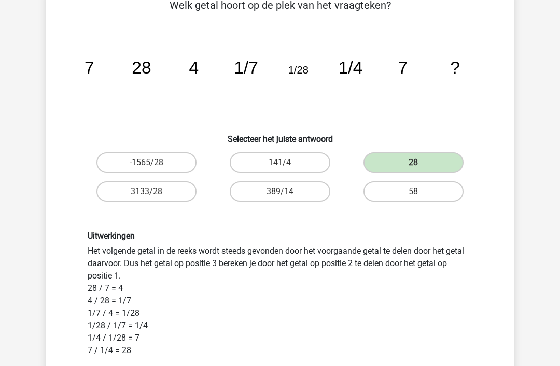
scroll to position [58, 0]
click at [158, 89] on icon "image/svg+xml 7 28 4 1/7 1/28 1/4 7 ?" at bounding box center [280, 74] width 418 height 105
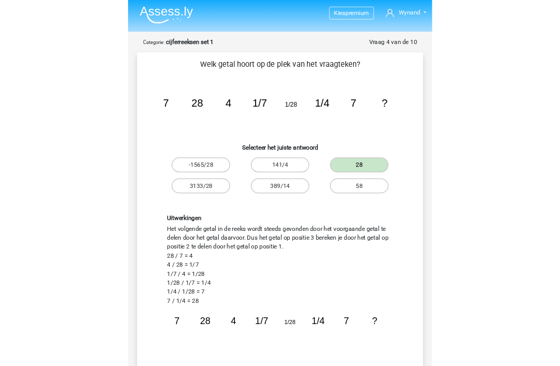
scroll to position [59, 0]
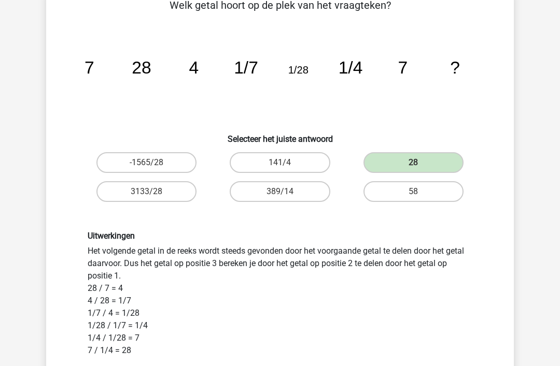
click at [457, 277] on div "Uitwerkingen Het volgende getal in de reeks wordt steeds gevonden door het voor…" at bounding box center [280, 342] width 400 height 222
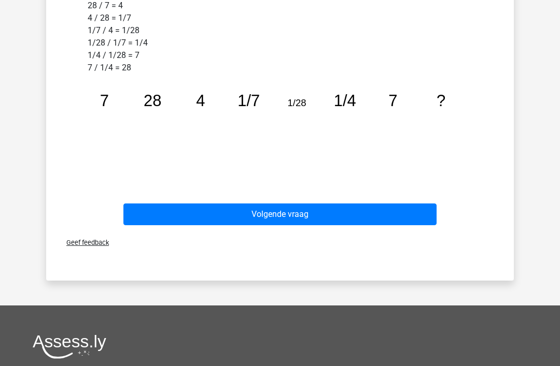
scroll to position [343, 0]
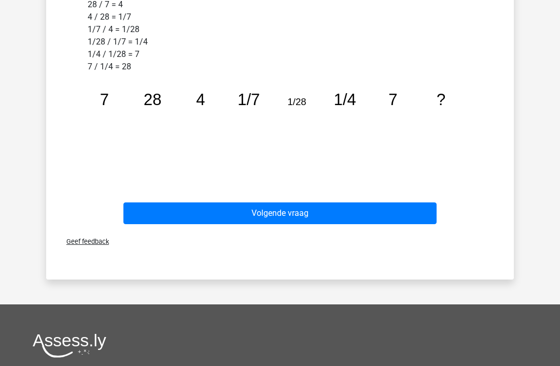
click at [281, 219] on button "Volgende vraag" at bounding box center [280, 214] width 314 height 22
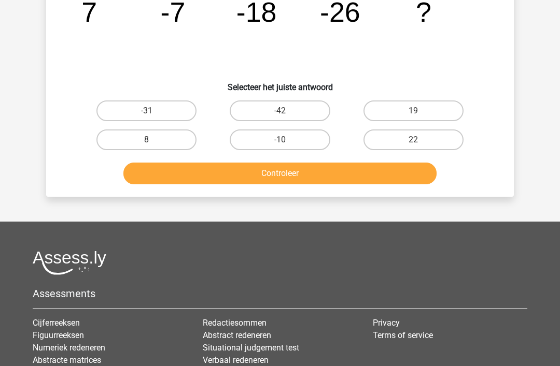
scroll to position [48, 0]
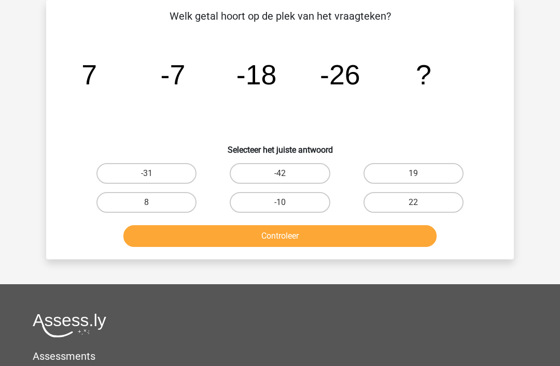
click at [143, 88] on icon "image/svg+xml 7 -7 -18 -26 ?" at bounding box center [280, 84] width 418 height 105
click at [276, 172] on label "-42" at bounding box center [280, 173] width 100 height 21
click at [280, 174] on input "-42" at bounding box center [283, 177] width 7 height 7
radio input "true"
click at [298, 233] on button "Controleer" at bounding box center [280, 236] width 314 height 22
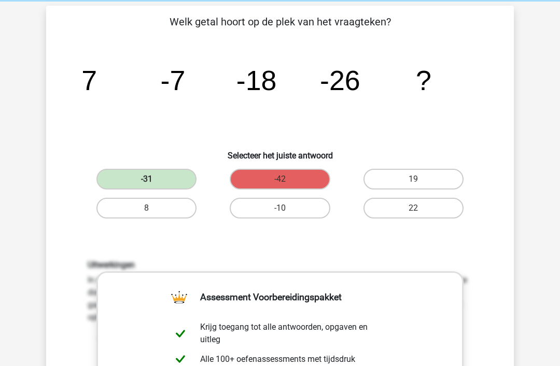
scroll to position [41, 0]
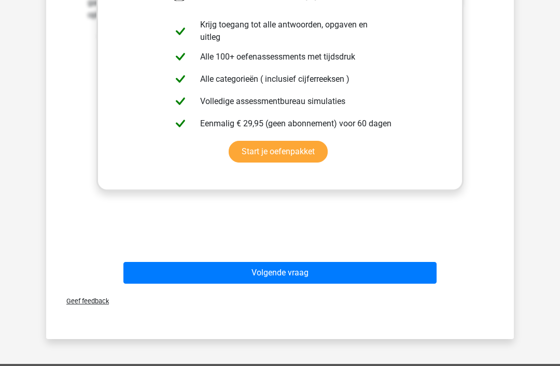
click at [286, 278] on button "Volgende vraag" at bounding box center [280, 273] width 314 height 22
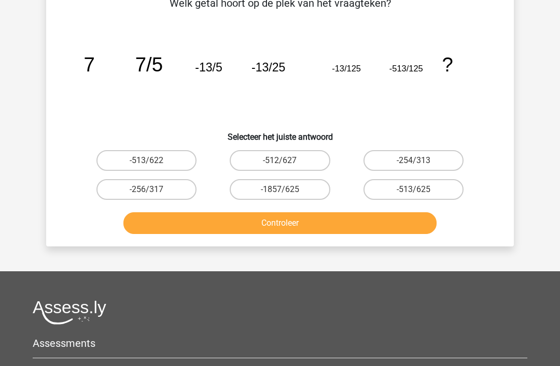
scroll to position [48, 0]
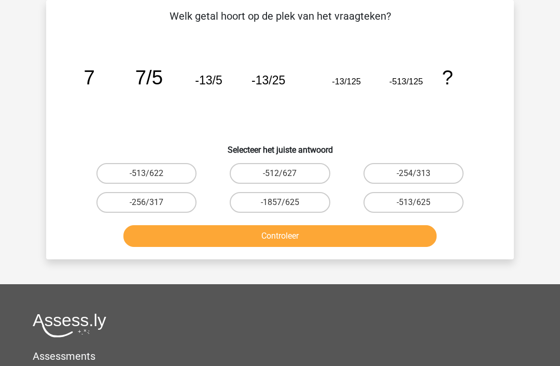
click at [421, 205] on label "-513/625" at bounding box center [413, 202] width 100 height 21
click at [420, 205] on input "-513/625" at bounding box center [416, 206] width 7 height 7
radio input "true"
click at [310, 237] on button "Controleer" at bounding box center [280, 236] width 314 height 22
